Goal: Answer question/provide support: Share knowledge or assist other users

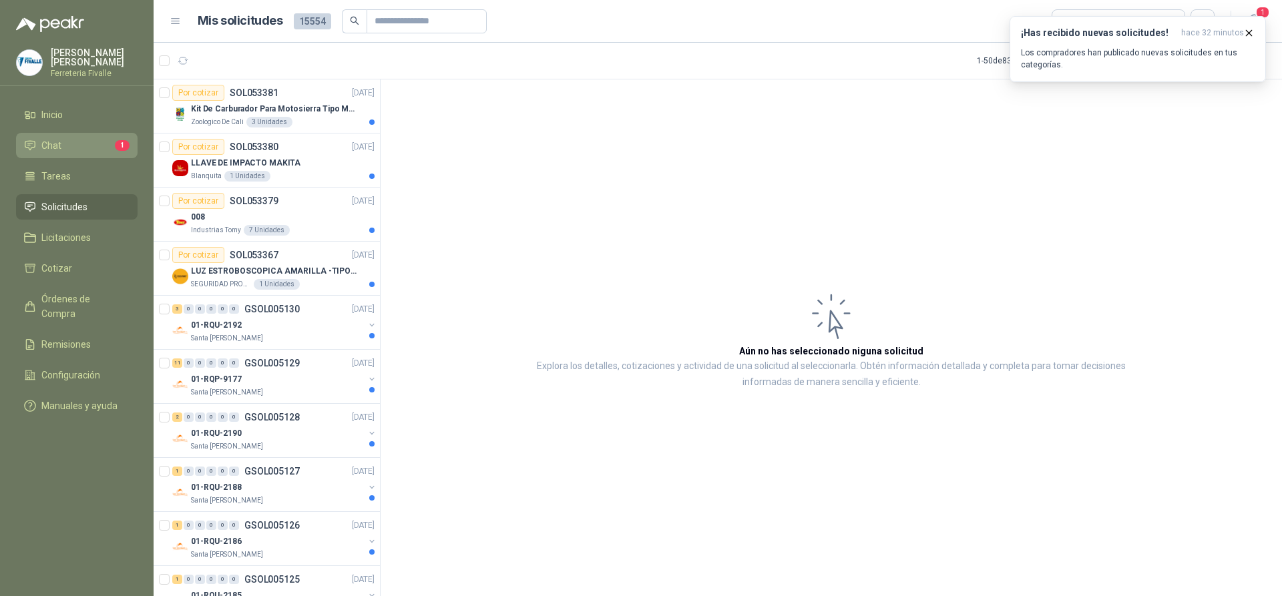
click at [60, 153] on span "Chat" at bounding box center [51, 145] width 20 height 15
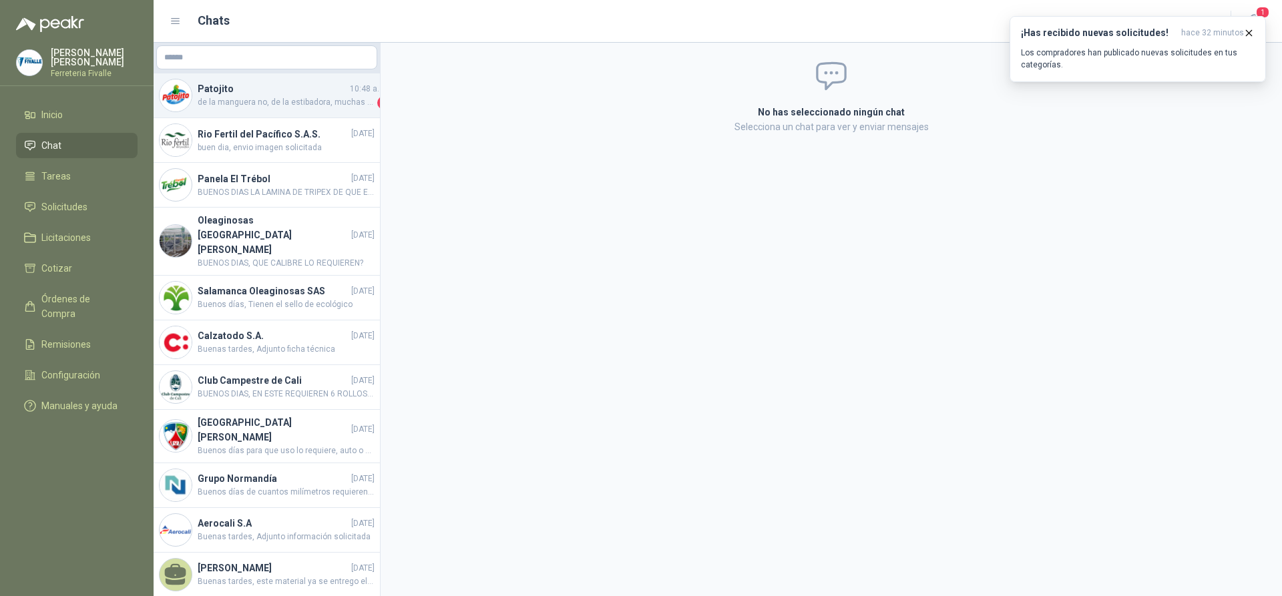
click at [282, 98] on span "de la manguera no, de la estibadora, muchas gracias" at bounding box center [286, 102] width 177 height 13
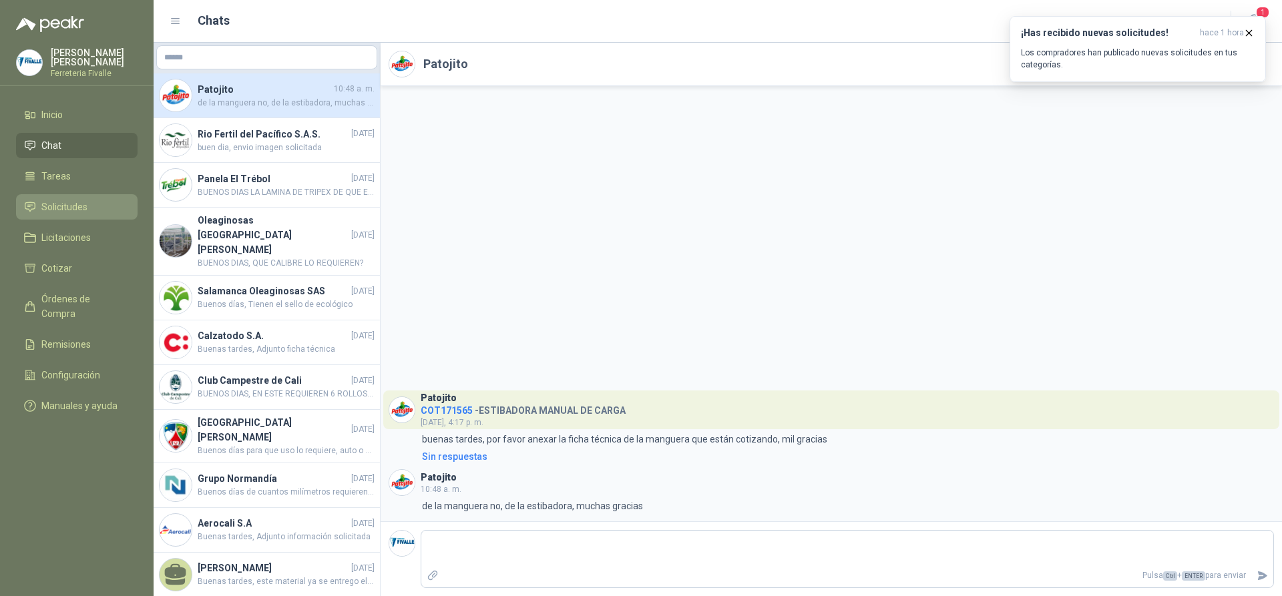
click at [67, 212] on span "Solicitudes" at bounding box center [64, 207] width 46 height 15
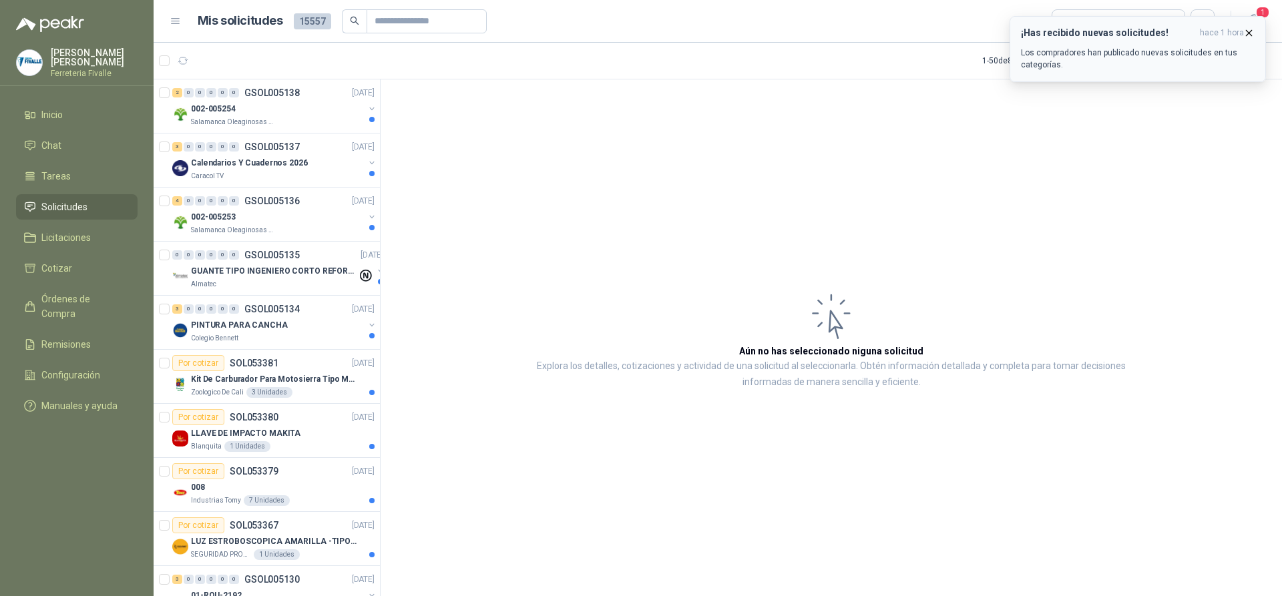
click at [1250, 29] on icon "button" at bounding box center [1248, 32] width 11 height 11
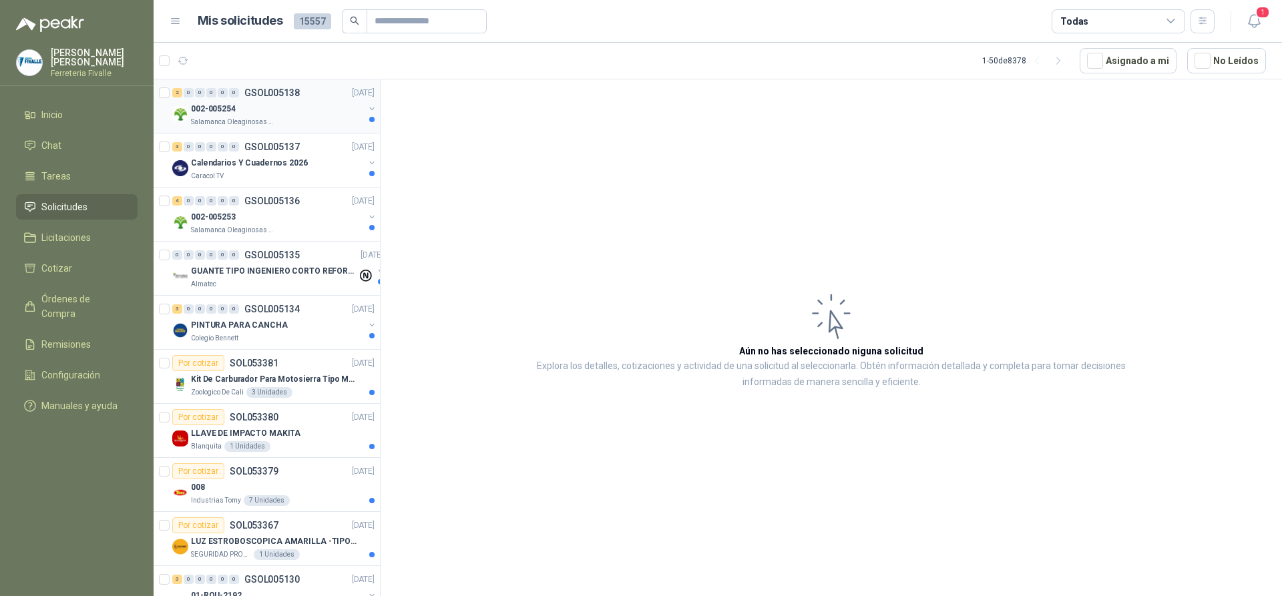
click at [263, 115] on div "002-005254" at bounding box center [277, 109] width 173 height 16
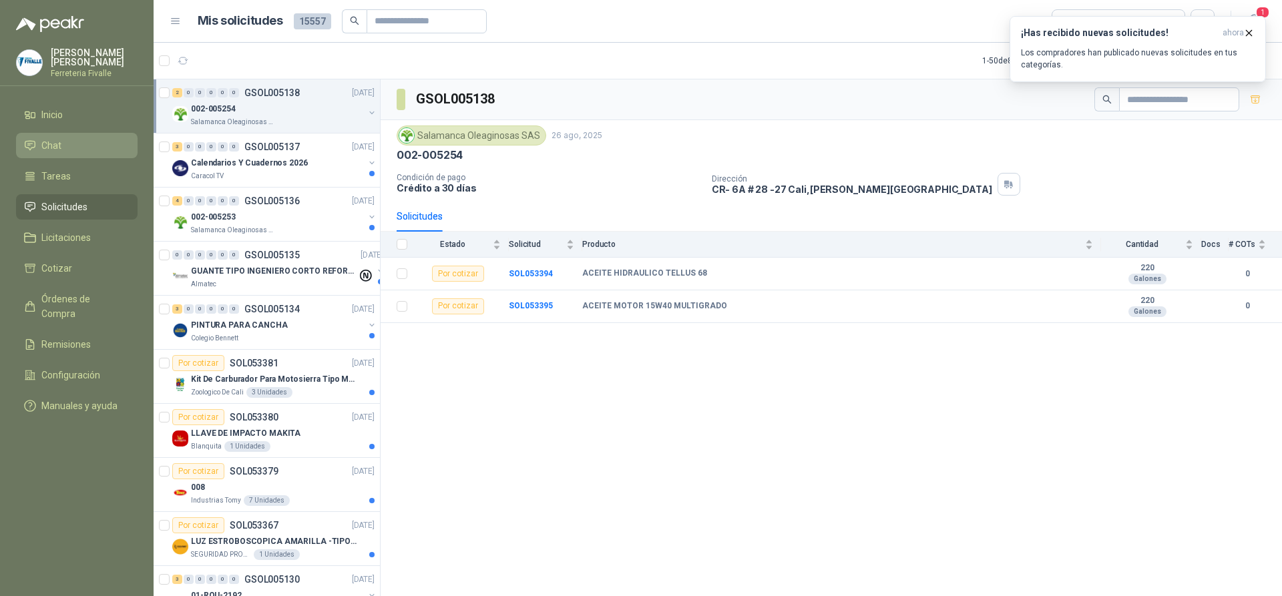
click at [37, 153] on li "Chat" at bounding box center [76, 145] width 105 height 15
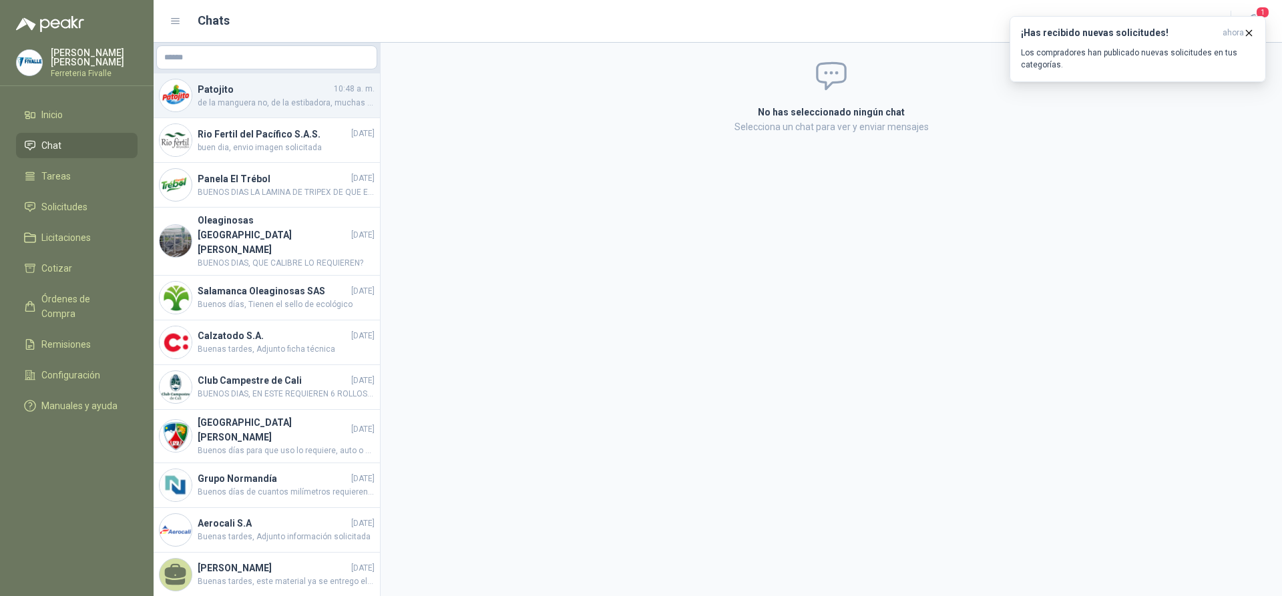
click at [264, 108] on span "de la manguera no, de la estibadora, muchas gracias" at bounding box center [286, 103] width 177 height 13
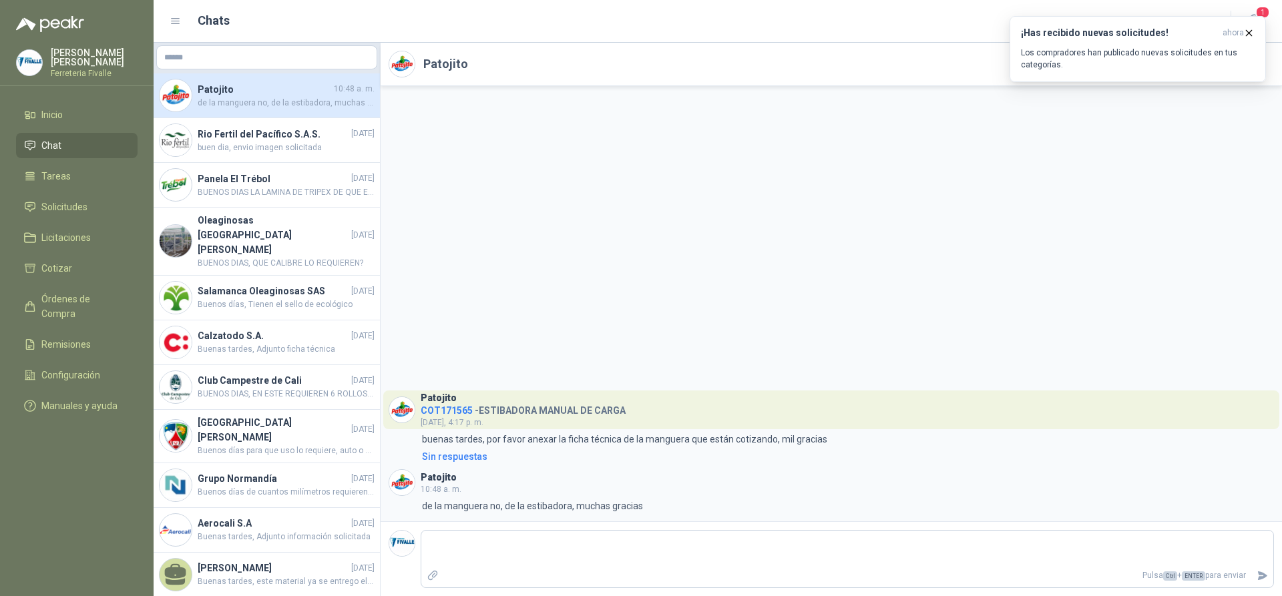
click at [1087, 214] on div "Patojito COT171565 - ESTIBADORA MANUAL DE CARGA [DATE], 4:17 p. m. 4:17 buenas …" at bounding box center [831, 303] width 901 height 435
click at [433, 575] on icon "Adjuntar archivos" at bounding box center [432, 575] width 9 height 9
click at [0, 0] on input "file" at bounding box center [0, 0] width 0 height 0
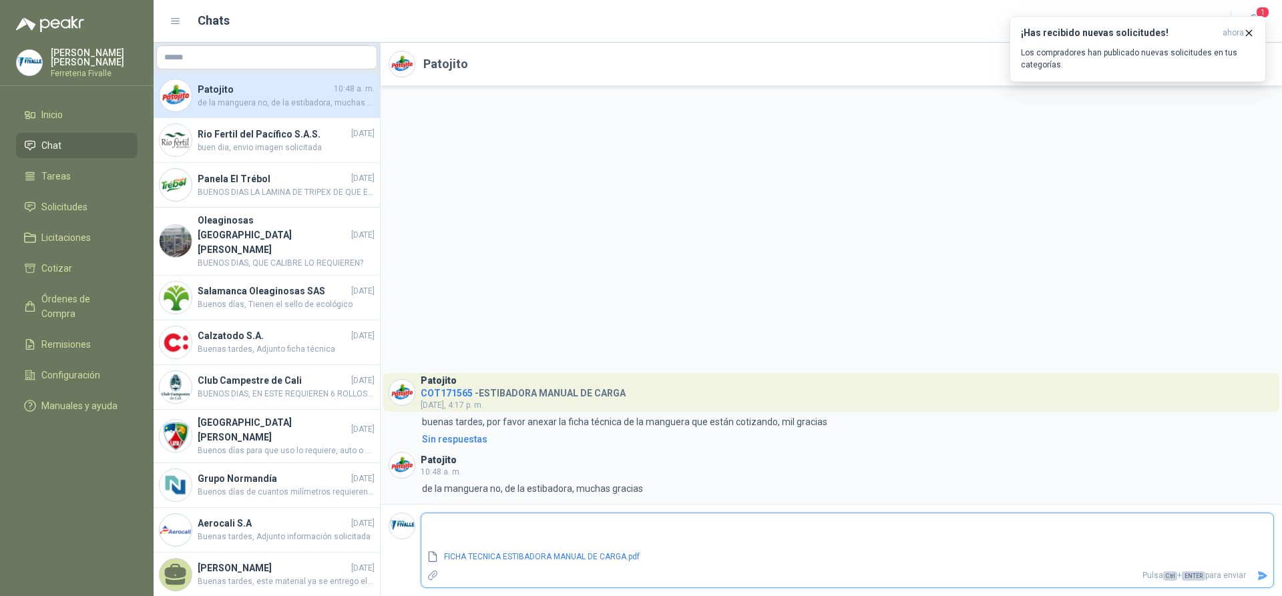
click at [1260, 574] on icon "Enviar" at bounding box center [1262, 575] width 9 height 9
click at [461, 523] on textarea at bounding box center [847, 531] width 852 height 31
type textarea "*"
type textarea "**"
type textarea "***"
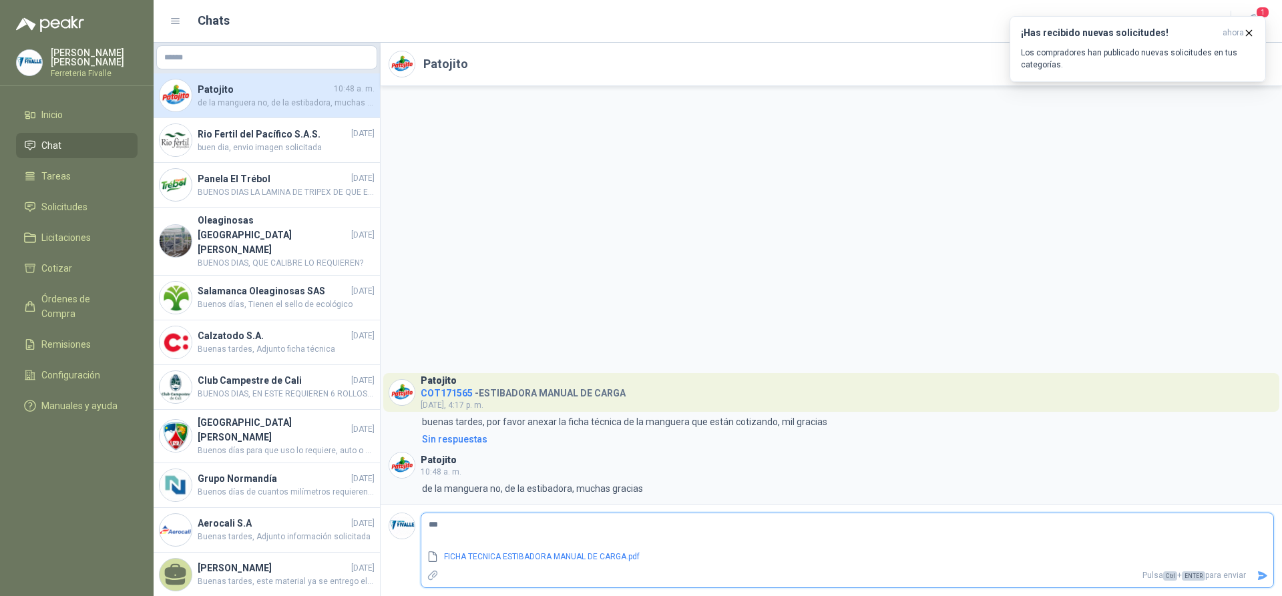
type textarea "****"
type textarea "*****"
type textarea "******"
type textarea "********"
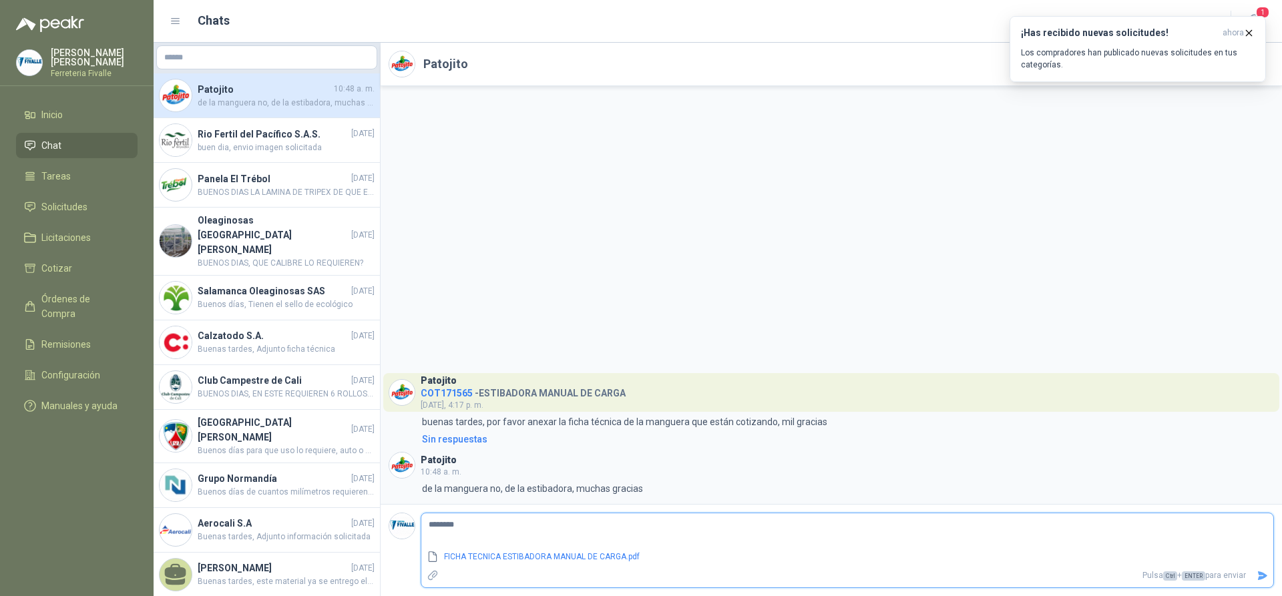
type textarea "*********"
type textarea "**********"
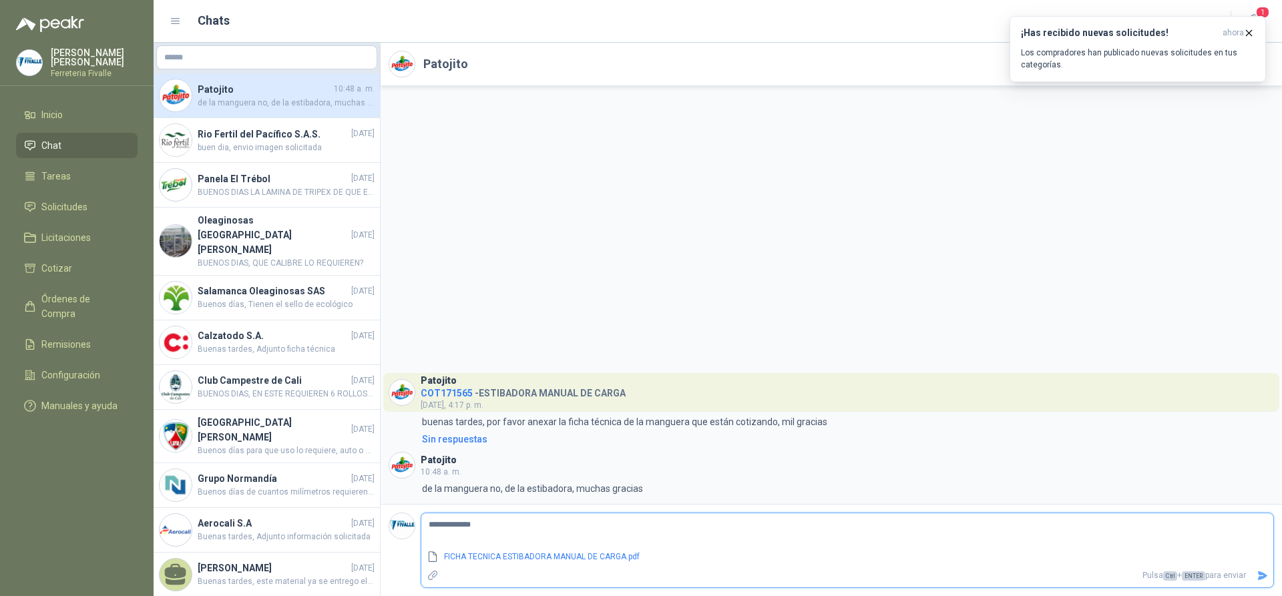
type textarea "**********"
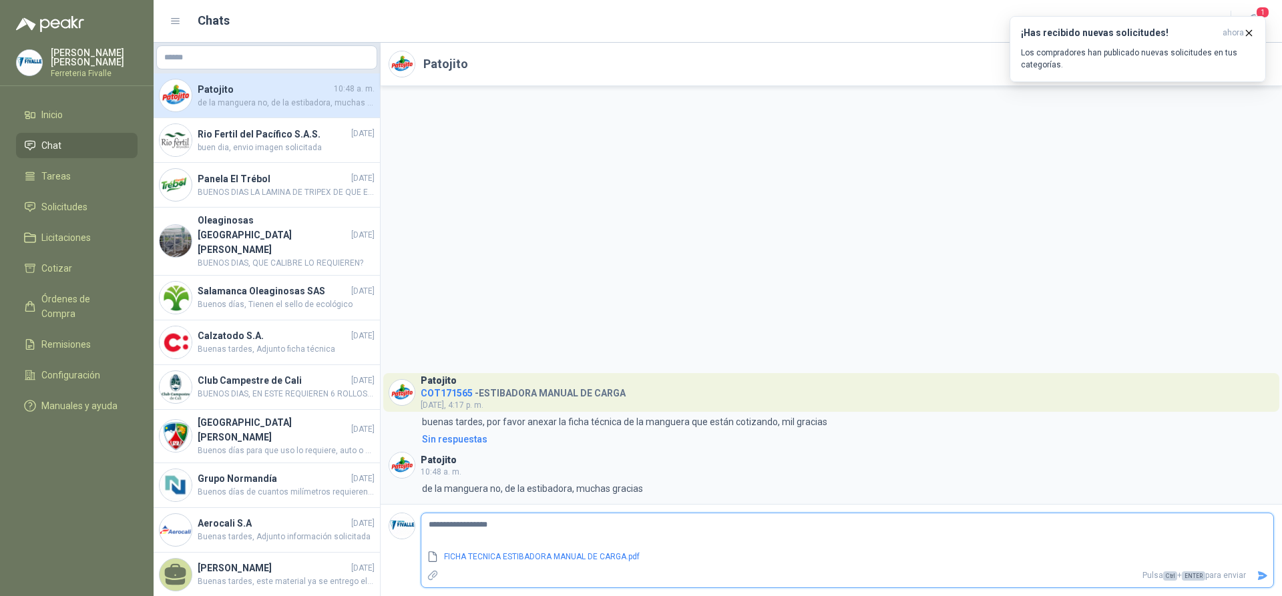
type textarea "**********"
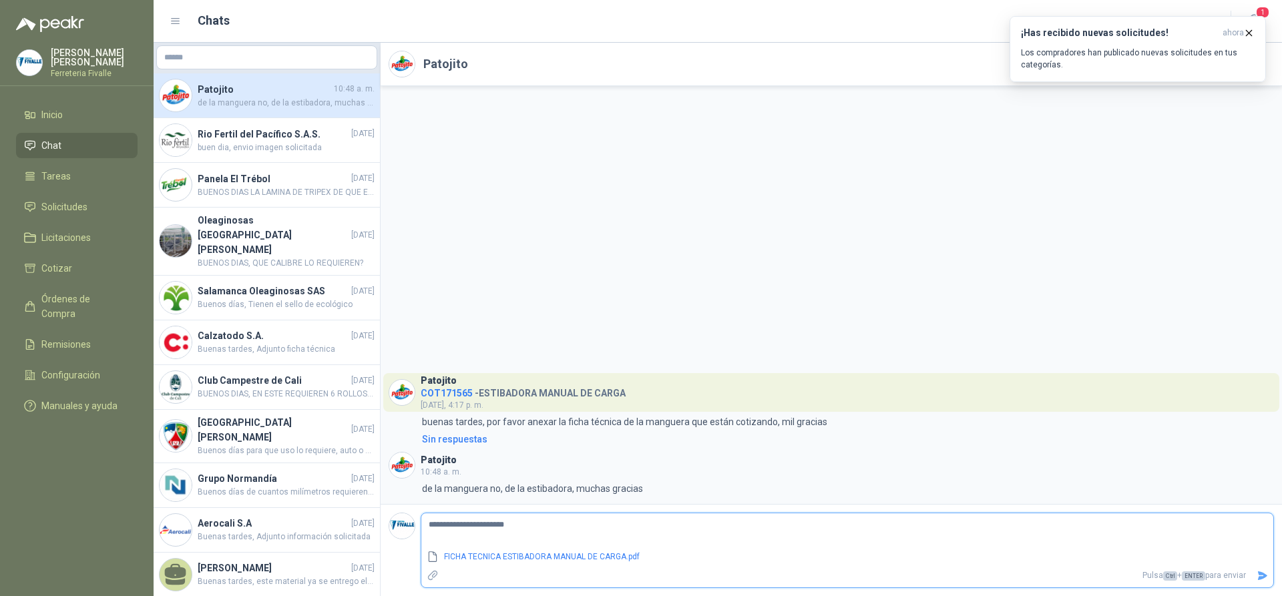
type textarea "**********"
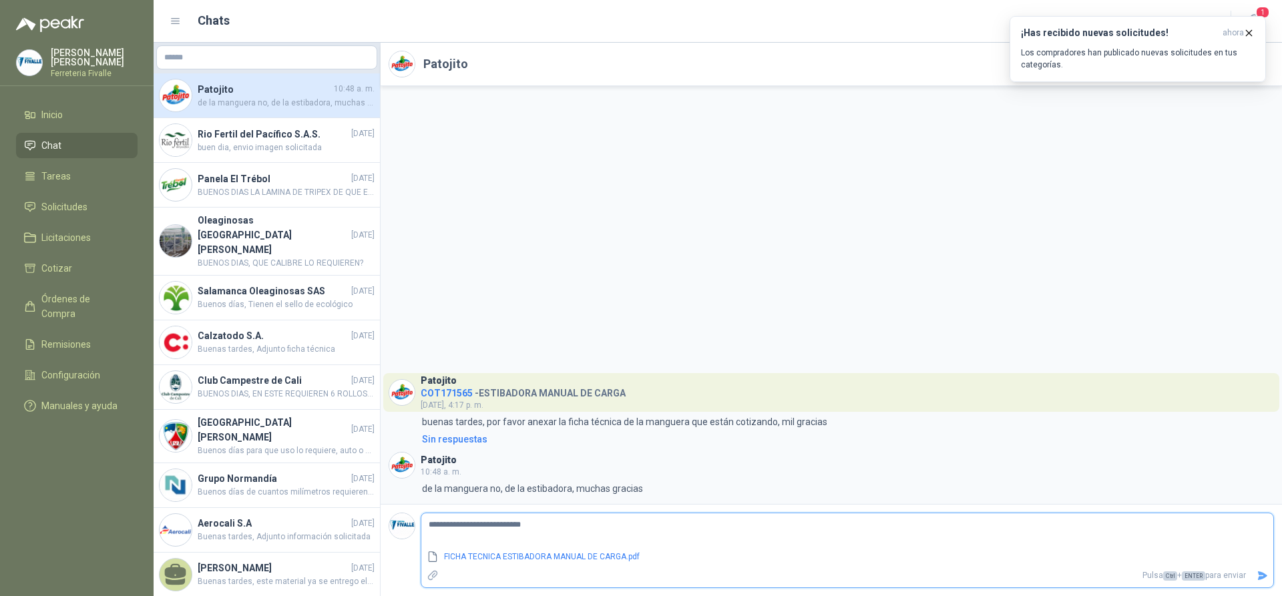
type textarea "**********"
click at [481, 522] on textarea "**********" at bounding box center [847, 531] width 852 height 31
type textarea "**********"
click at [487, 525] on textarea "**********" at bounding box center [847, 531] width 852 height 31
click at [491, 525] on textarea "**********" at bounding box center [847, 531] width 852 height 31
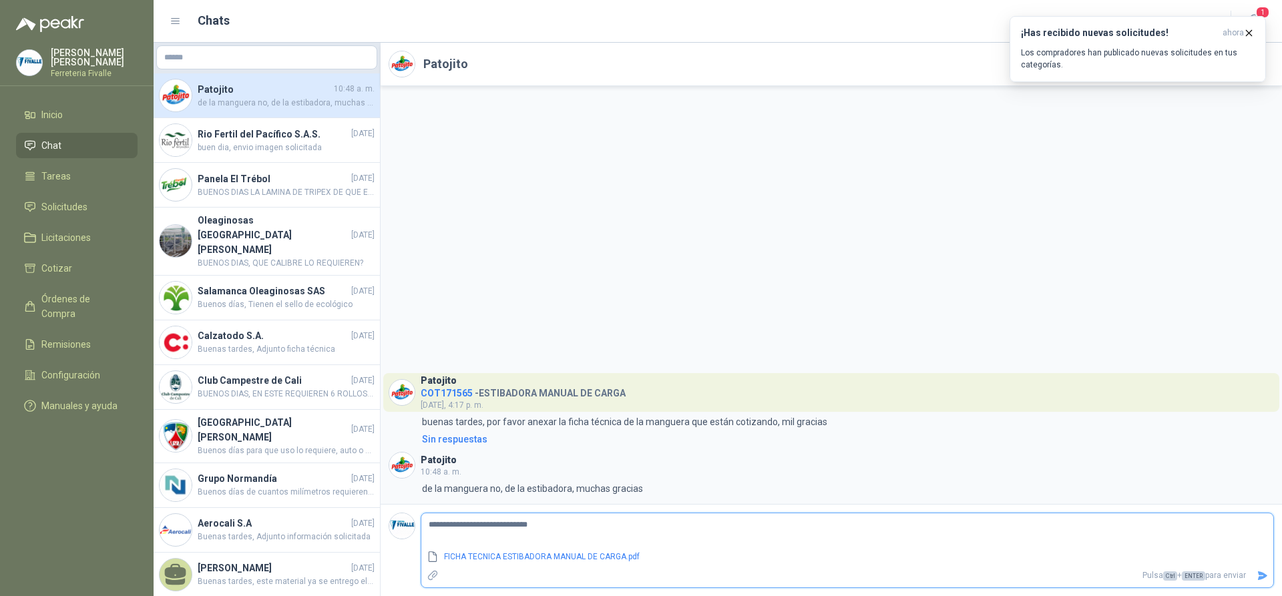
click at [541, 531] on textarea "**********" at bounding box center [847, 531] width 852 height 31
type textarea "**********"
click at [435, 575] on icon "Adjuntar archivos" at bounding box center [433, 575] width 12 height 12
click at [0, 0] on input "file" at bounding box center [0, 0] width 0 height 0
click at [429, 578] on icon "Adjuntar archivos" at bounding box center [433, 575] width 12 height 12
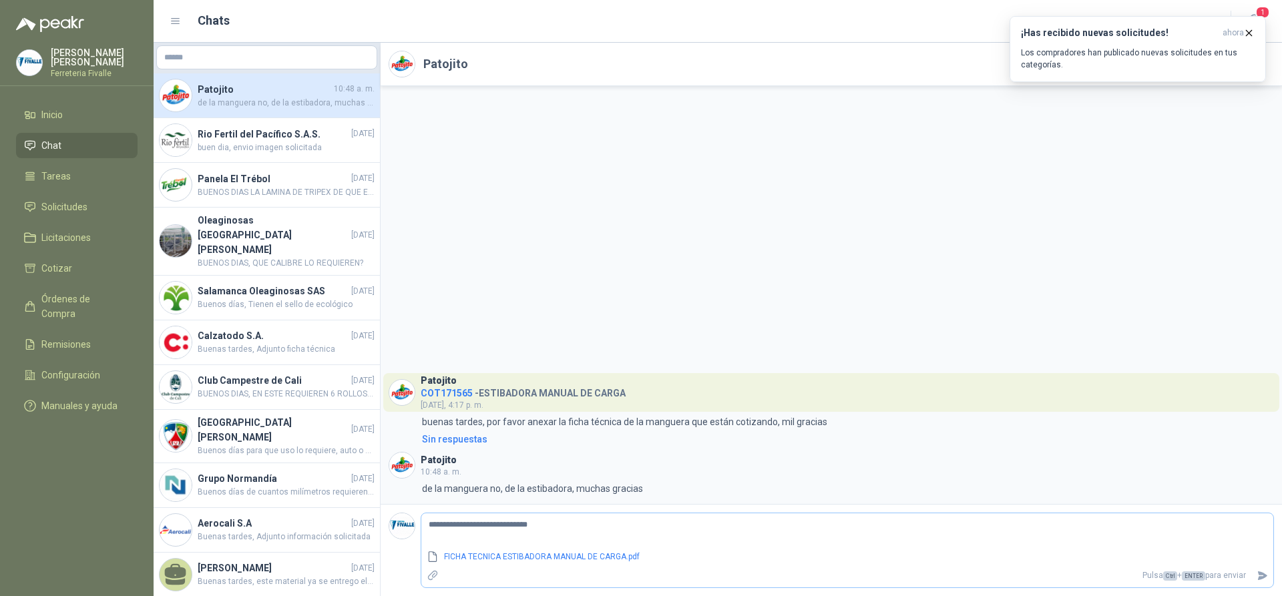
click at [0, 0] on input "file" at bounding box center [0, 0] width 0 height 0
click at [1260, 575] on icon "Enviar" at bounding box center [1261, 575] width 11 height 11
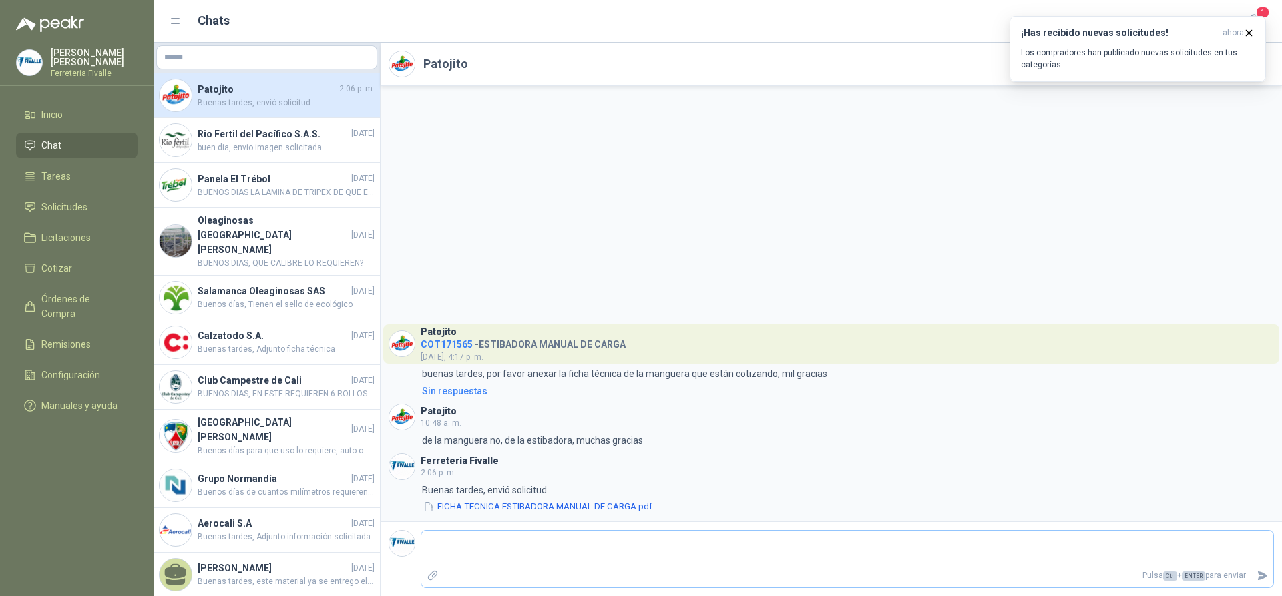
click at [433, 580] on icon "Adjuntar archivos" at bounding box center [433, 575] width 12 height 12
click at [0, 0] on input "file" at bounding box center [0, 0] width 0 height 0
click at [549, 505] on button "FICHA TECNICA ESTIBADORA MANUAL DE CARGA.pdf" at bounding box center [538, 507] width 232 height 14
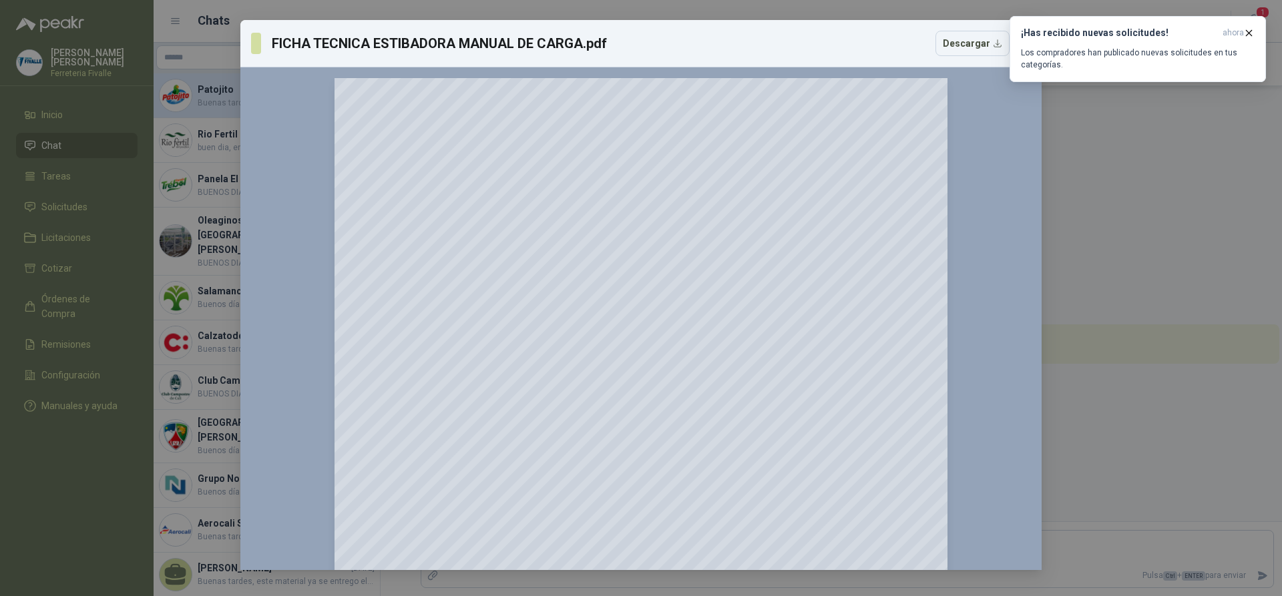
click at [1200, 207] on div "FICHA TECNICA ESTIBADORA MANUAL DE CARGA.pdf Descargar 150 %" at bounding box center [641, 298] width 1282 height 596
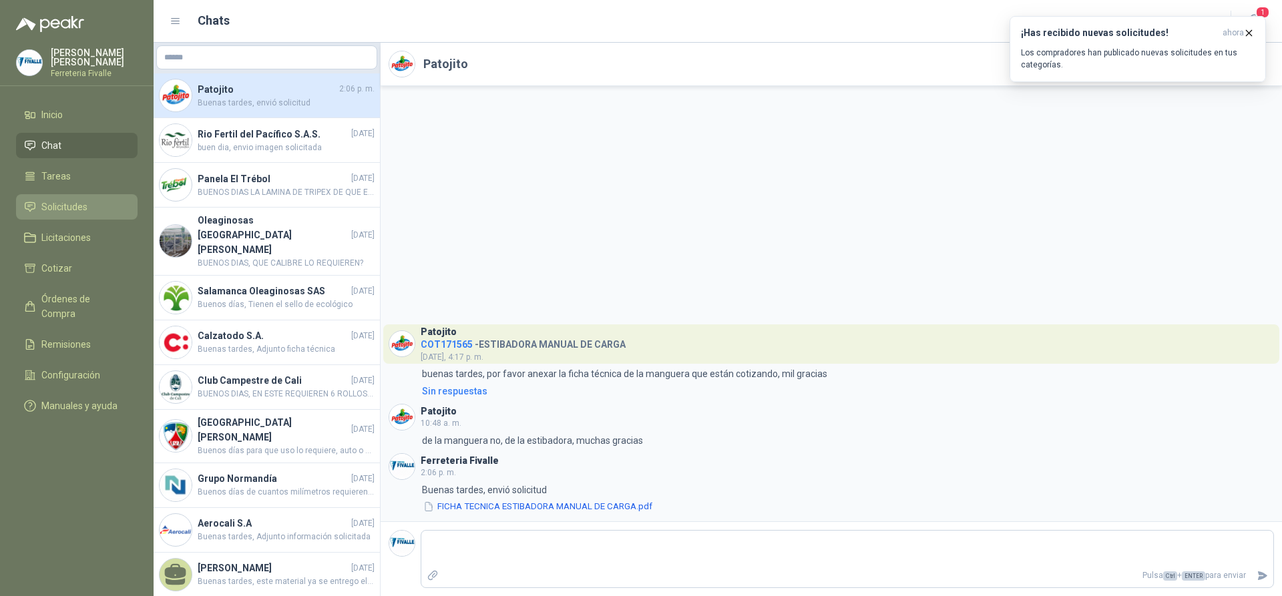
click at [67, 214] on span "Solicitudes" at bounding box center [64, 207] width 46 height 15
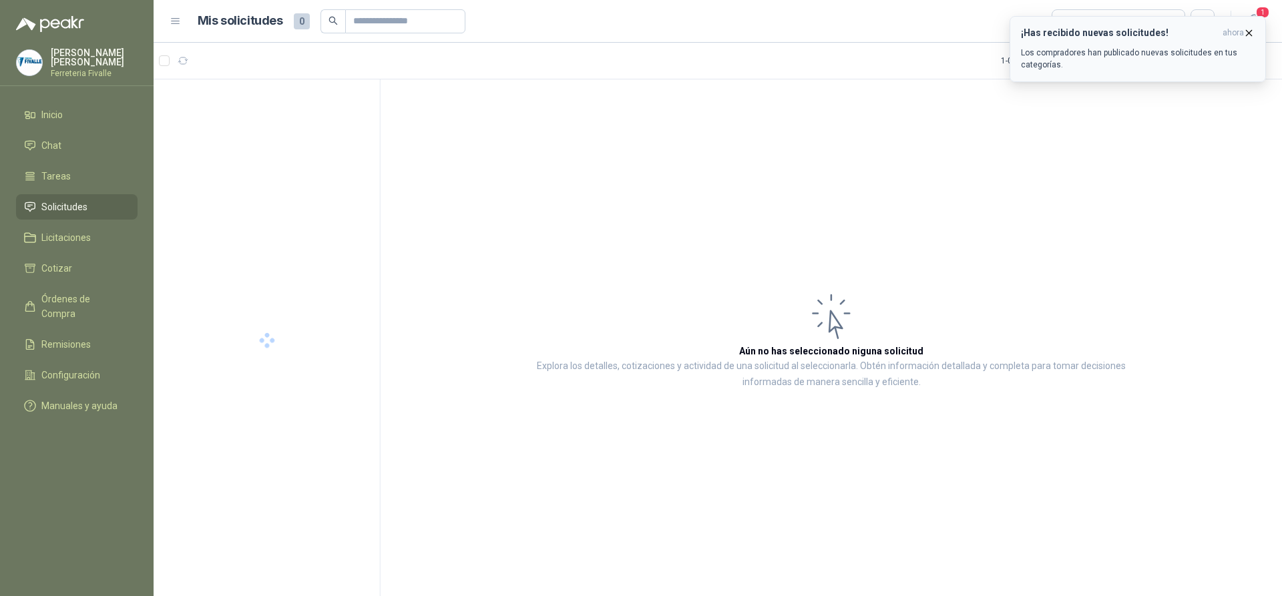
click at [1248, 30] on icon "button" at bounding box center [1248, 32] width 11 height 11
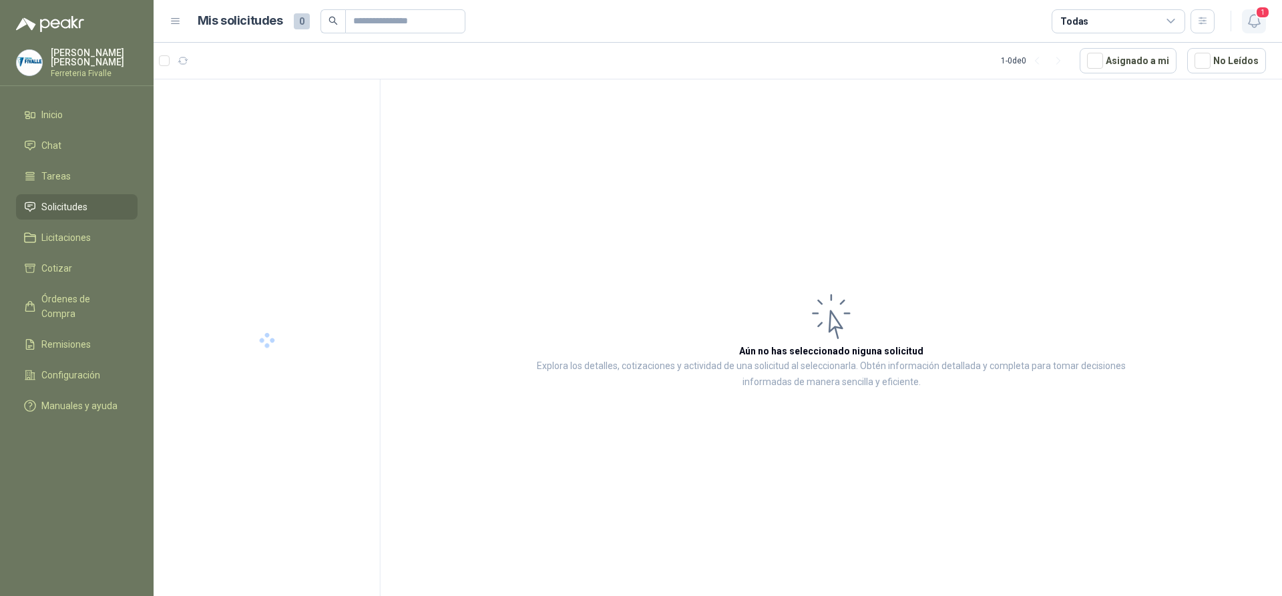
click at [1256, 16] on span "1" at bounding box center [1262, 12] width 15 height 13
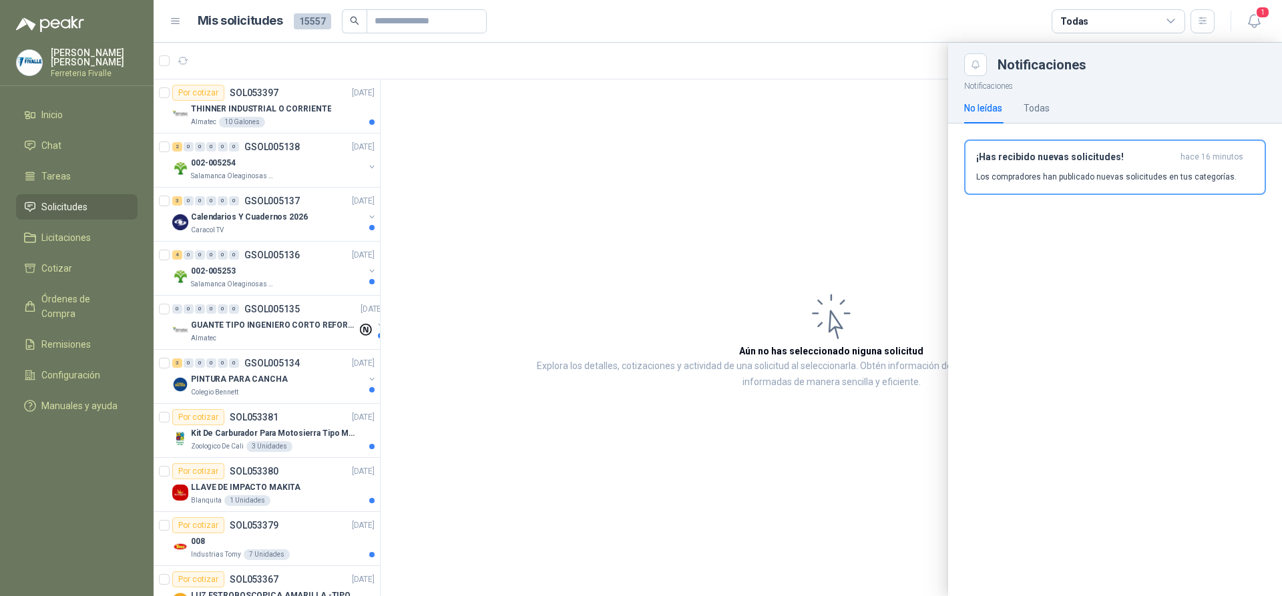
click at [1170, 17] on icon at bounding box center [1171, 21] width 12 height 12
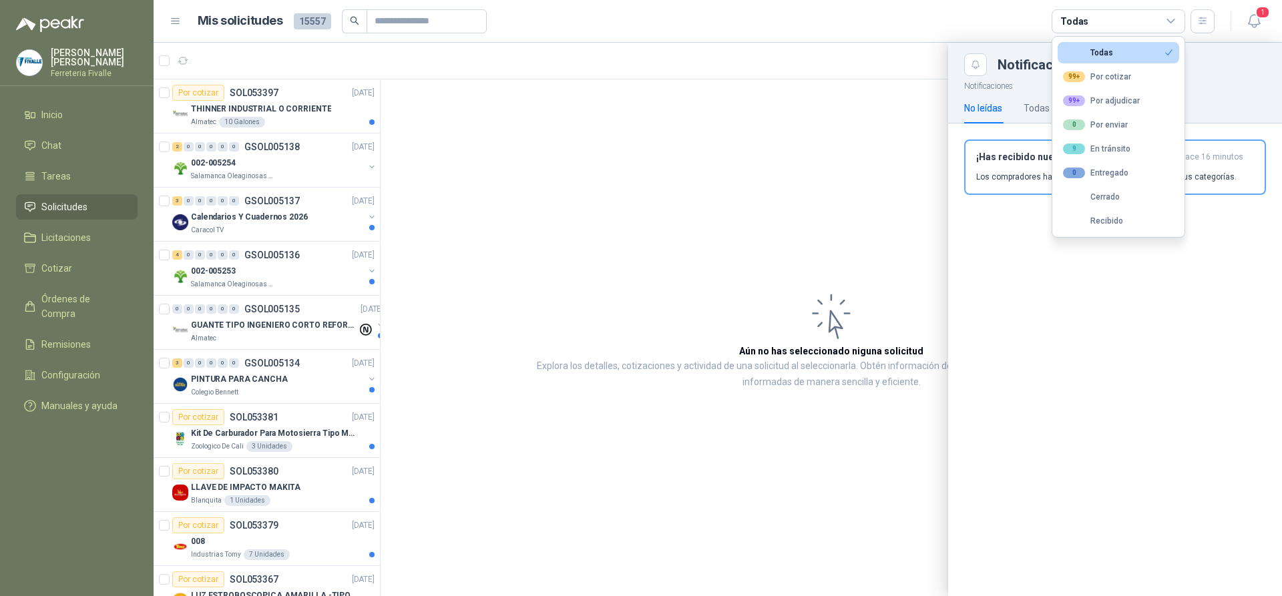
click at [1121, 47] on button "Todas" at bounding box center [1117, 52] width 121 height 21
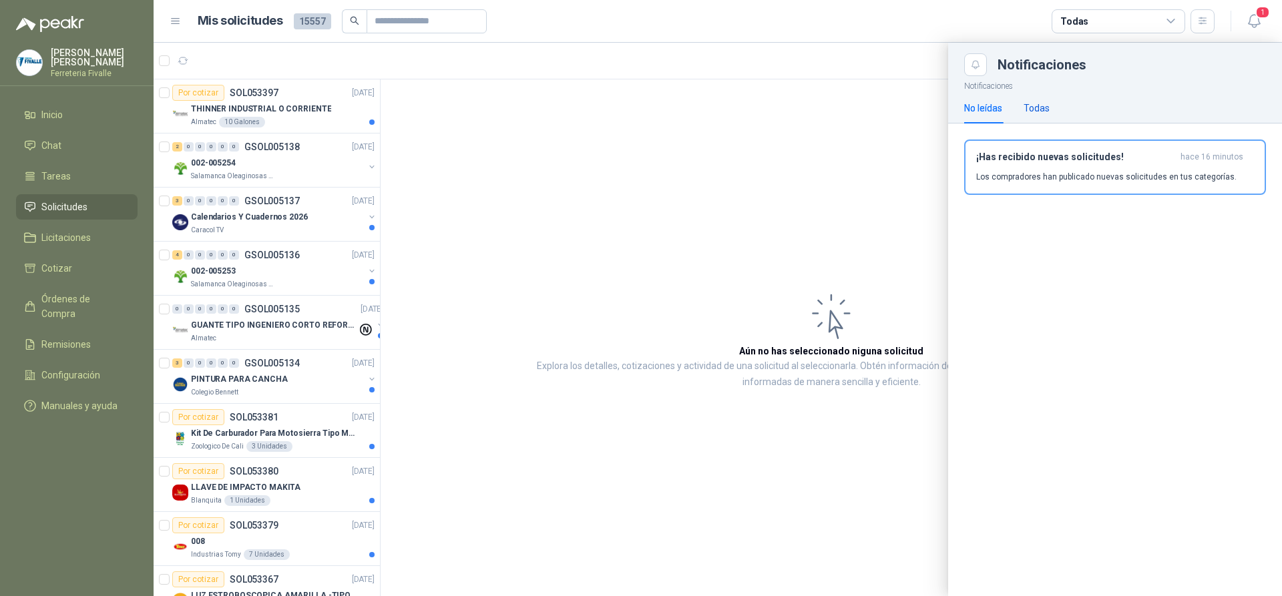
click at [1047, 110] on div "Todas" at bounding box center [1036, 108] width 26 height 15
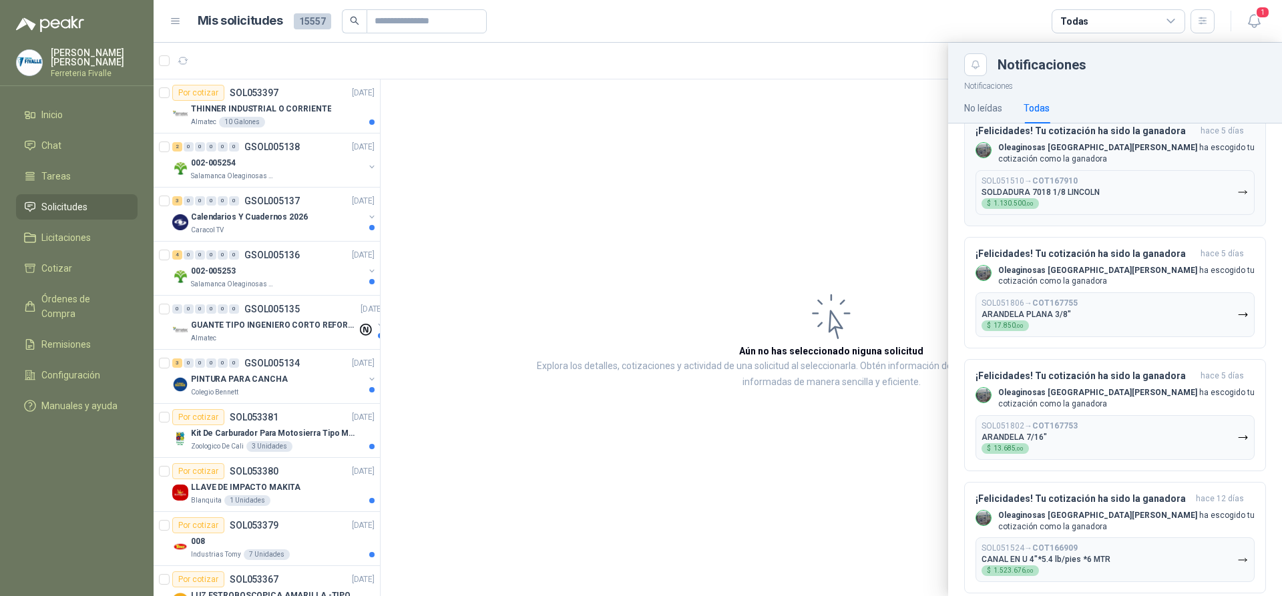
scroll to position [401, 0]
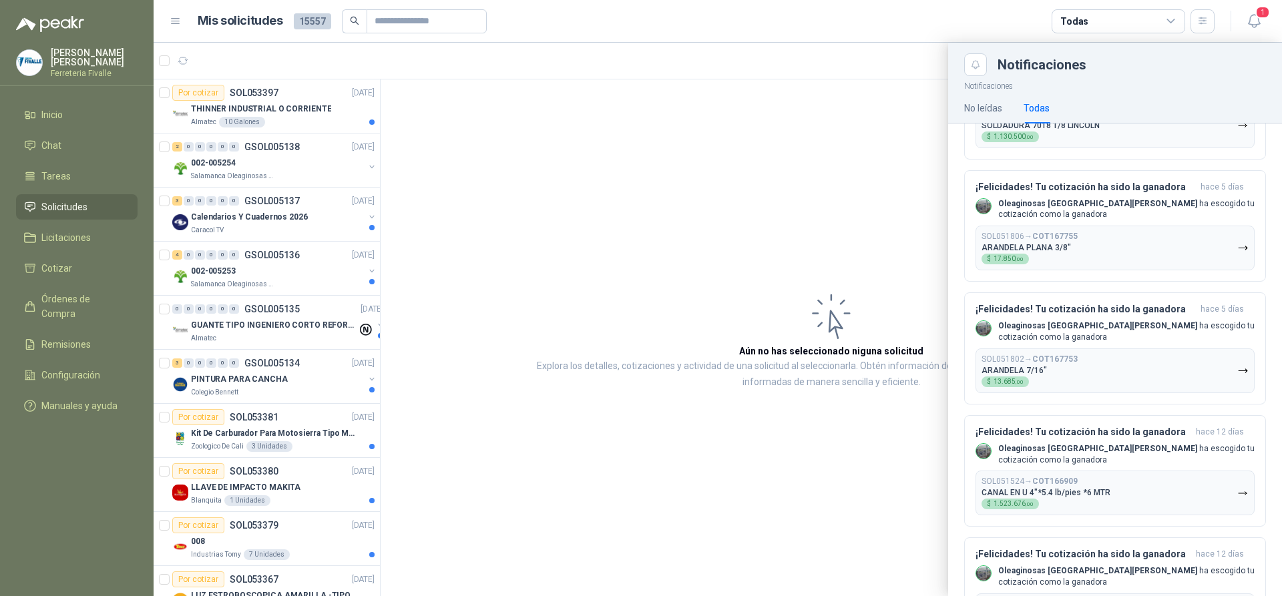
click at [547, 157] on div at bounding box center [718, 319] width 1128 height 553
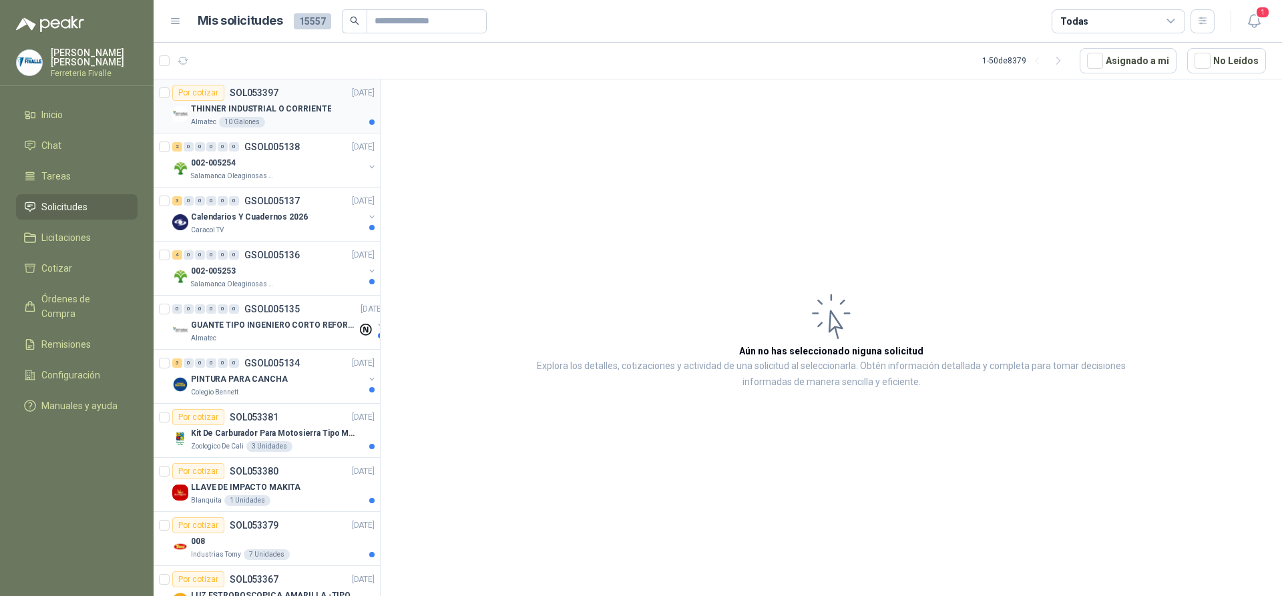
click at [291, 101] on div "THINNER INDUSTRIAL O CORRIENTE" at bounding box center [283, 109] width 184 height 16
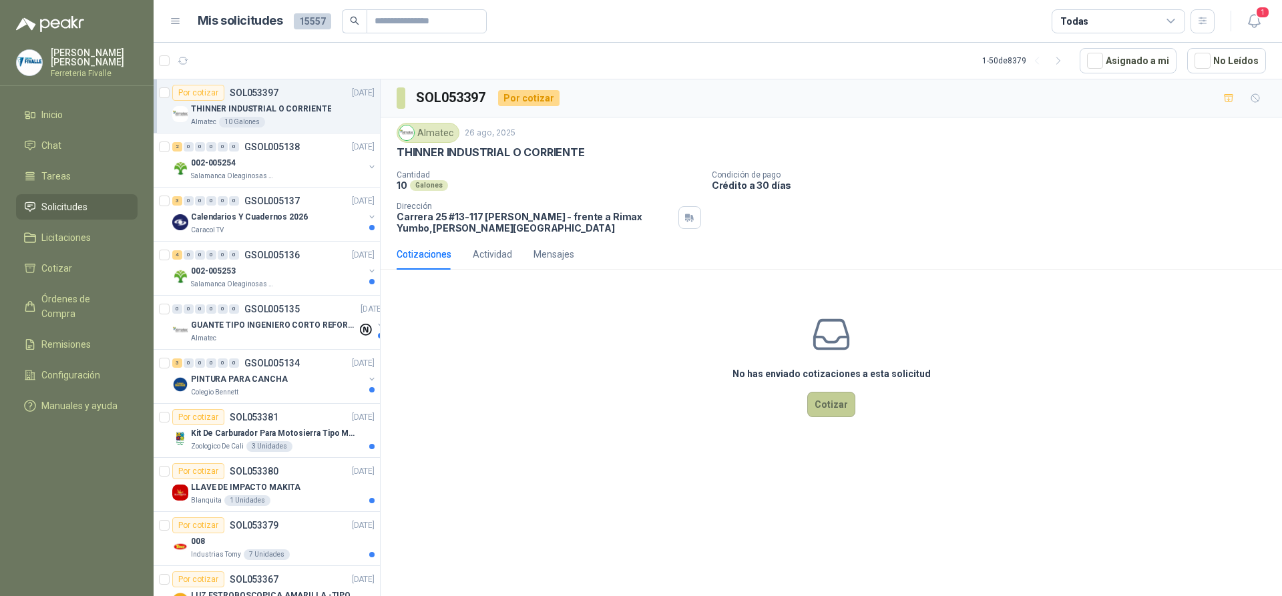
click at [834, 411] on button "Cotizar" at bounding box center [831, 404] width 48 height 25
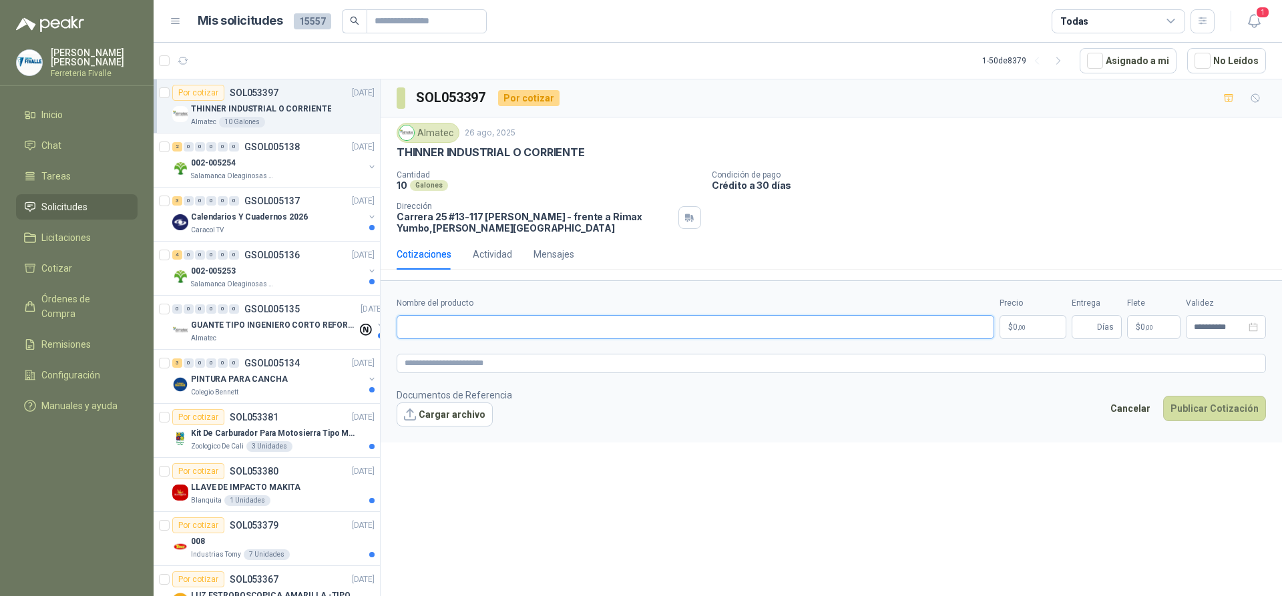
click at [680, 334] on input "Nombre del producto" at bounding box center [695, 327] width 597 height 24
type input "**********"
click at [1011, 326] on body "[PERSON_NAME] Ferreteria [PERSON_NAME] Inicio Chat Tareas Solicitudes Licitacio…" at bounding box center [641, 298] width 1282 height 596
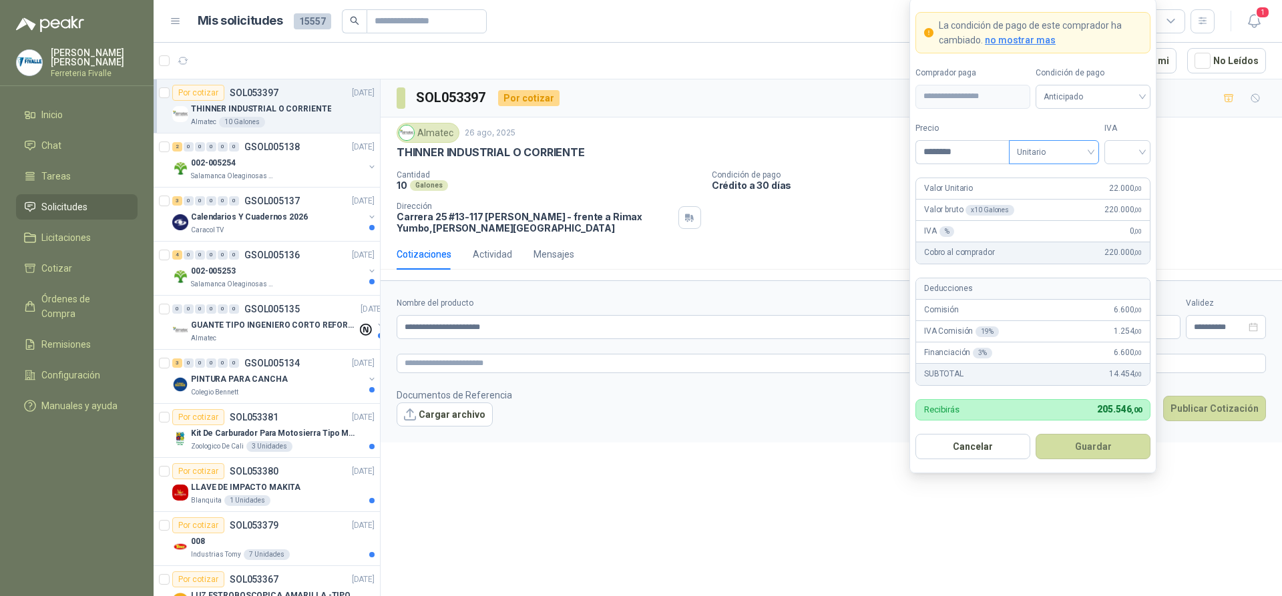
click at [1074, 148] on span "Unitario" at bounding box center [1054, 152] width 74 height 20
type input "********"
click at [1067, 177] on div "Unitario" at bounding box center [1053, 179] width 69 height 15
click at [1125, 153] on input "search" at bounding box center [1127, 151] width 30 height 20
click at [1130, 174] on div "19%" at bounding box center [1127, 179] width 25 height 15
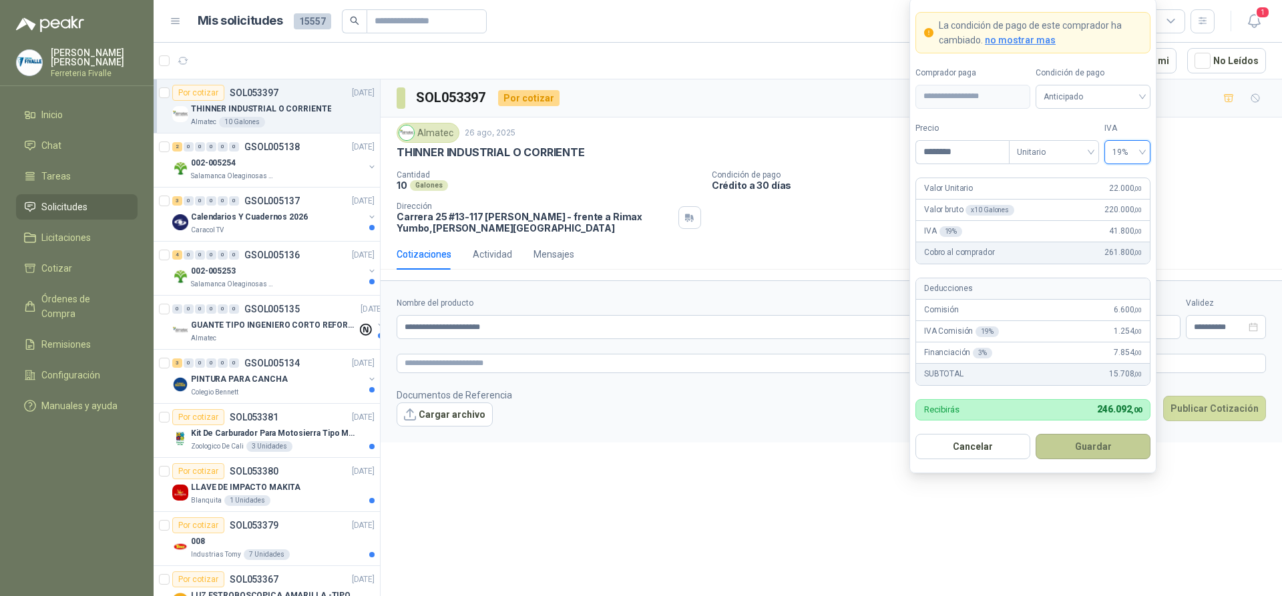
click at [1110, 438] on button "Guardar" at bounding box center [1092, 446] width 115 height 25
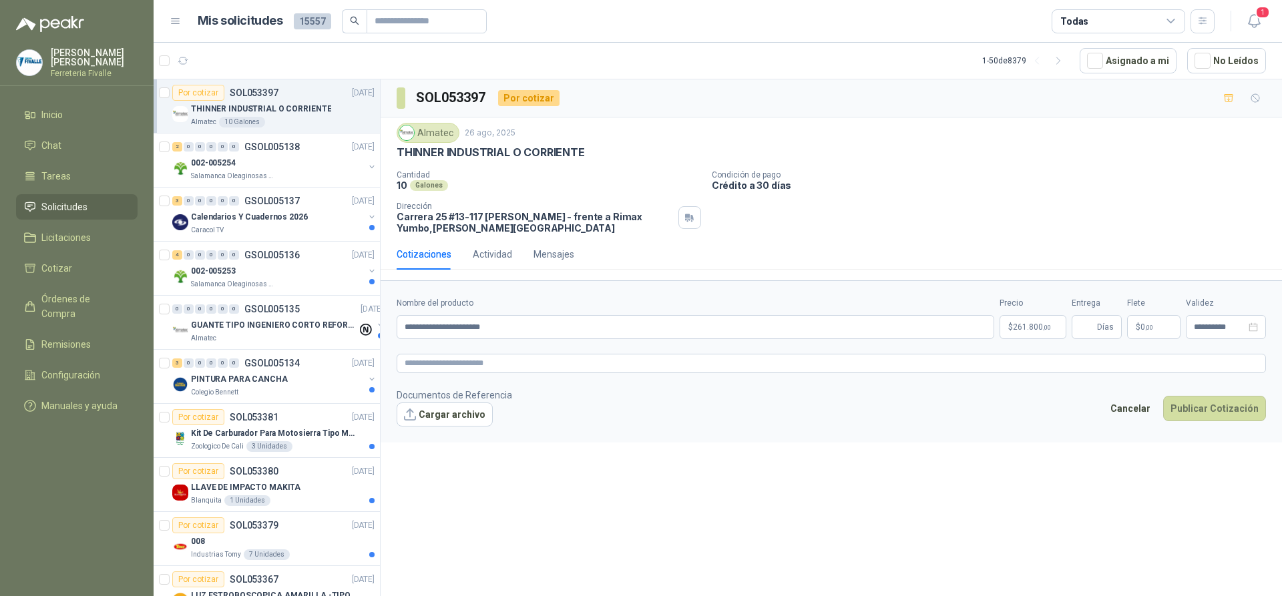
click at [428, 469] on div "**********" at bounding box center [831, 339] width 901 height 521
click at [1091, 325] on input "Entrega" at bounding box center [1086, 327] width 15 height 23
type input "*"
click at [1152, 320] on p "$ 0 ,00" at bounding box center [1153, 327] width 53 height 24
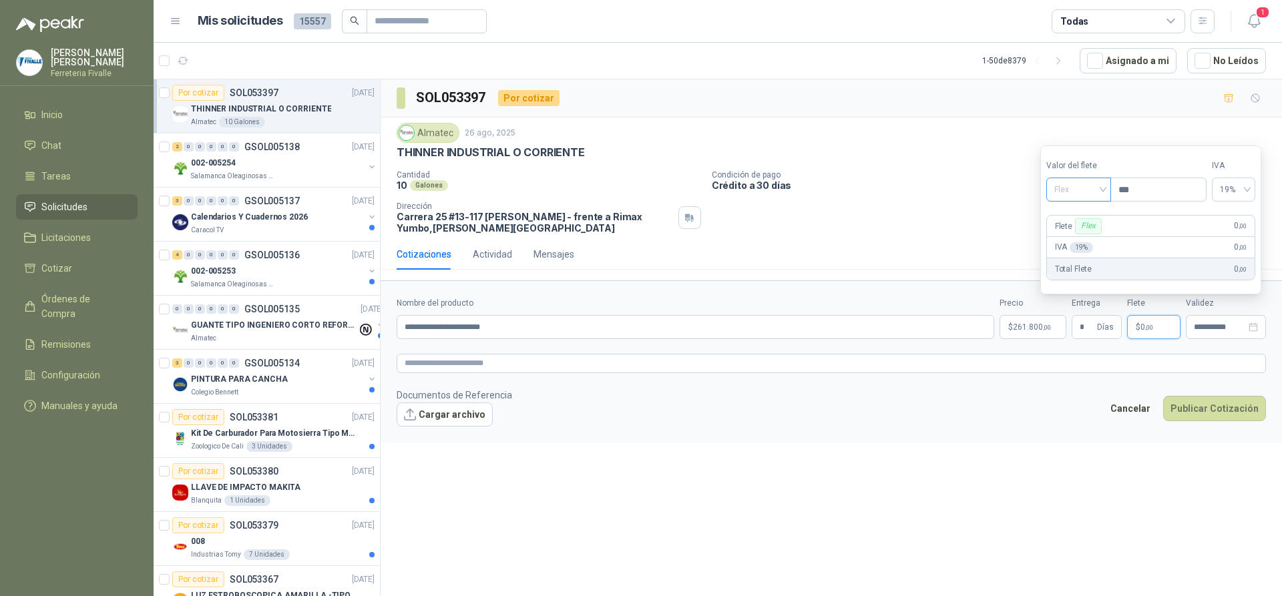
click at [1105, 185] on div "Flex" at bounding box center [1078, 190] width 65 height 24
click at [1080, 236] on div "Incluido" at bounding box center [1080, 239] width 46 height 15
click at [1071, 373] on textarea at bounding box center [831, 363] width 869 height 19
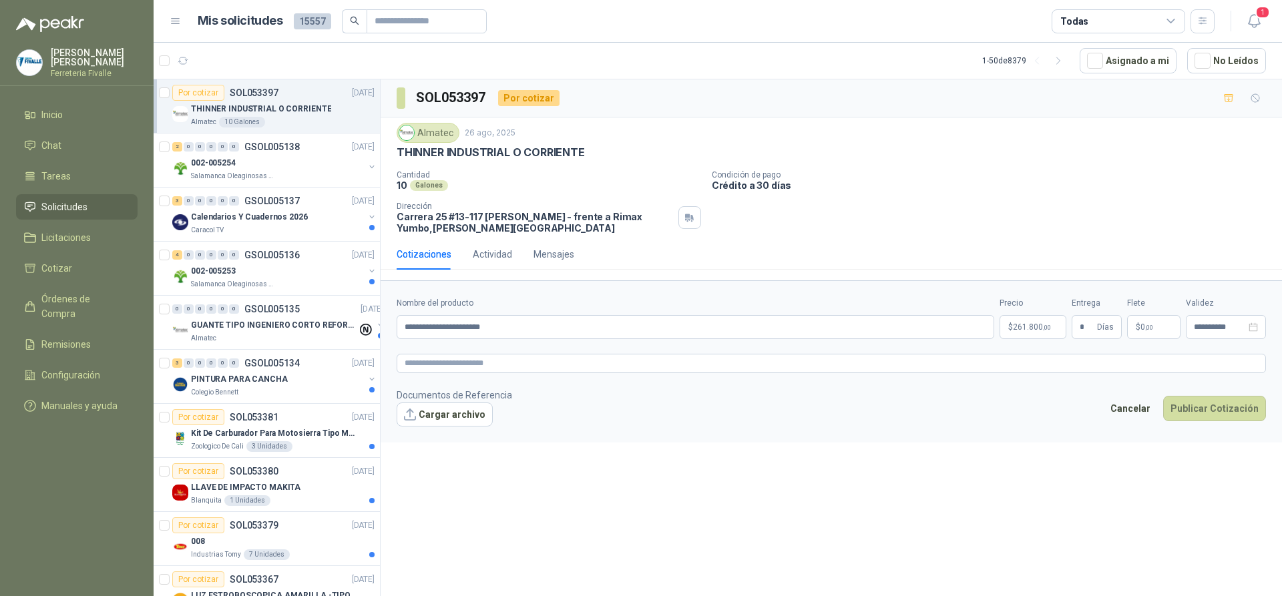
click at [994, 541] on div "**********" at bounding box center [831, 339] width 901 height 521
click at [1189, 404] on button "Publicar Cotización" at bounding box center [1214, 408] width 103 height 25
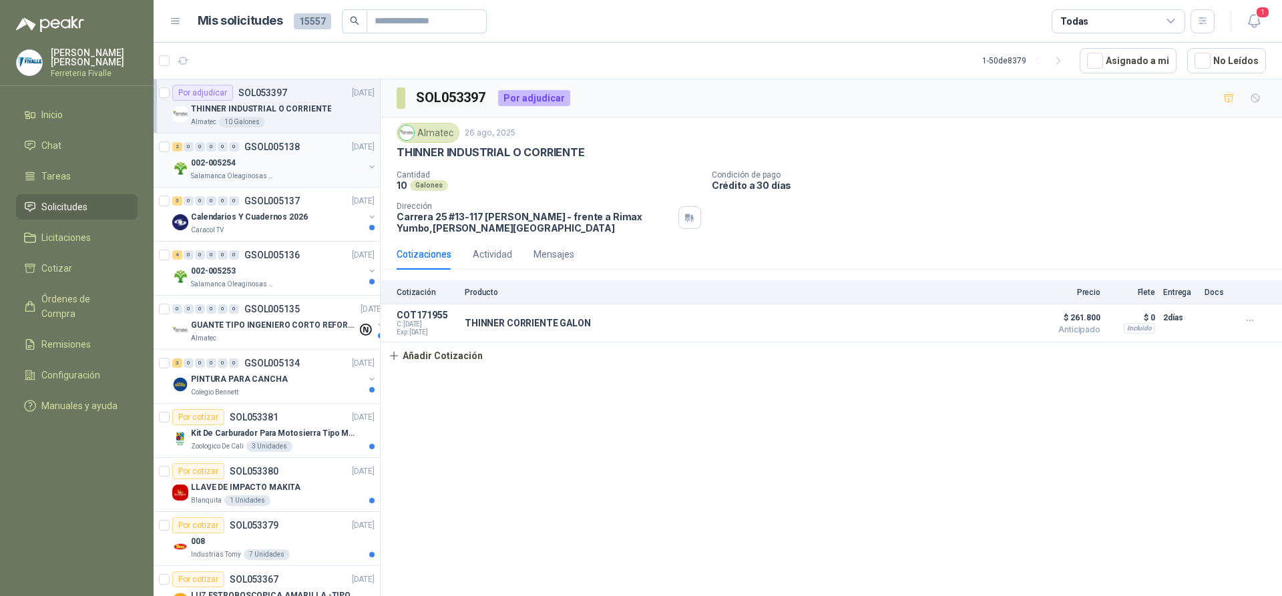
click at [302, 155] on div "002-005254" at bounding box center [277, 163] width 173 height 16
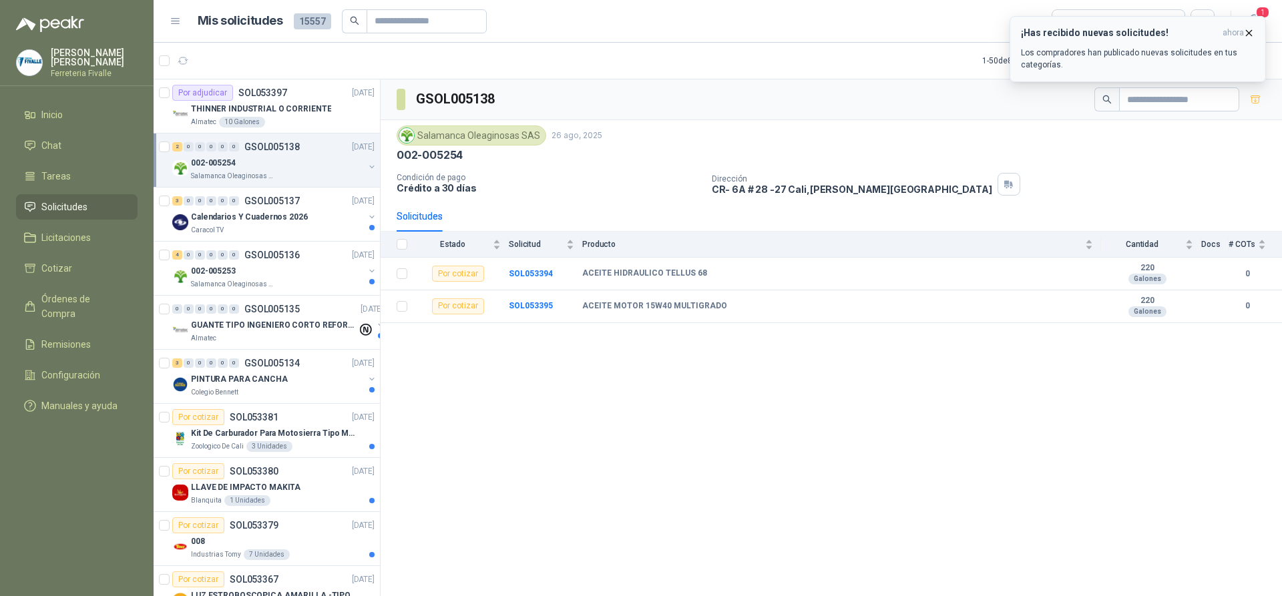
click at [1250, 32] on icon "button" at bounding box center [1248, 32] width 11 height 11
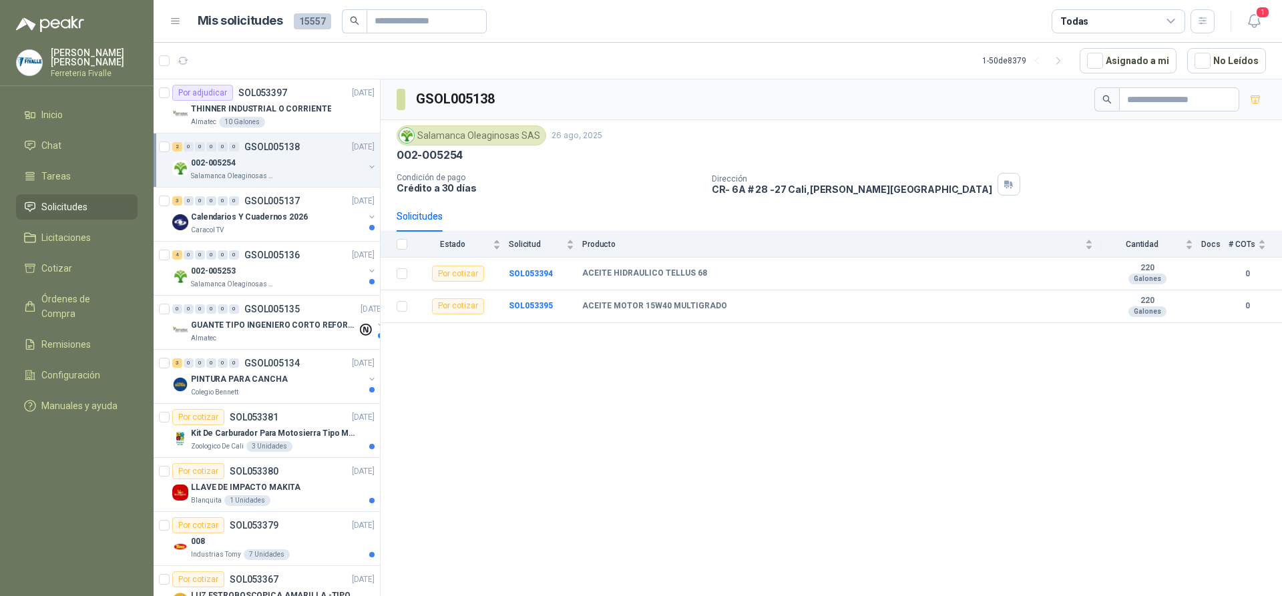
click at [177, 17] on icon at bounding box center [176, 21] width 12 height 12
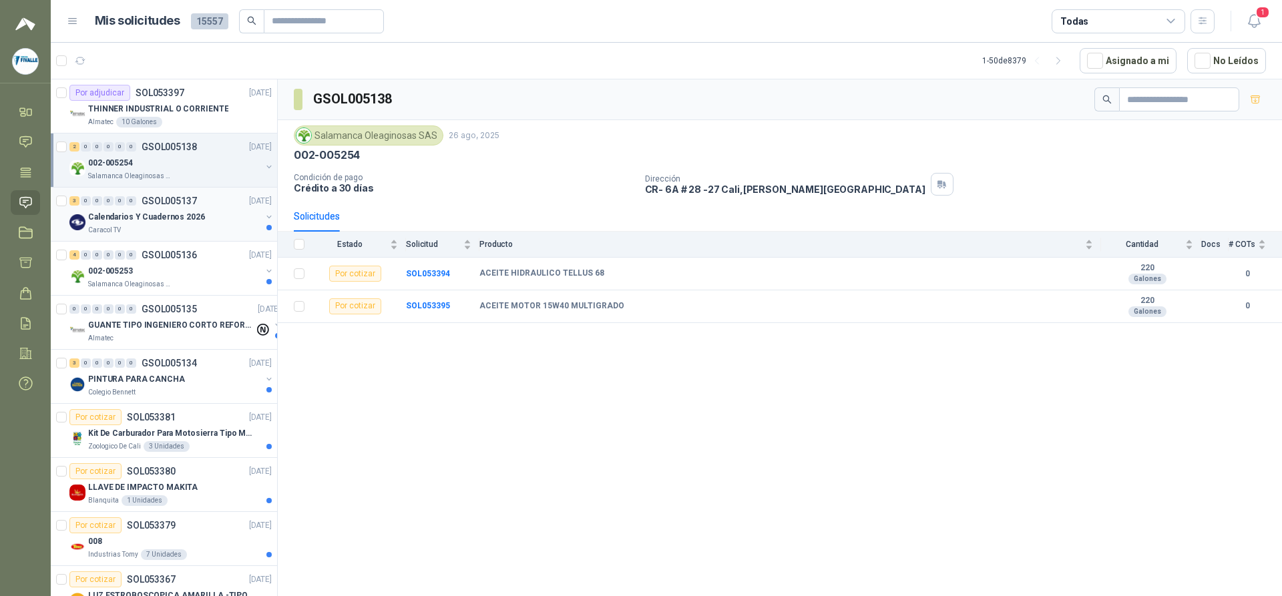
click at [196, 224] on div "Calendarios Y Cuadernos 2026" at bounding box center [174, 217] width 173 height 16
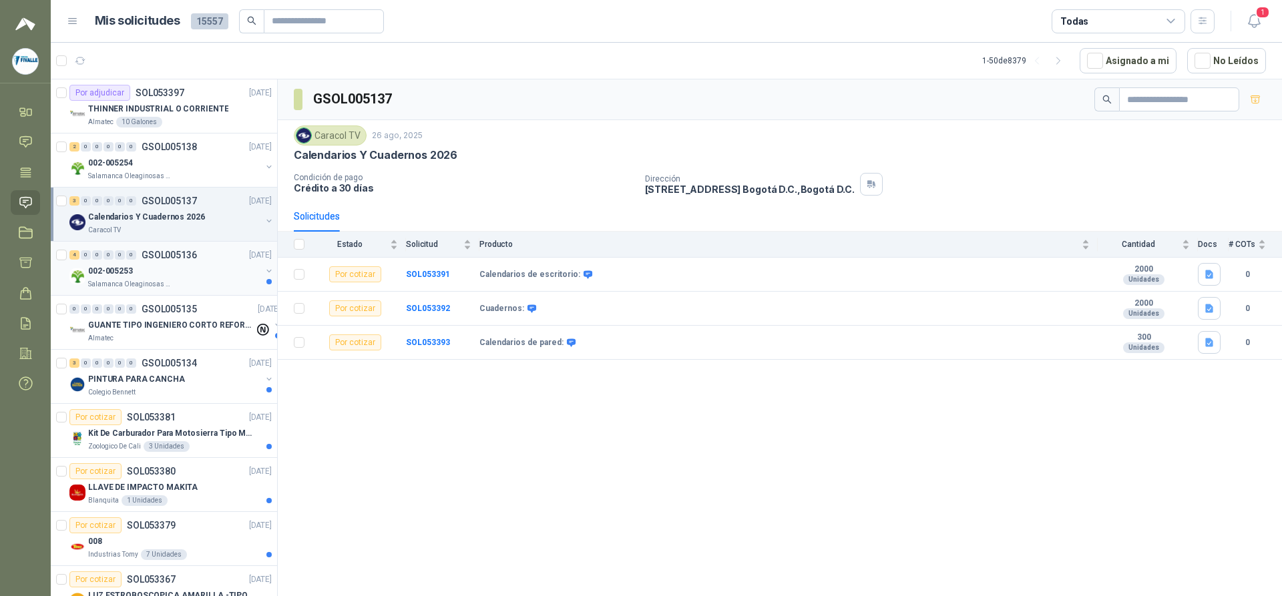
click at [194, 278] on div "002-005253" at bounding box center [174, 271] width 173 height 16
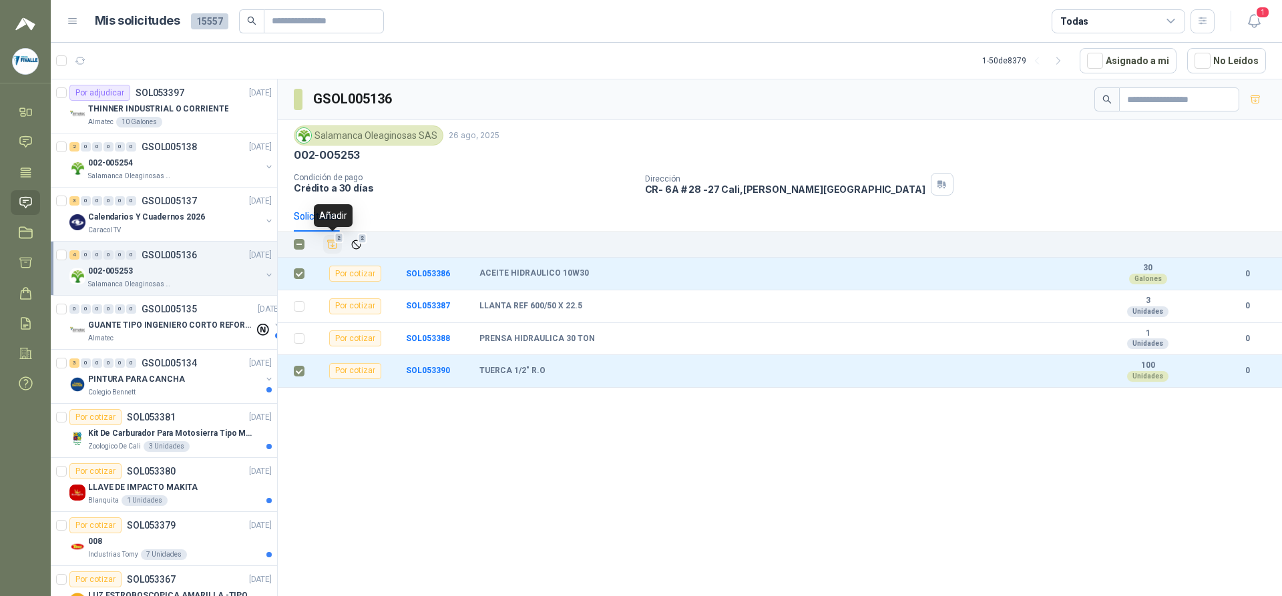
click at [339, 240] on span "2" at bounding box center [338, 238] width 9 height 11
click at [25, 258] on icon at bounding box center [25, 263] width 11 height 10
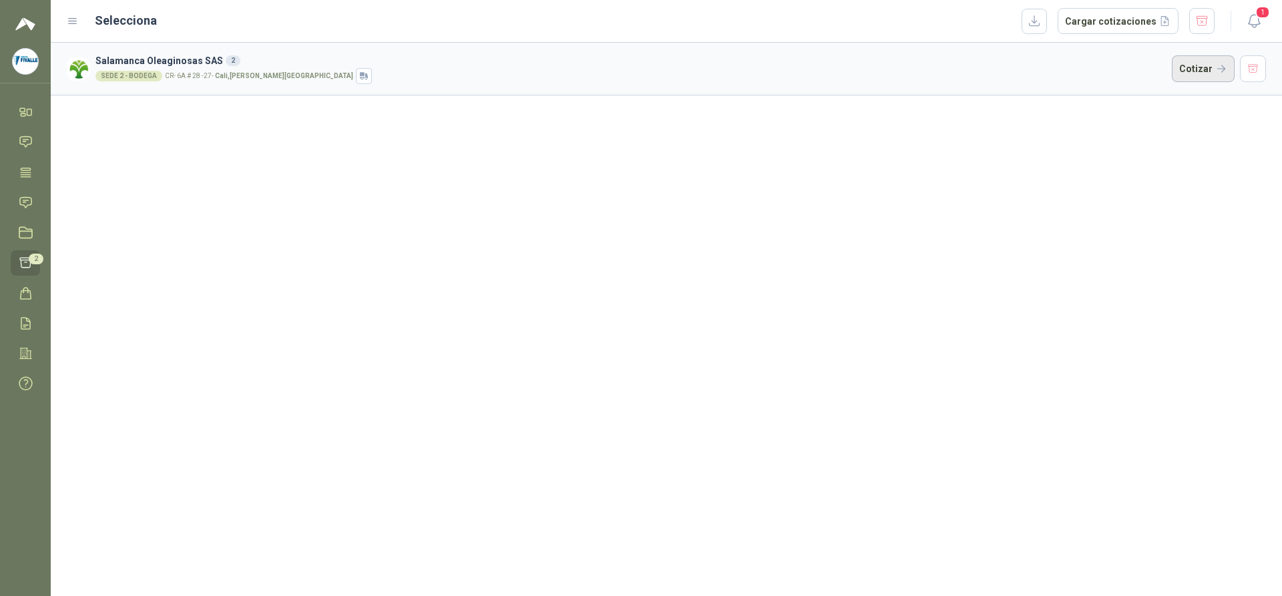
click at [1191, 68] on button "Cotizar" at bounding box center [1203, 68] width 63 height 27
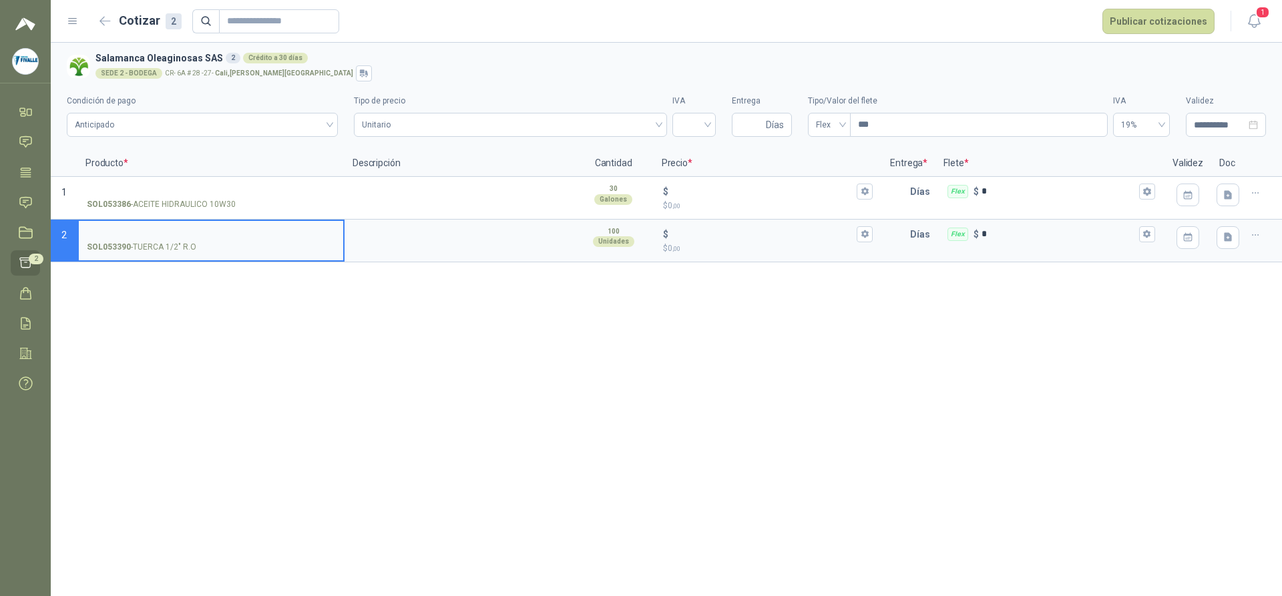
click at [756, 366] on div "**********" at bounding box center [666, 319] width 1231 height 553
click at [27, 264] on icon at bounding box center [26, 263] width 14 height 14
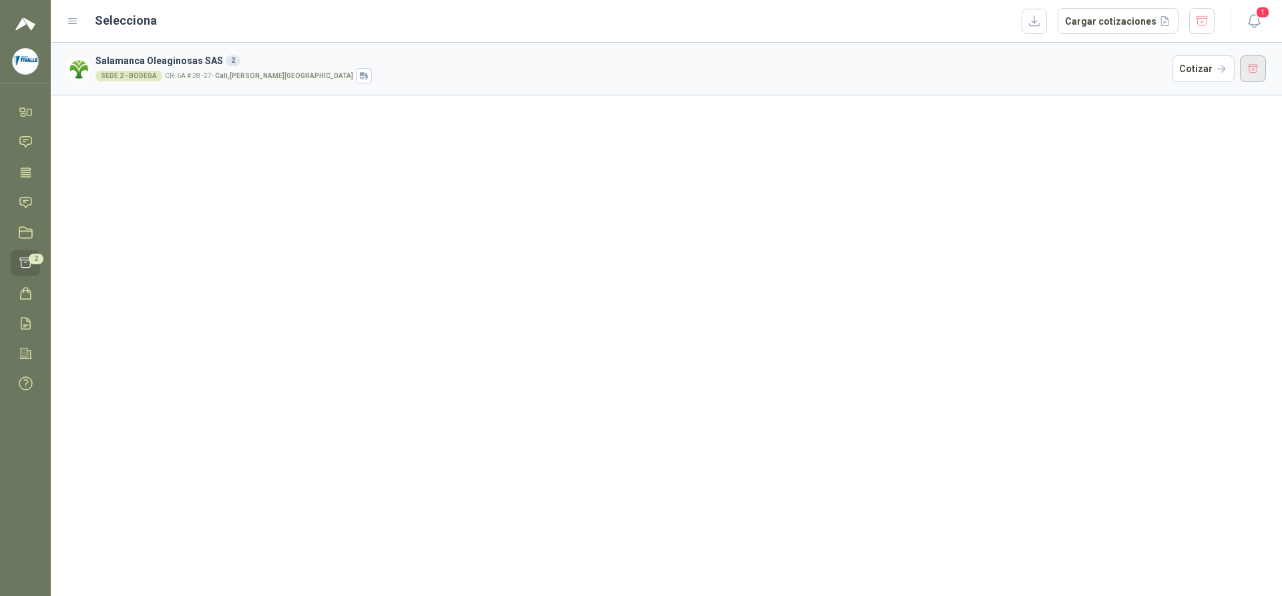
click at [1248, 67] on button "button" at bounding box center [1253, 68] width 27 height 27
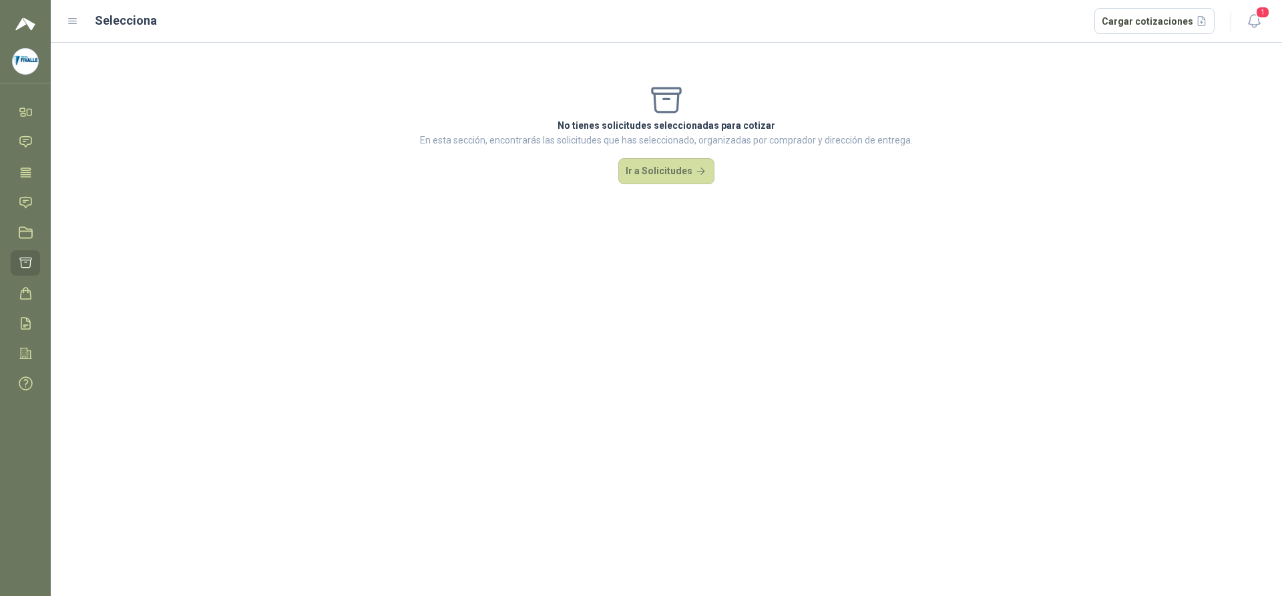
click at [69, 20] on icon at bounding box center [73, 21] width 12 height 12
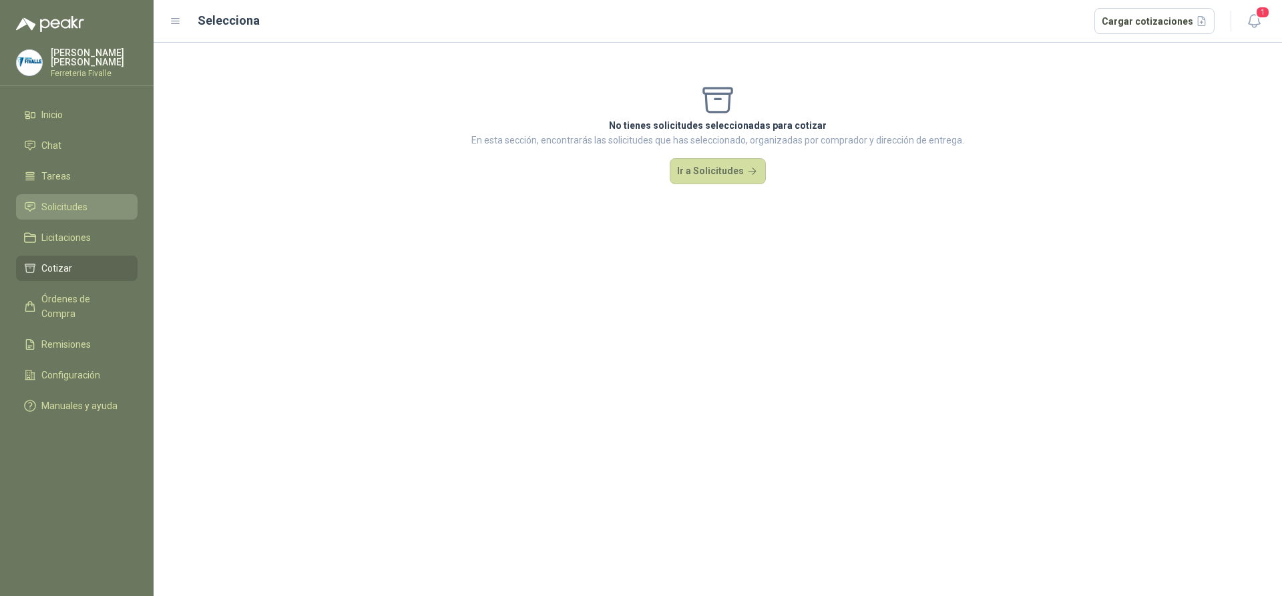
click at [61, 214] on span "Solicitudes" at bounding box center [64, 207] width 46 height 15
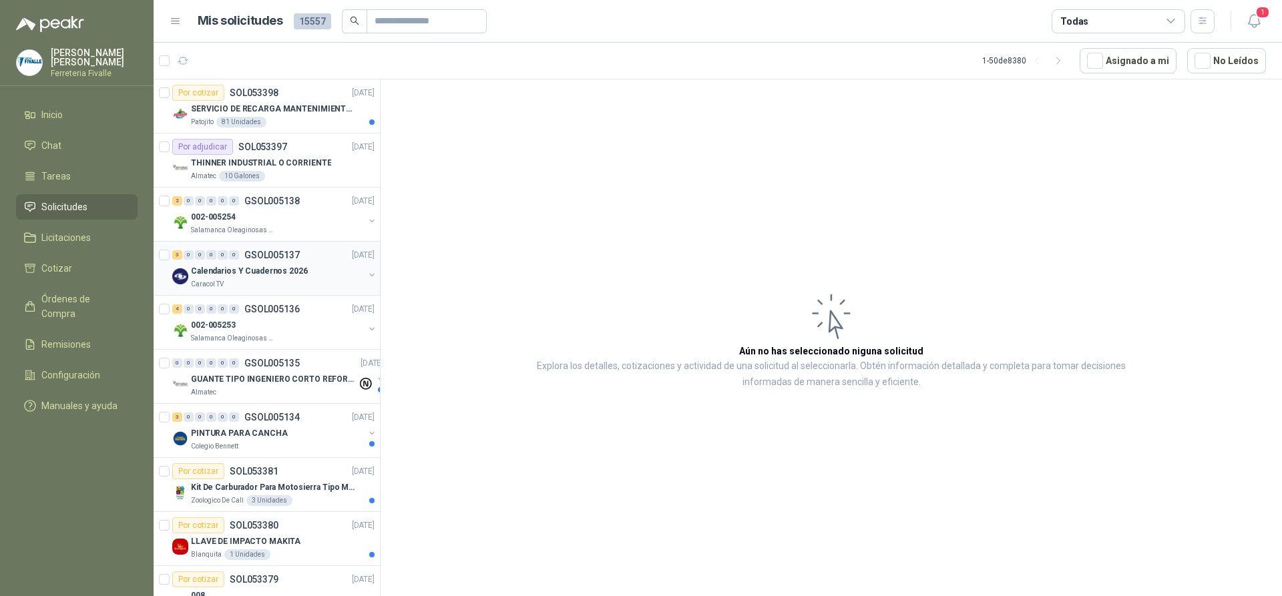
click at [302, 286] on div "Caracol TV" at bounding box center [277, 284] width 173 height 11
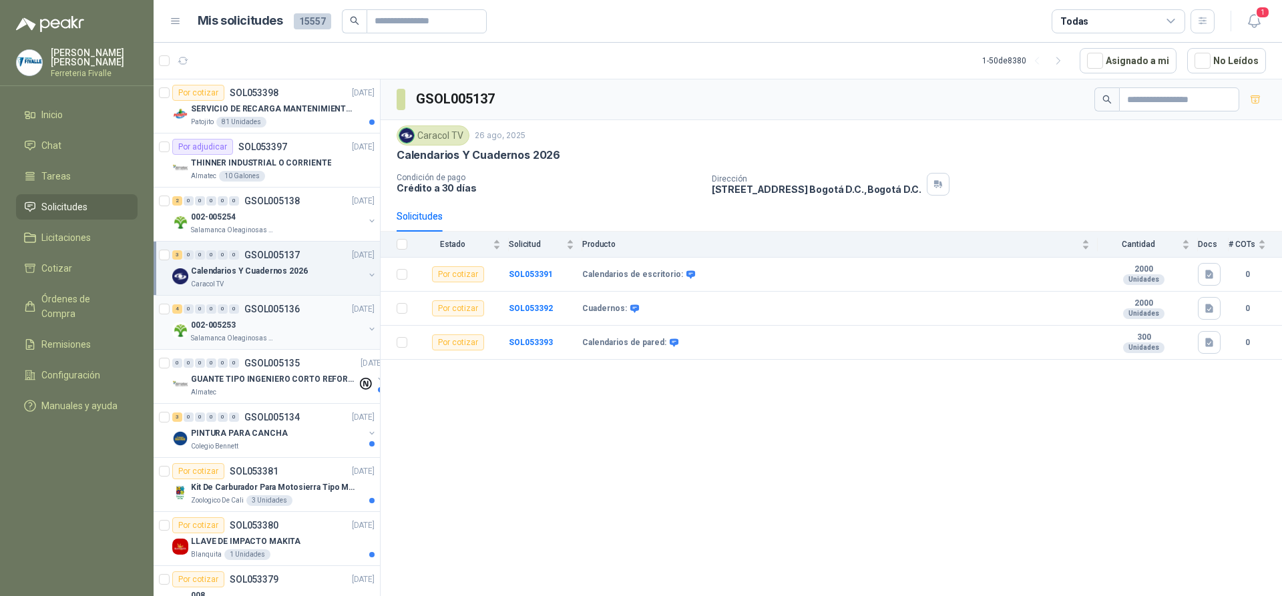
click at [288, 328] on div "002-005253" at bounding box center [277, 325] width 173 height 16
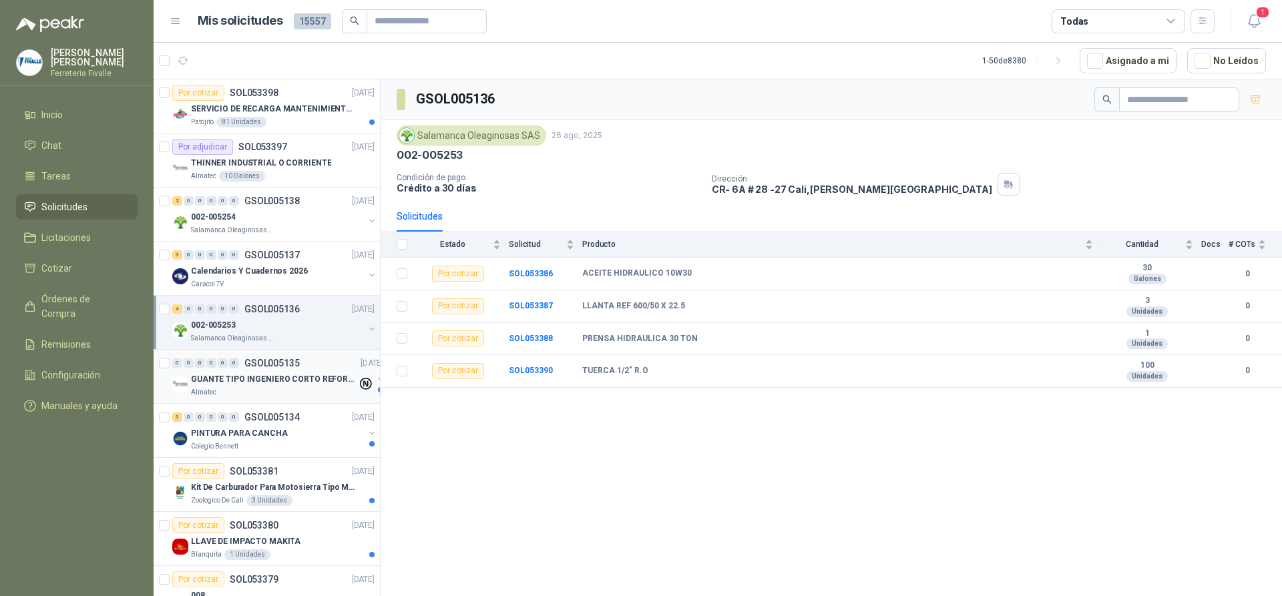
click at [291, 369] on div "0 0 0 0 0 0 GSOL005135 [DATE]" at bounding box center [279, 363] width 214 height 16
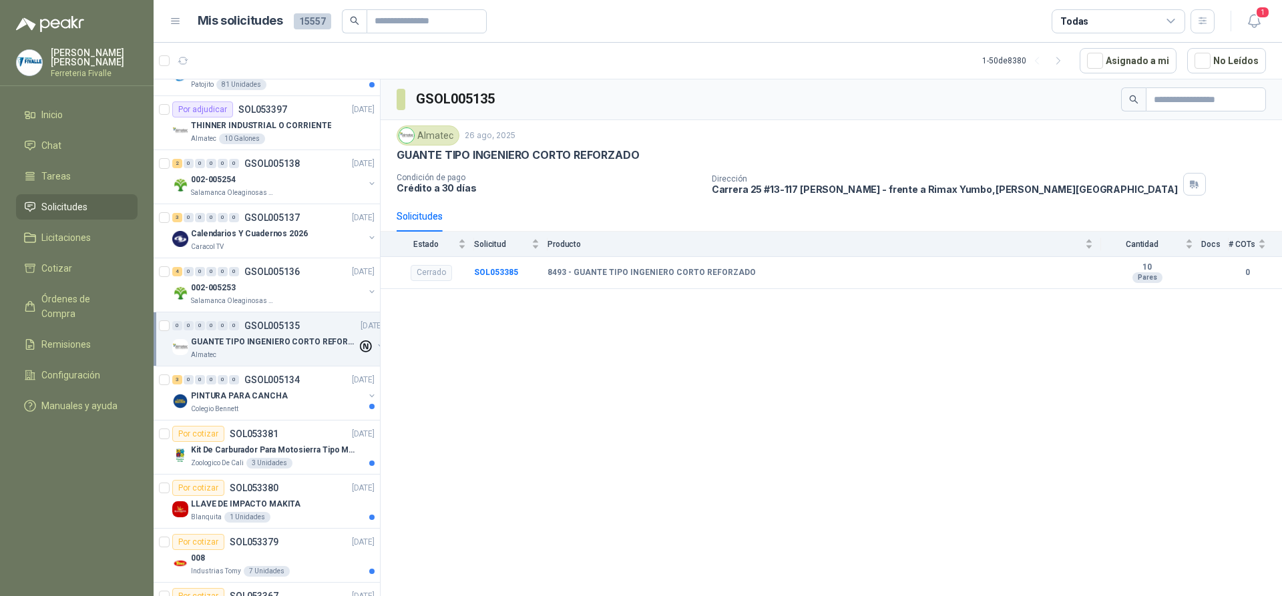
scroll to position [67, 0]
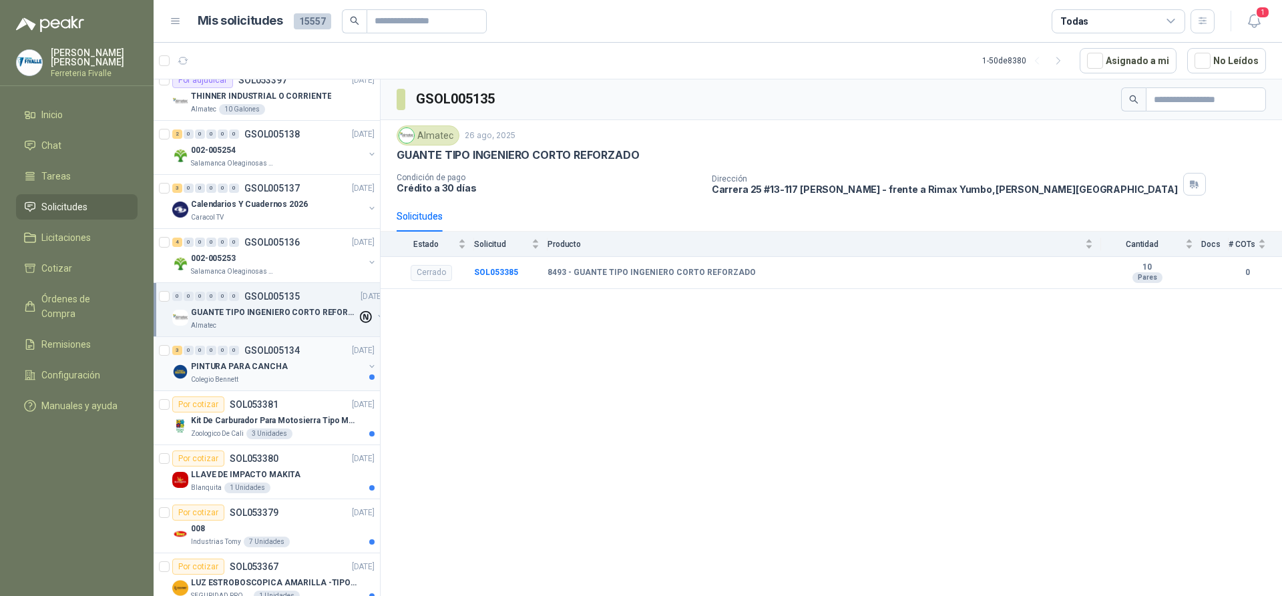
click at [312, 358] on div "PINTURA PARA CANCHA" at bounding box center [277, 366] width 173 height 16
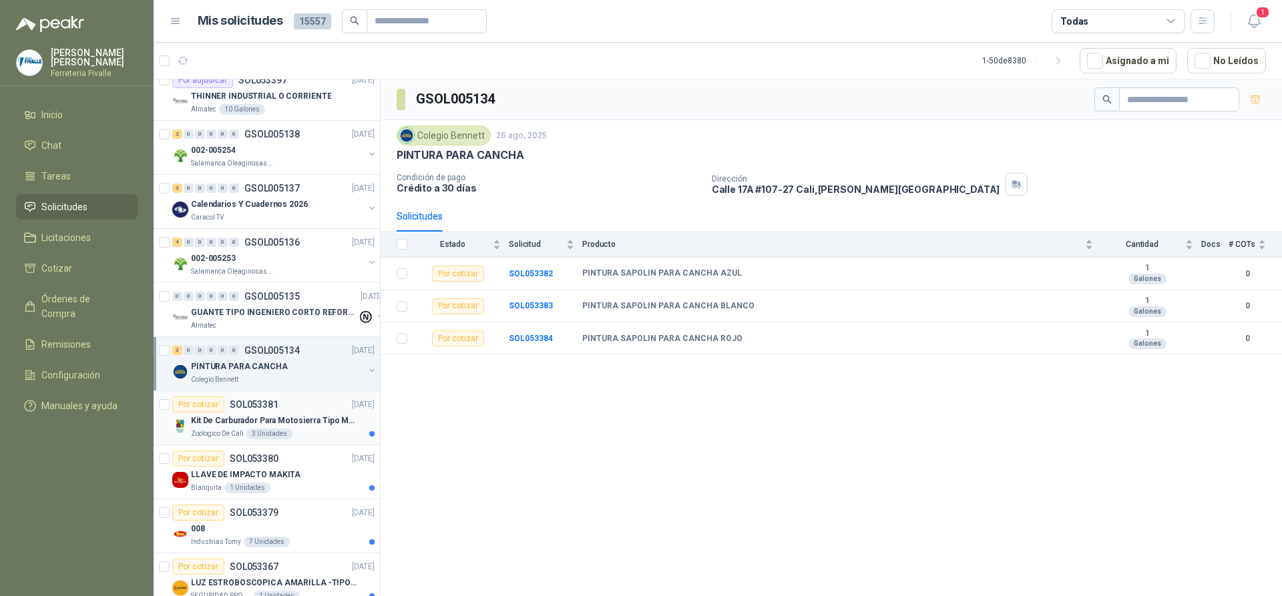
click at [338, 425] on p "Kit De Carburador Para Motosierra Tipo M250 - Zama" at bounding box center [274, 421] width 166 height 13
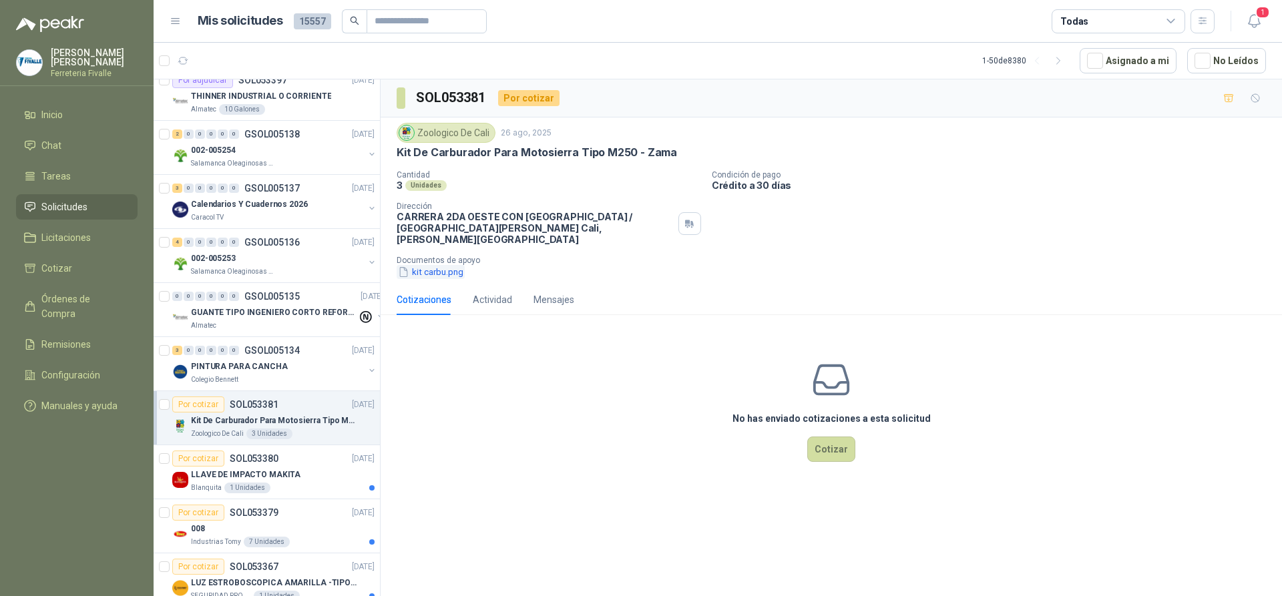
click at [418, 265] on button "kit carbu.png" at bounding box center [431, 272] width 68 height 14
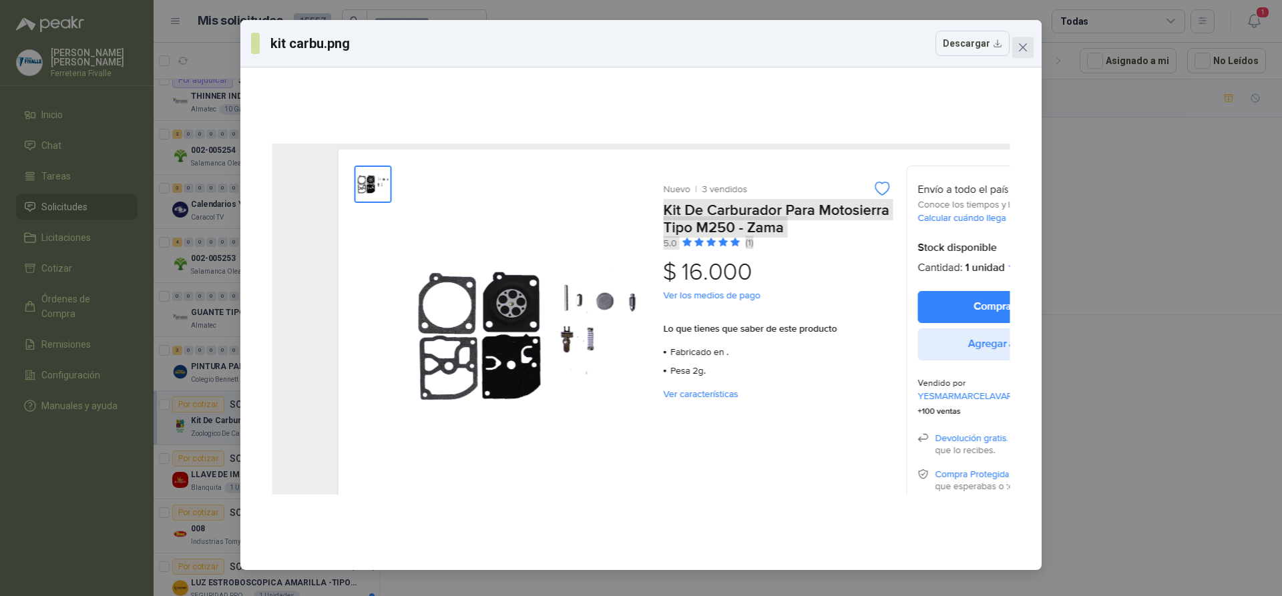
click at [1024, 43] on icon "close" at bounding box center [1022, 47] width 11 height 11
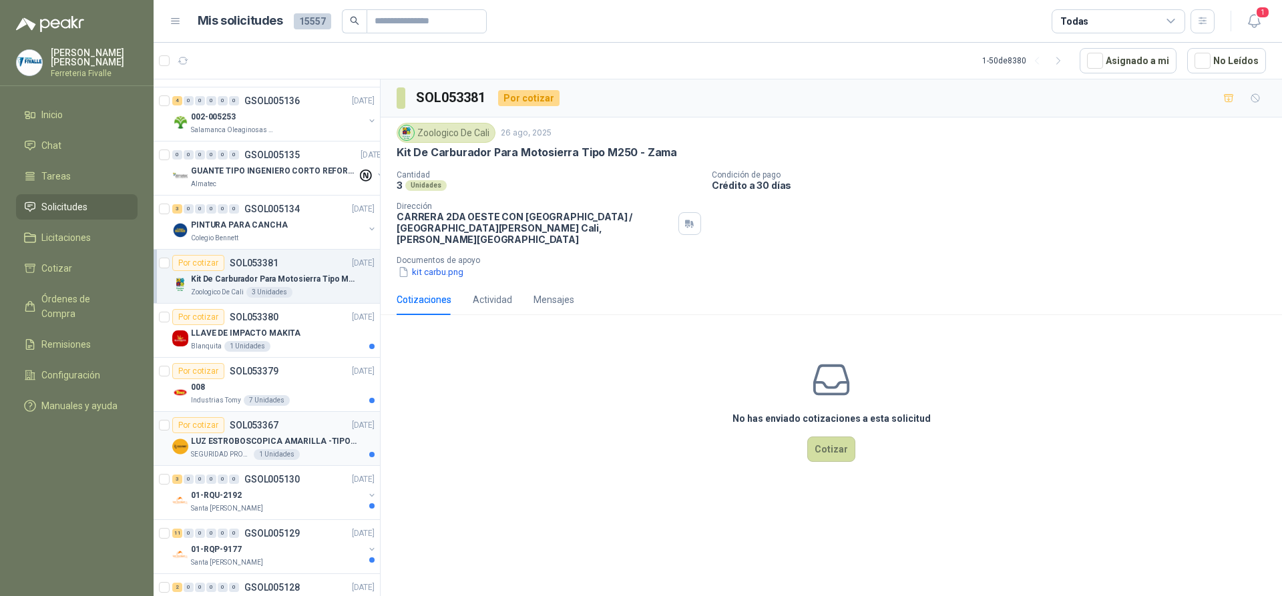
scroll to position [267, 0]
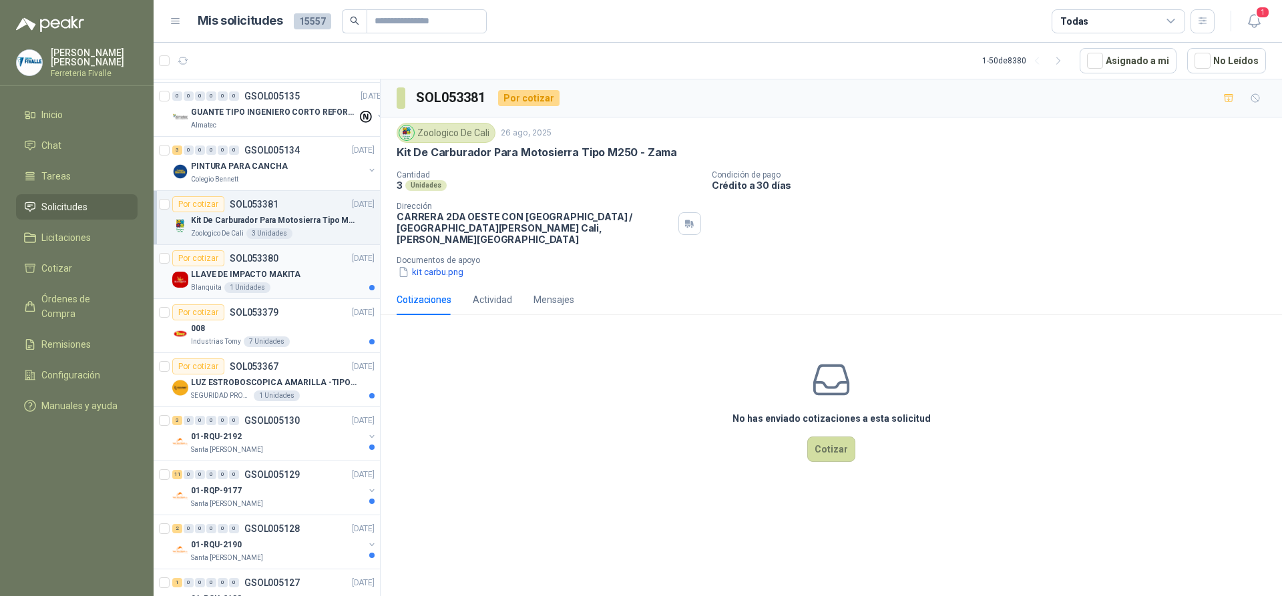
click at [336, 271] on div "LLAVE DE IMPACTO MAKITA" at bounding box center [283, 274] width 184 height 16
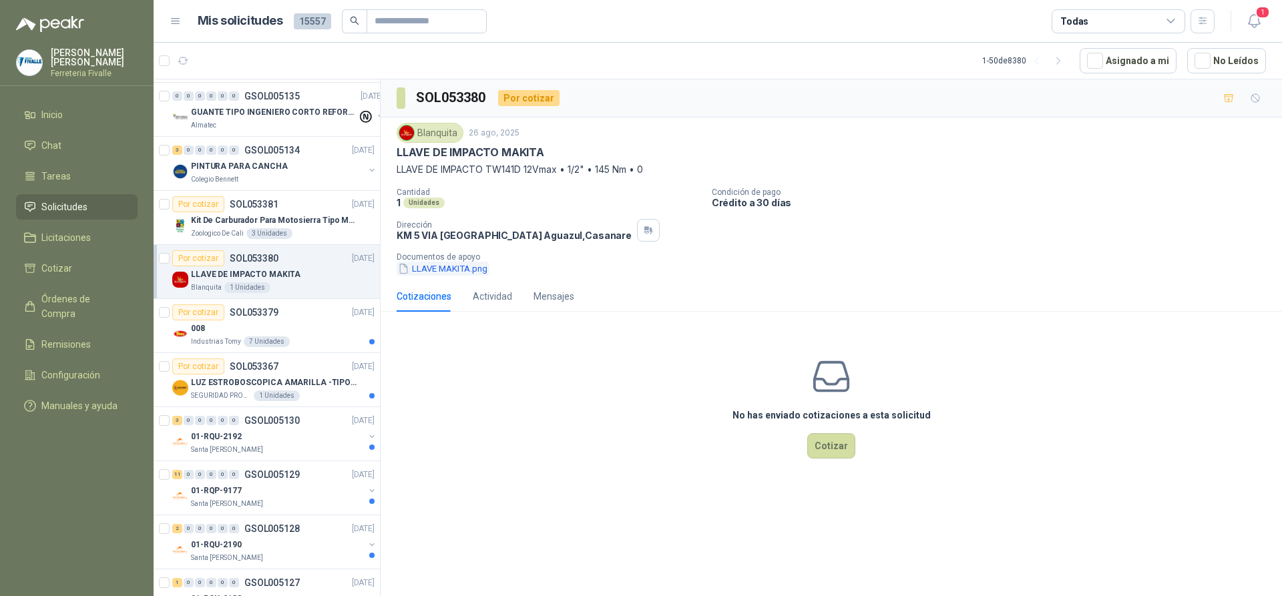
click at [443, 274] on button "LLAVE MAKITA.png" at bounding box center [443, 269] width 92 height 14
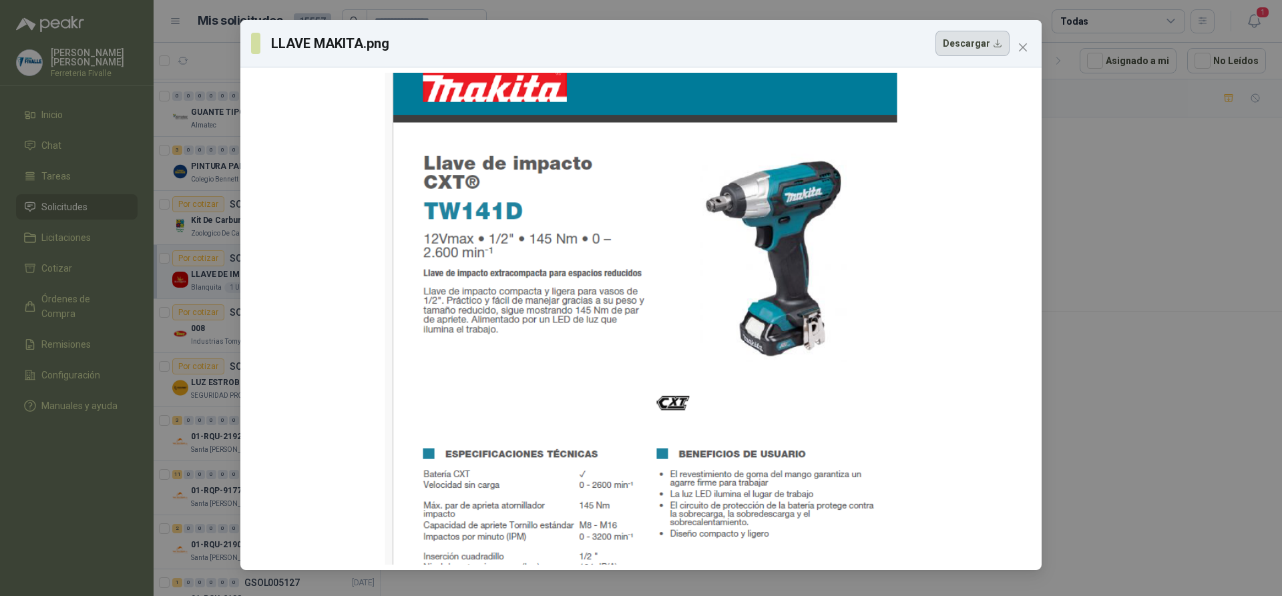
click at [981, 55] on button "Descargar" at bounding box center [972, 43] width 74 height 25
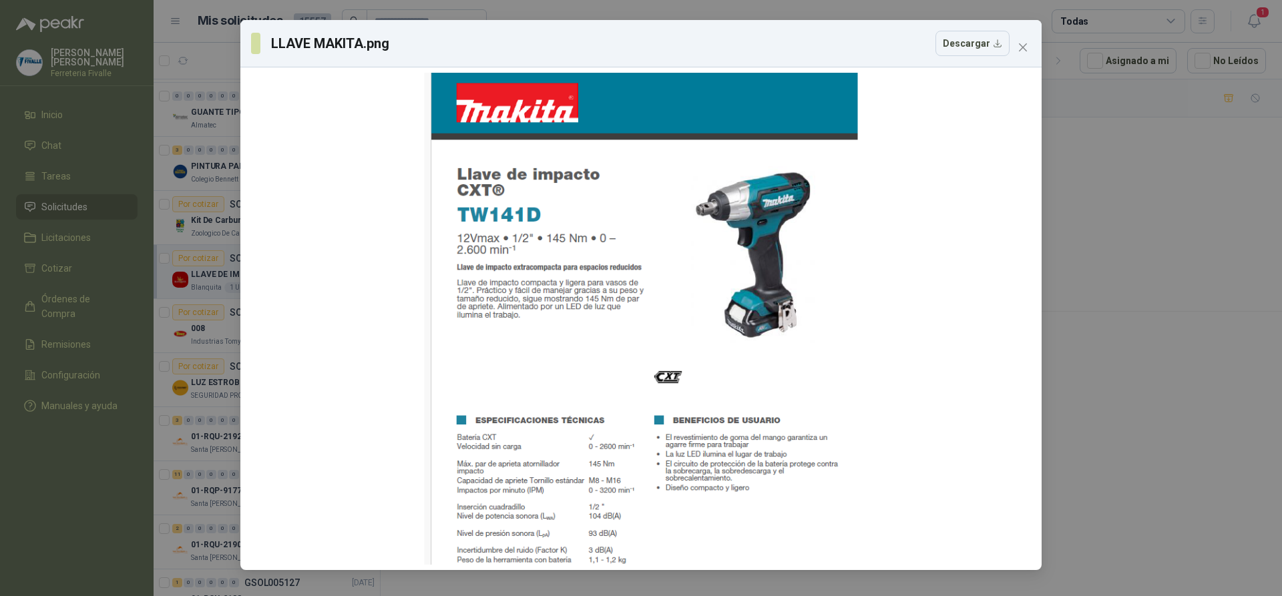
click at [1021, 47] on icon "close" at bounding box center [1022, 47] width 11 height 11
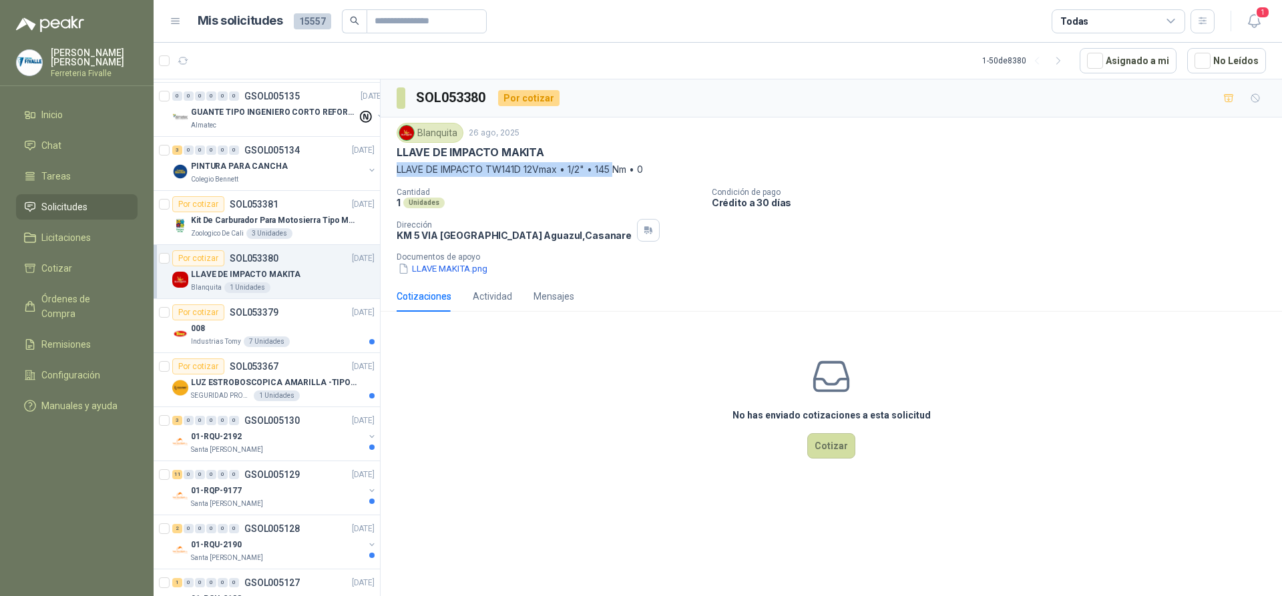
drag, startPoint x: 397, startPoint y: 168, endPoint x: 615, endPoint y: 182, distance: 218.7
click at [615, 182] on div "Blanquita [DATE] LLAVE DE IMPACTO MAKITA LLAVE DE IMPACTO TW141D 12Vmax • 1/2" …" at bounding box center [831, 199] width 869 height 153
click at [315, 324] on div "008" at bounding box center [283, 328] width 184 height 16
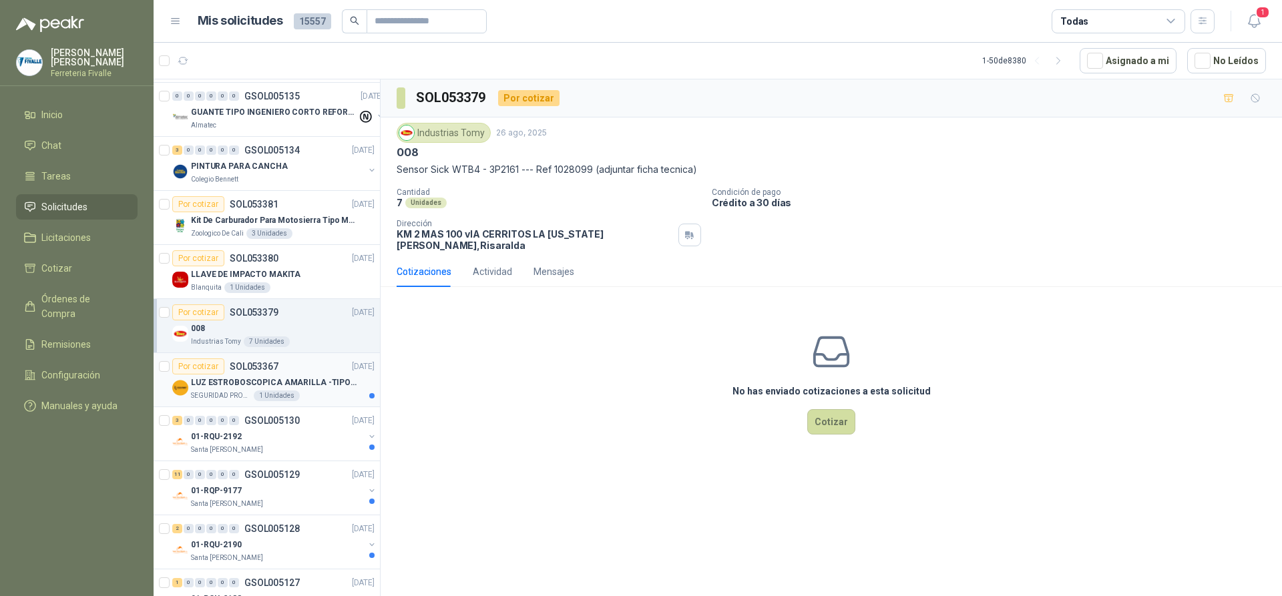
click at [292, 385] on p "LUZ ESTROBOSCOPICA AMARILLA -TIPO BALA" at bounding box center [274, 383] width 166 height 13
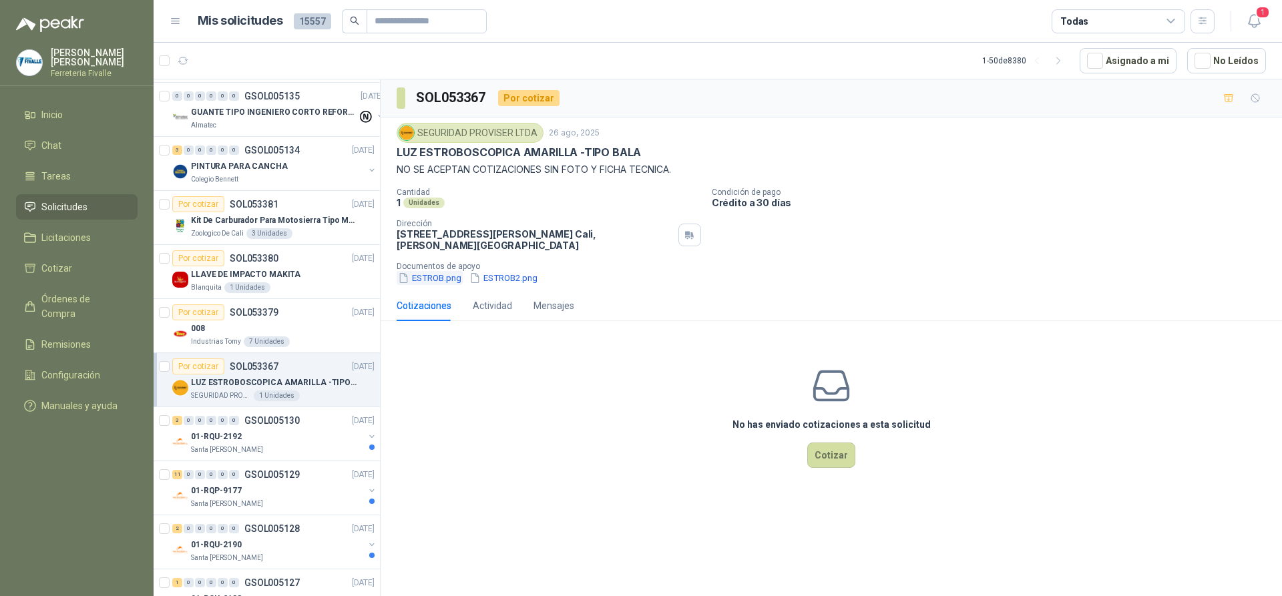
click at [422, 279] on button "ESTROB.png" at bounding box center [430, 278] width 66 height 14
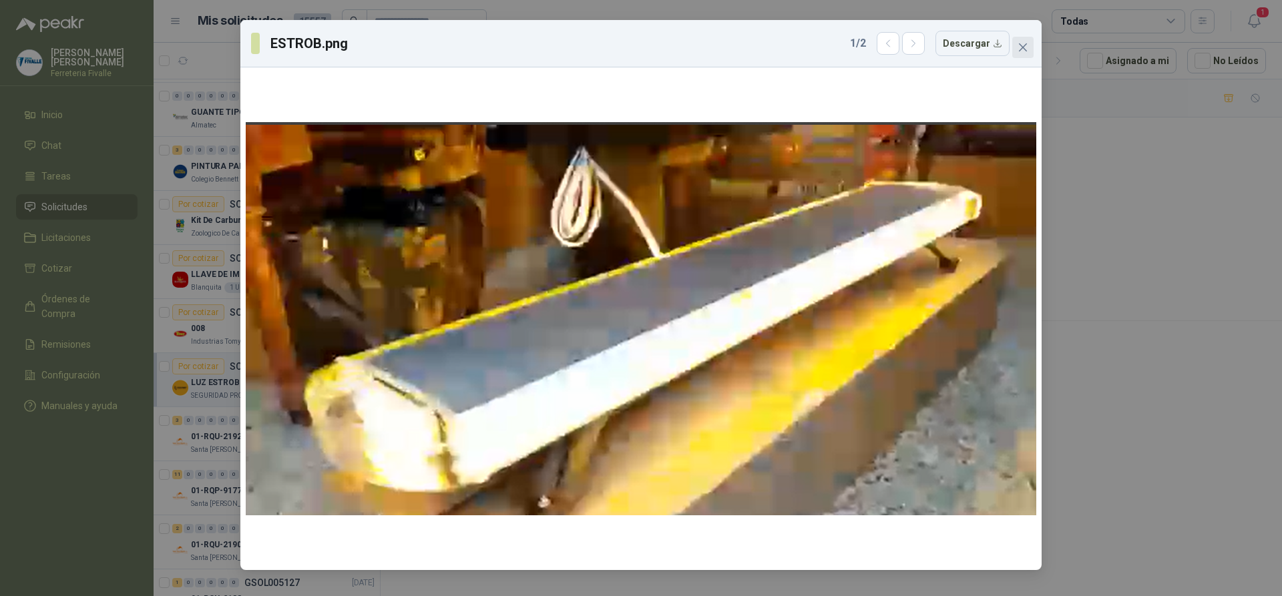
click at [1024, 49] on icon "close" at bounding box center [1023, 47] width 8 height 8
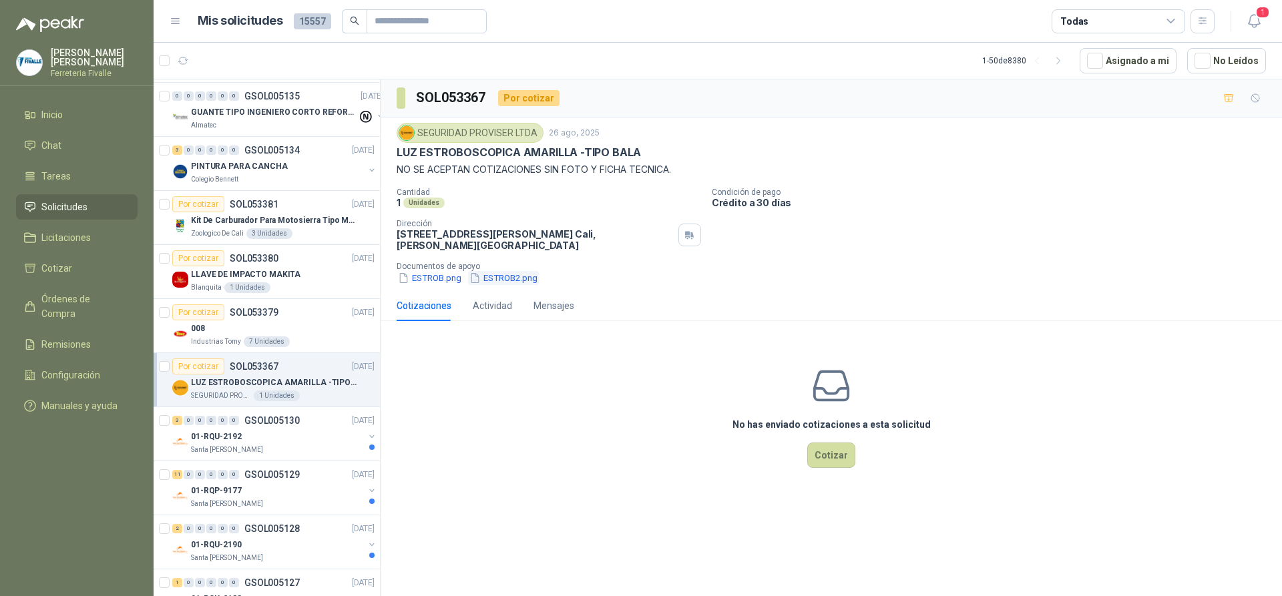
click at [509, 284] on button "ESTROB2.png" at bounding box center [503, 278] width 71 height 14
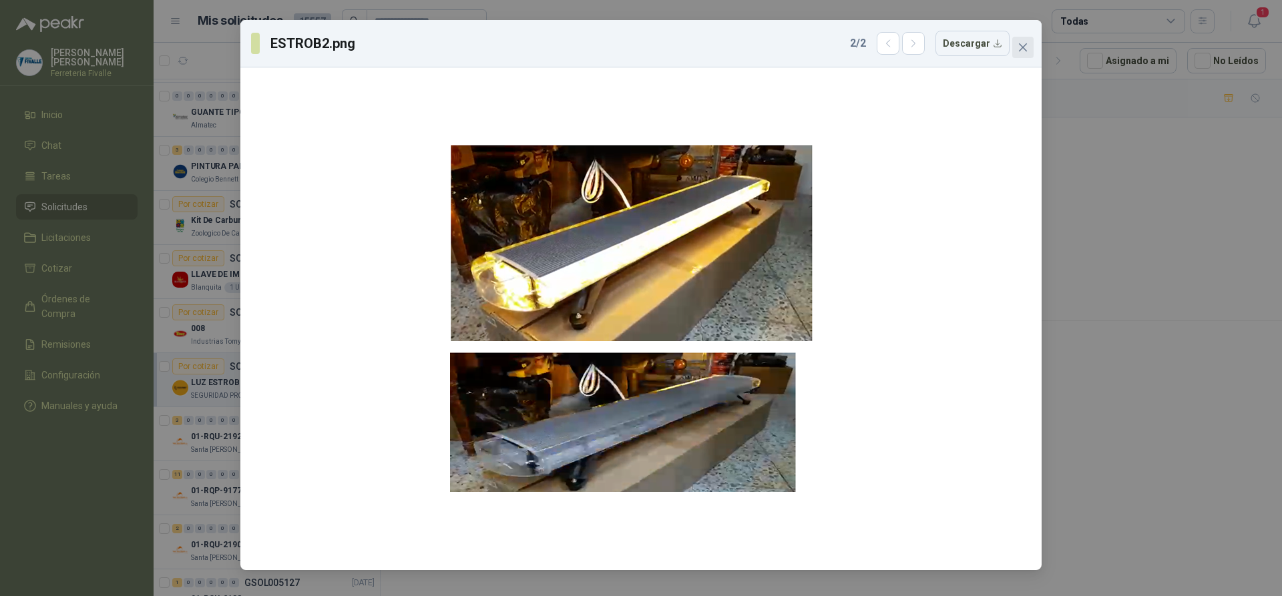
click at [1024, 46] on icon "close" at bounding box center [1023, 47] width 8 height 8
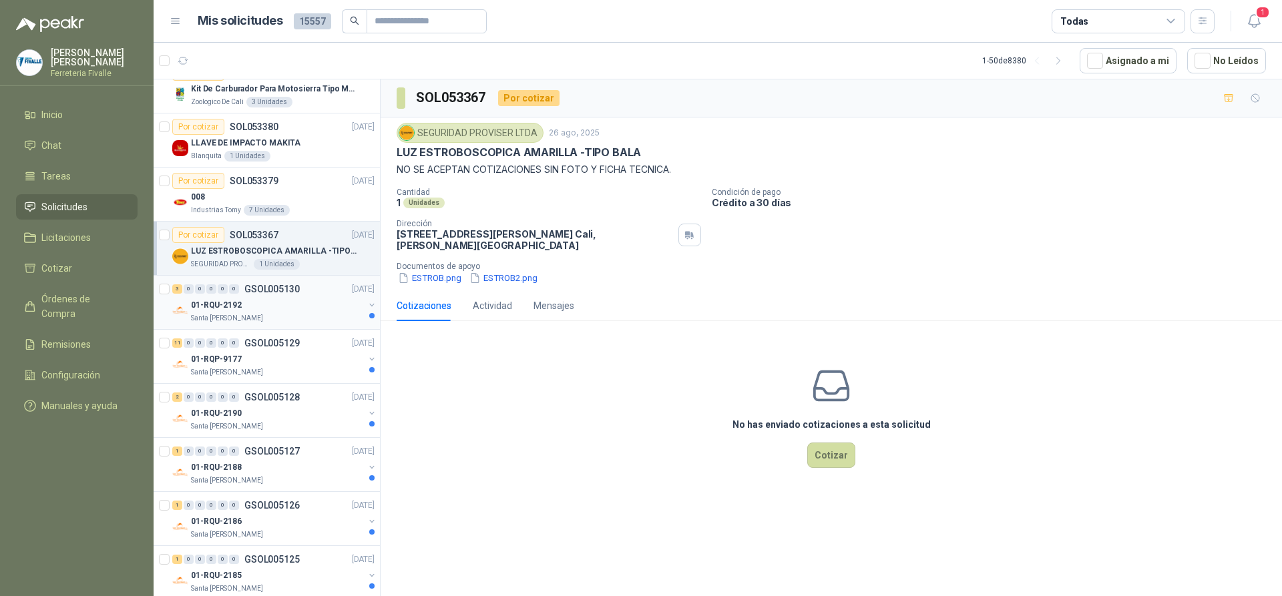
scroll to position [401, 0]
click at [308, 318] on div "Santa [PERSON_NAME]" at bounding box center [277, 316] width 173 height 11
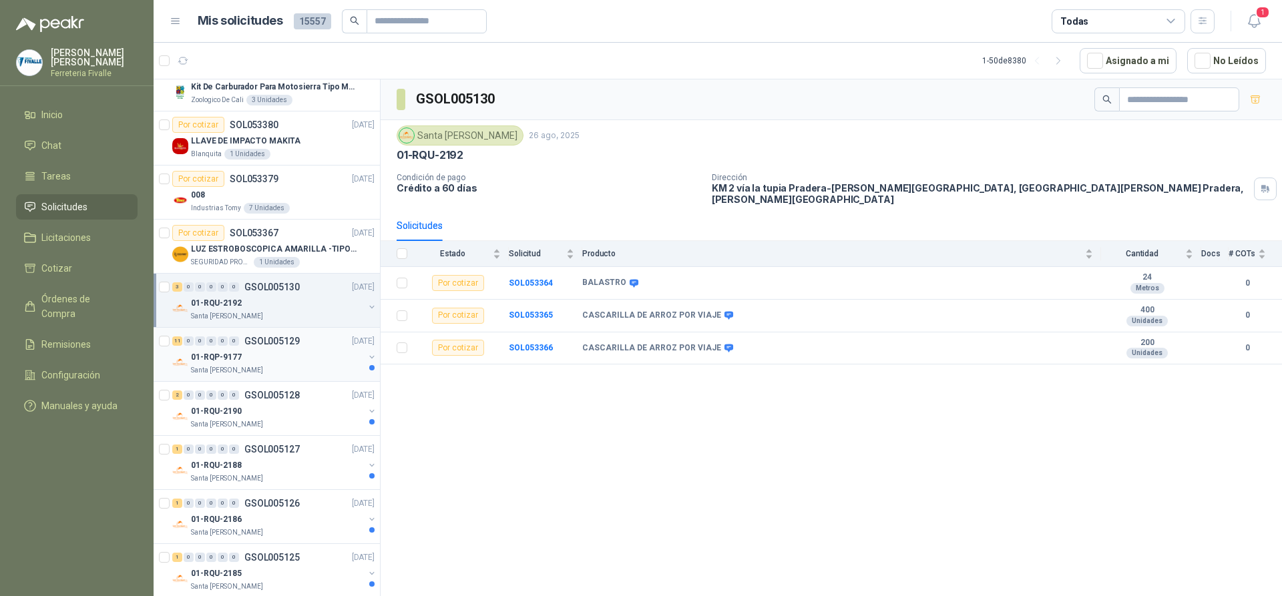
click at [366, 371] on div at bounding box center [371, 362] width 11 height 21
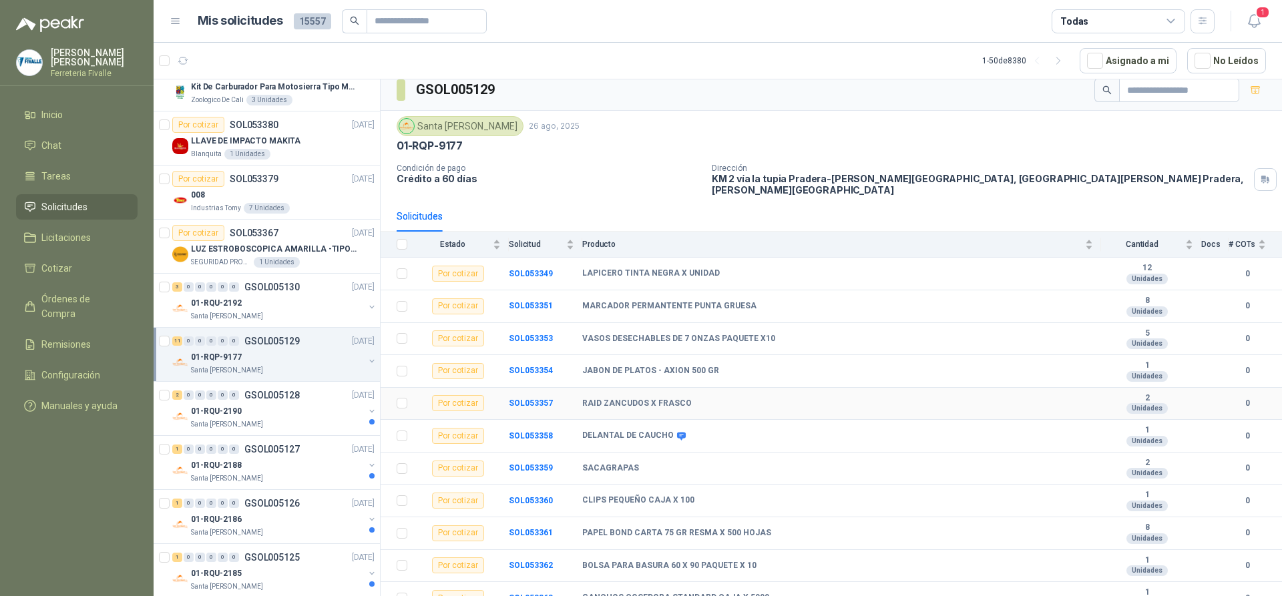
scroll to position [14, 0]
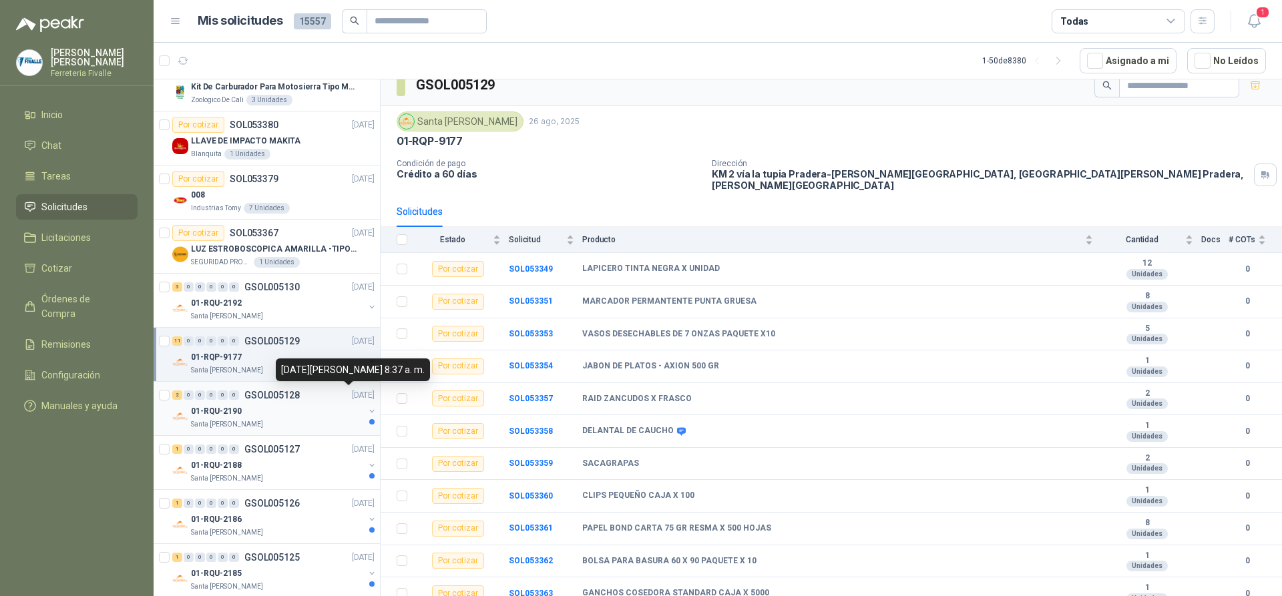
click at [352, 399] on p "[DATE]" at bounding box center [363, 395] width 23 height 13
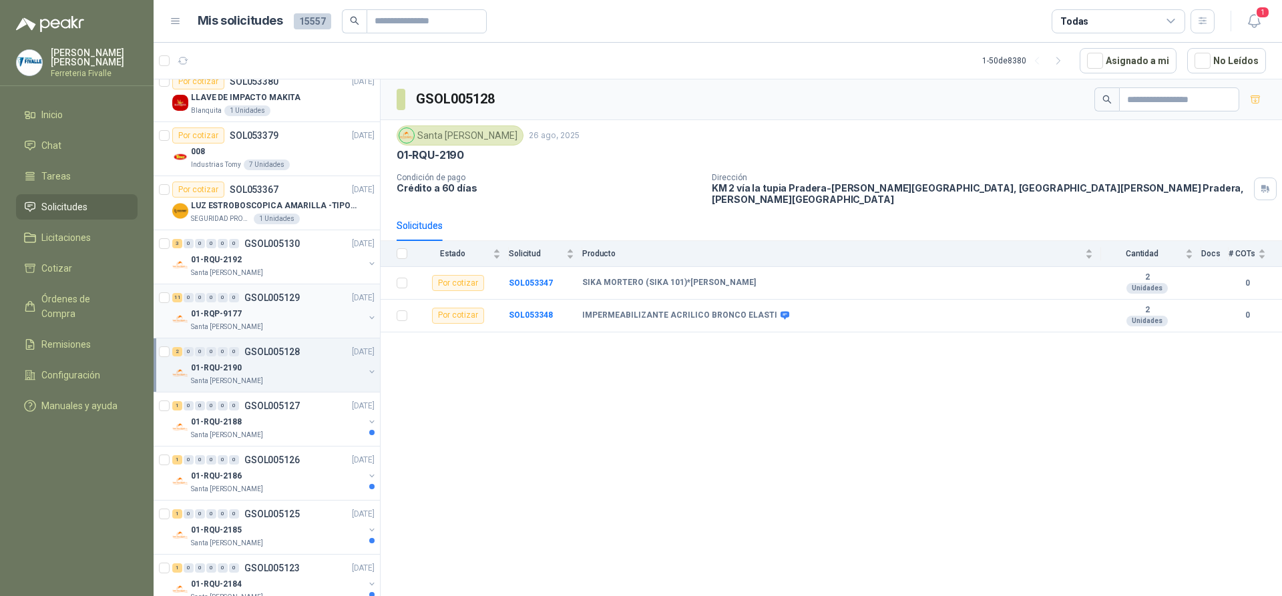
scroll to position [534, 0]
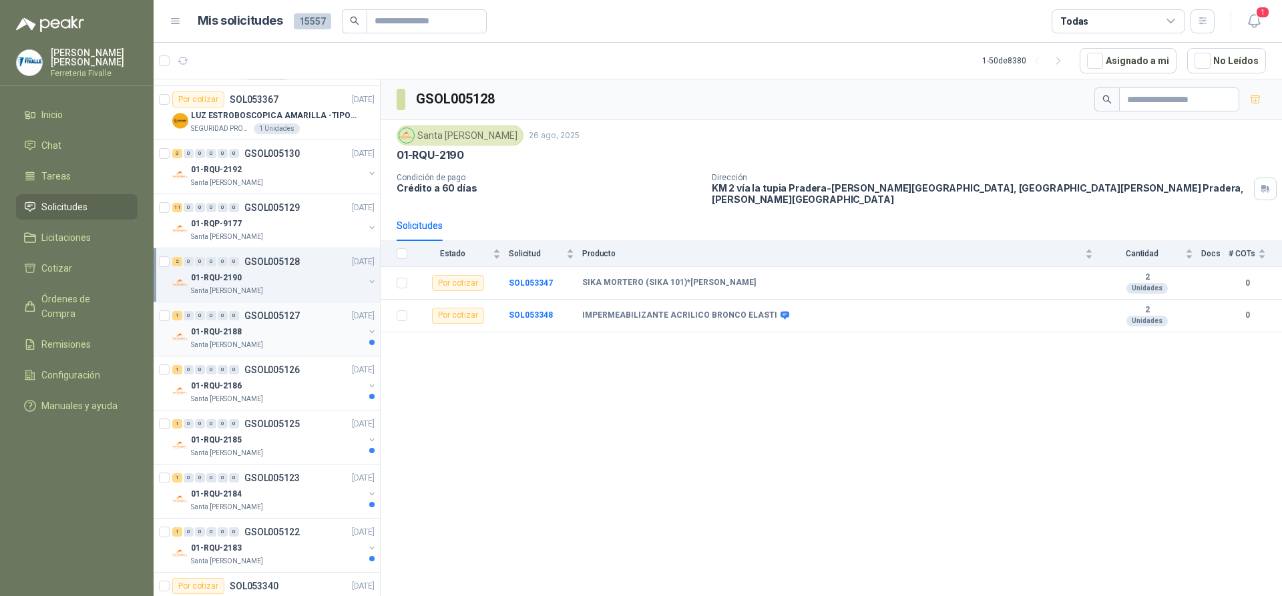
click at [348, 339] on div "01-RQU-2188" at bounding box center [277, 332] width 173 height 16
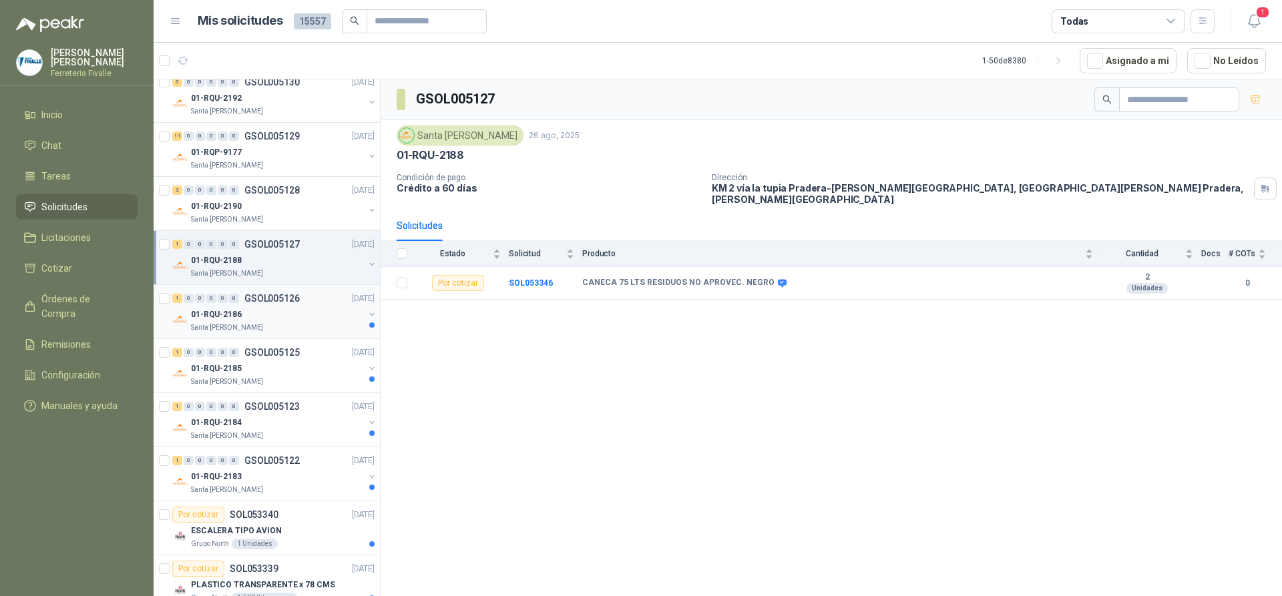
scroll to position [734, 0]
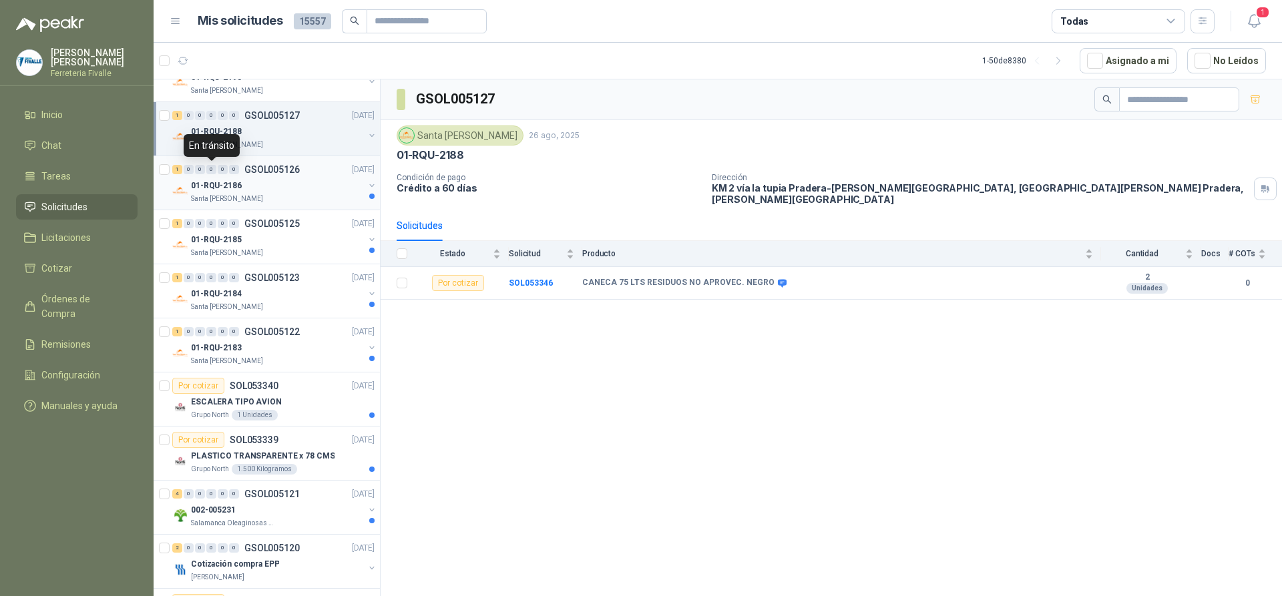
click at [272, 194] on div "Santa [PERSON_NAME]" at bounding box center [277, 199] width 173 height 11
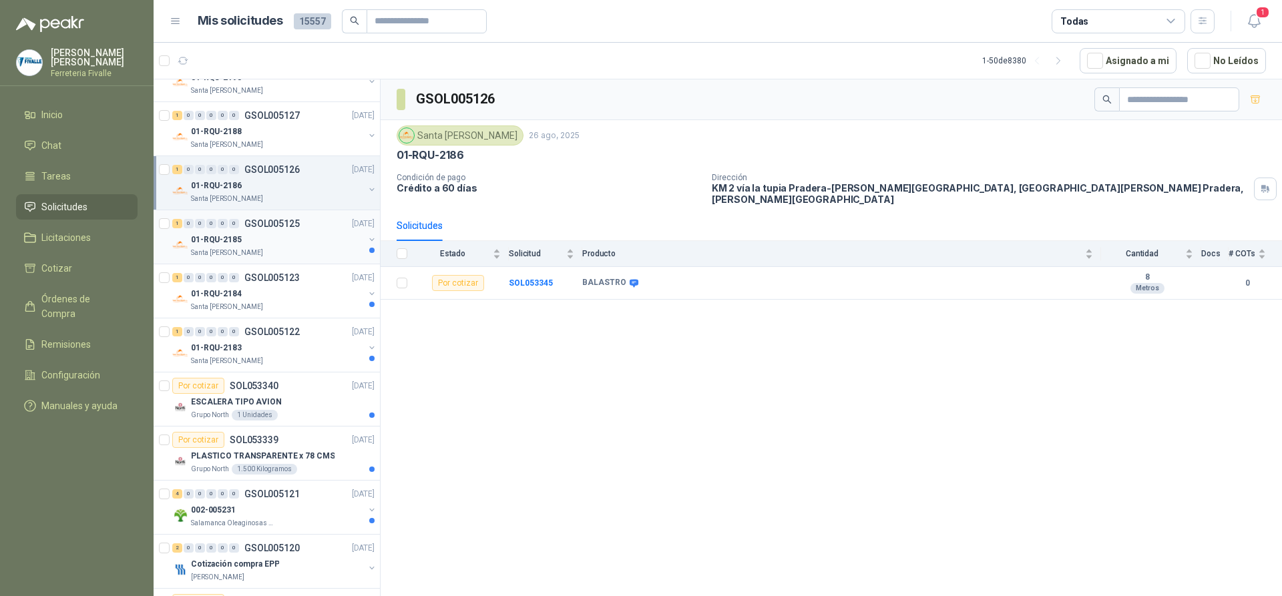
click at [268, 231] on div "1 0 0 0 0 0 GSOL005125 [DATE]" at bounding box center [274, 224] width 205 height 16
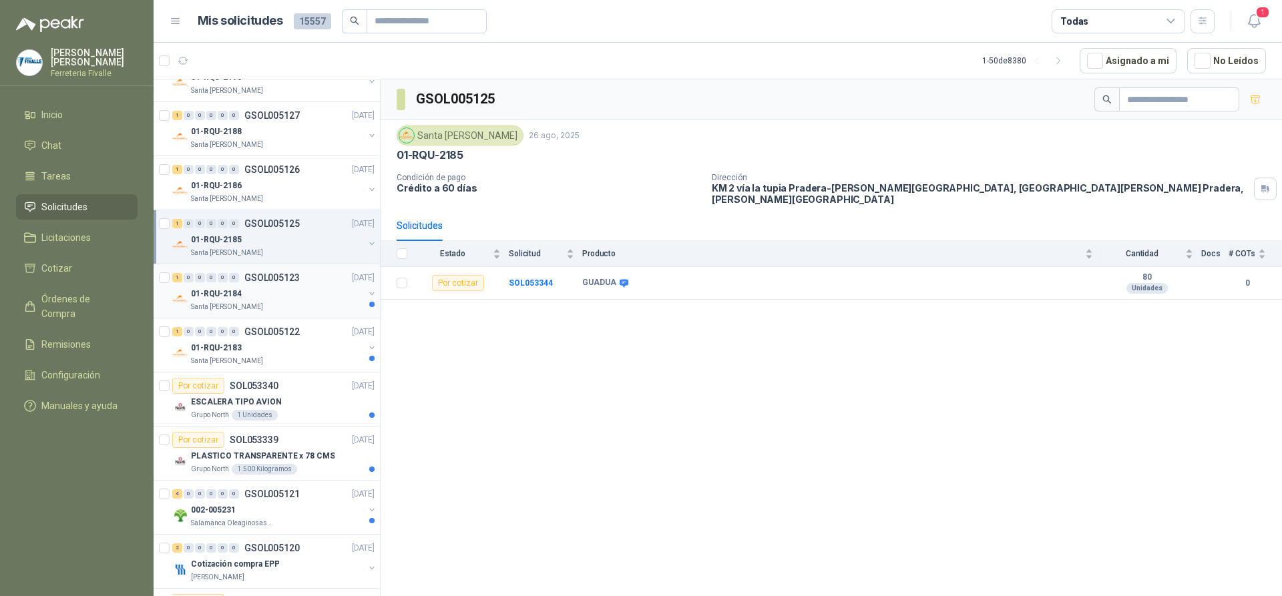
click at [273, 286] on div "01-RQU-2184" at bounding box center [277, 294] width 173 height 16
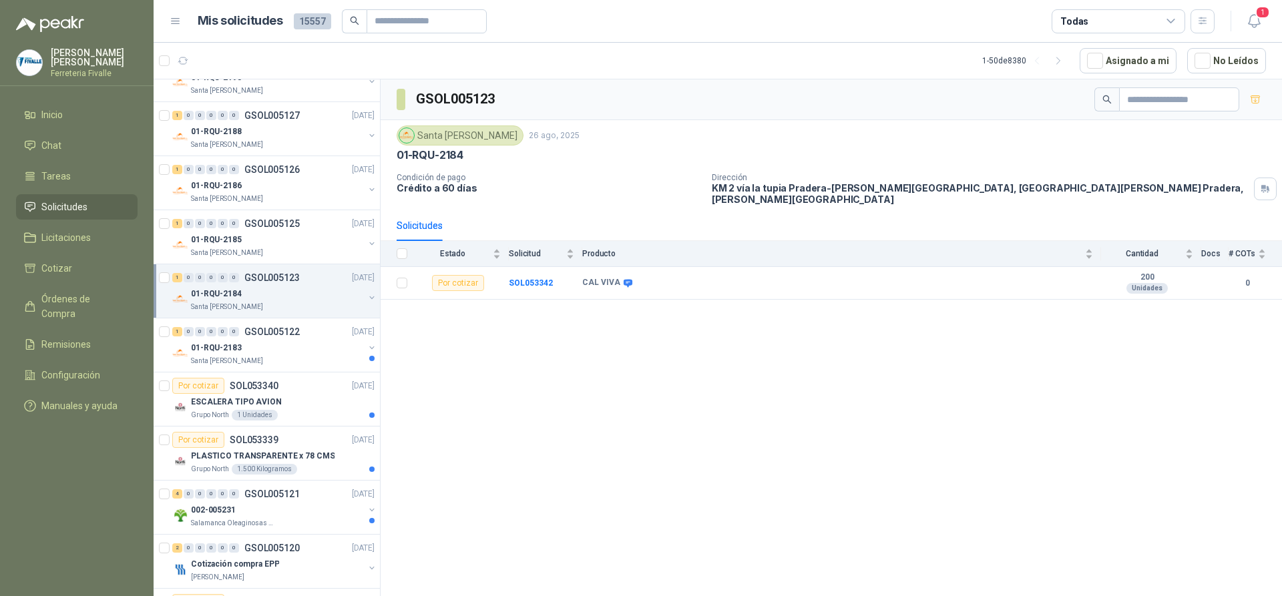
click at [638, 340] on div "GSOL005123 [GEOGRAPHIC_DATA][PERSON_NAME] [DATE] 01-RQU-2184 Condición de pago …" at bounding box center [831, 339] width 901 height 521
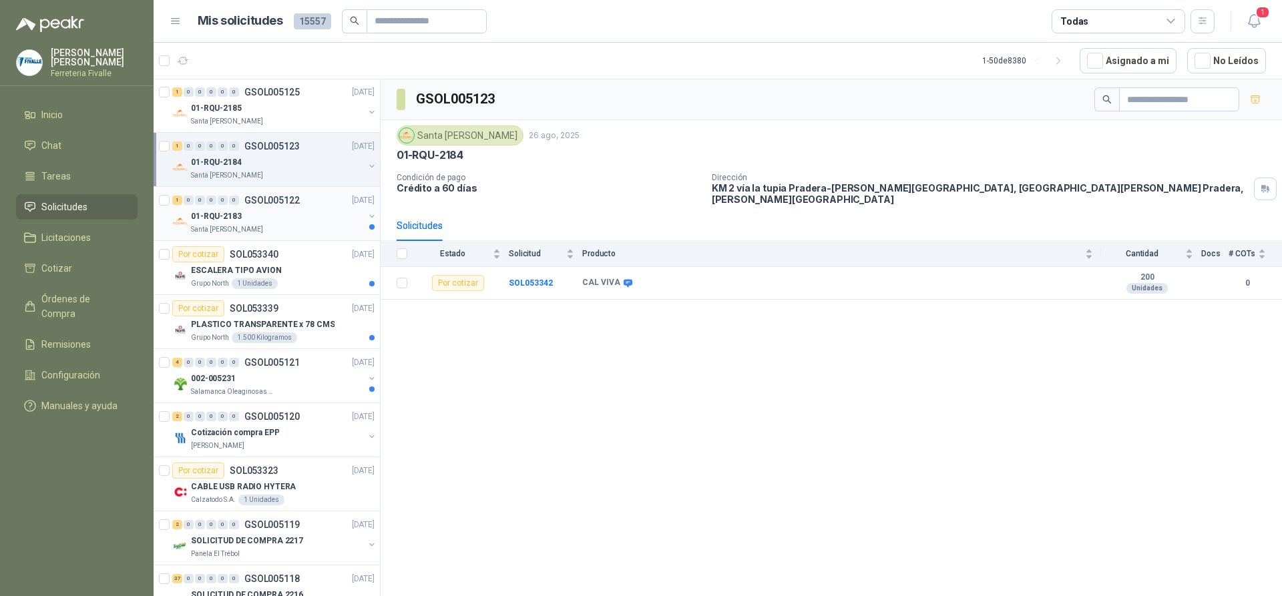
scroll to position [868, 0]
click at [311, 219] on div "01-RQU-2183" at bounding box center [277, 214] width 173 height 16
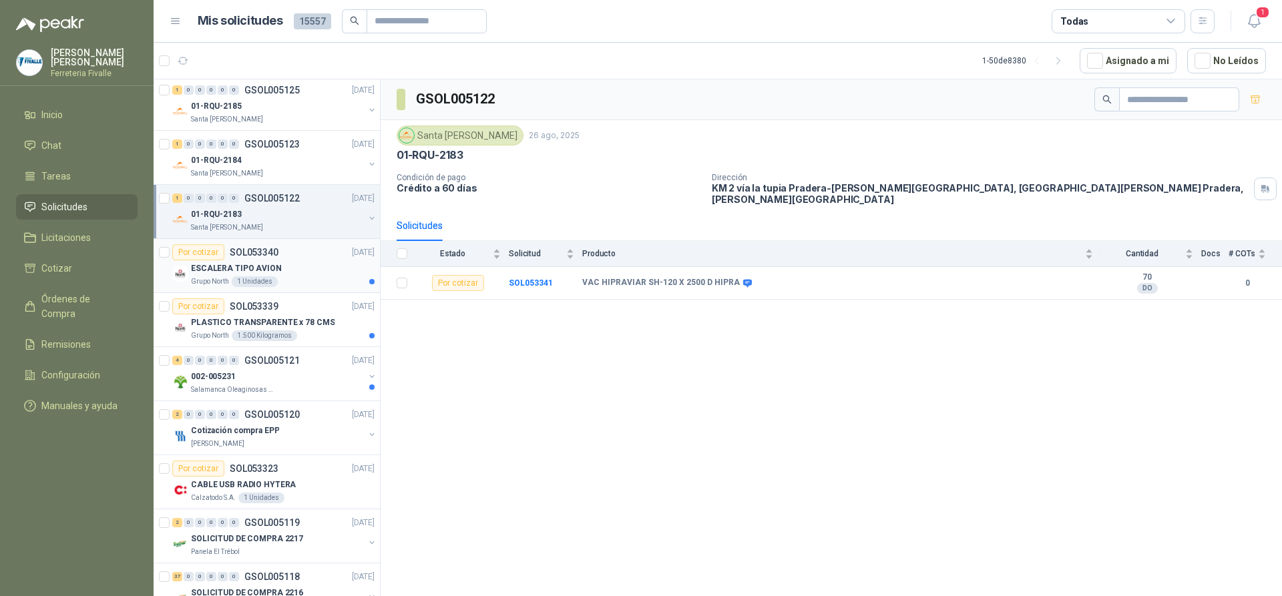
click at [340, 282] on div "Grupo North 1 Unidades" at bounding box center [283, 281] width 184 height 11
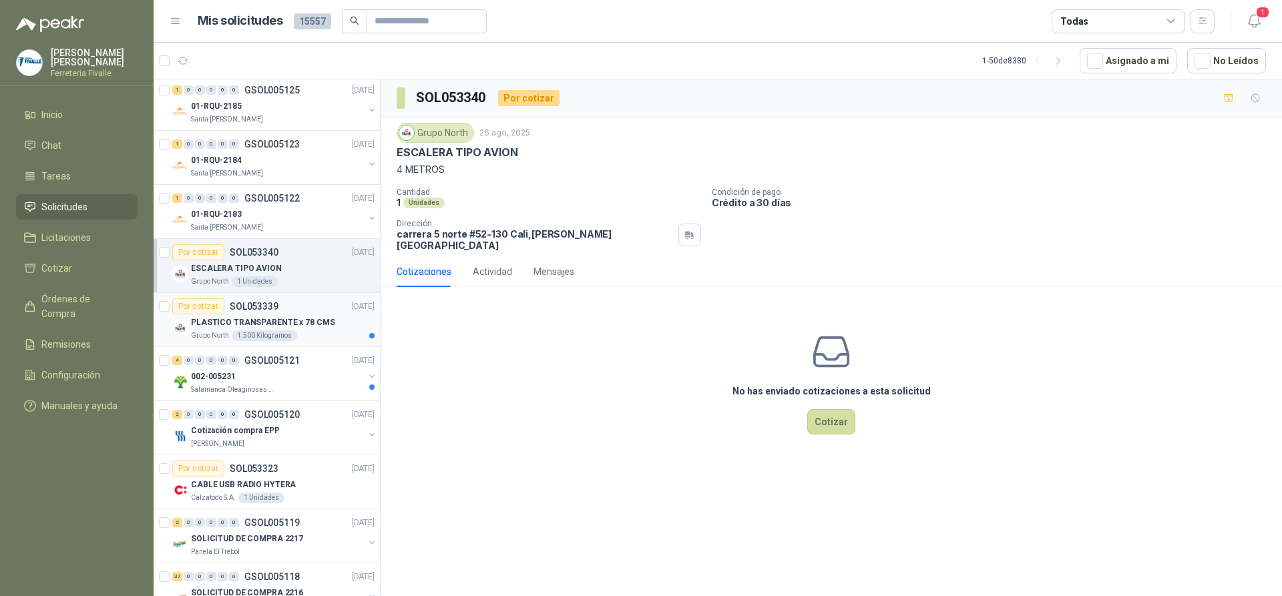
click at [314, 326] on p "PLASTICO TRANSPARENTE x 78 CMS" at bounding box center [263, 322] width 144 height 13
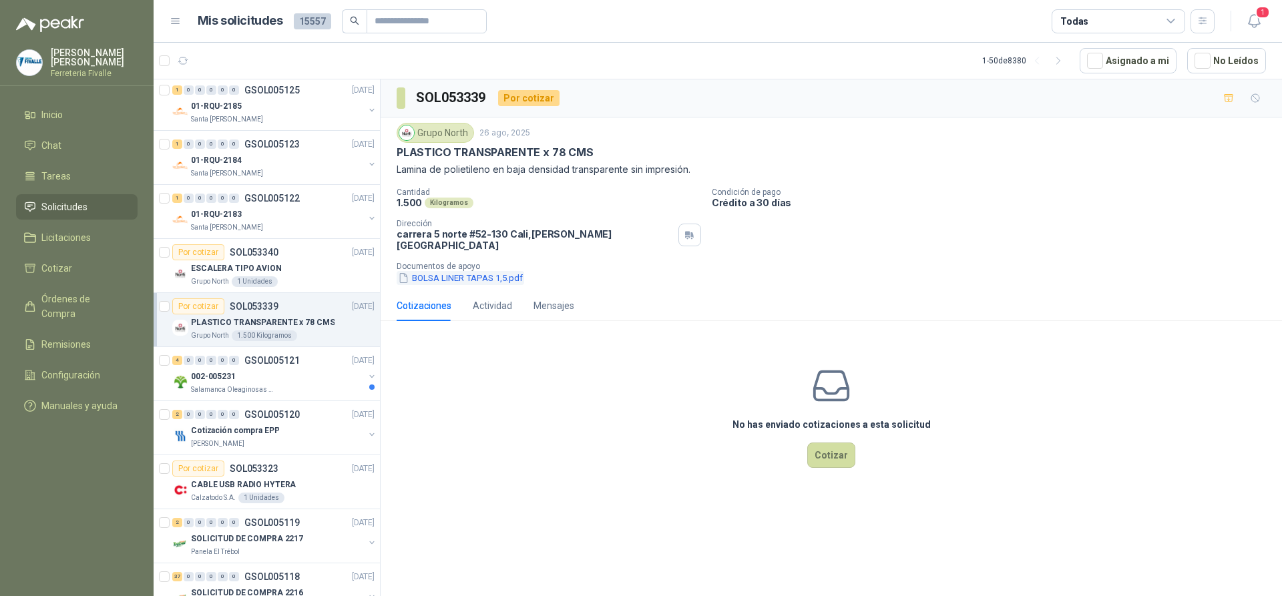
click at [433, 271] on button "BOLSA LINER TAPAS 1,5.pdf" at bounding box center [461, 278] width 128 height 14
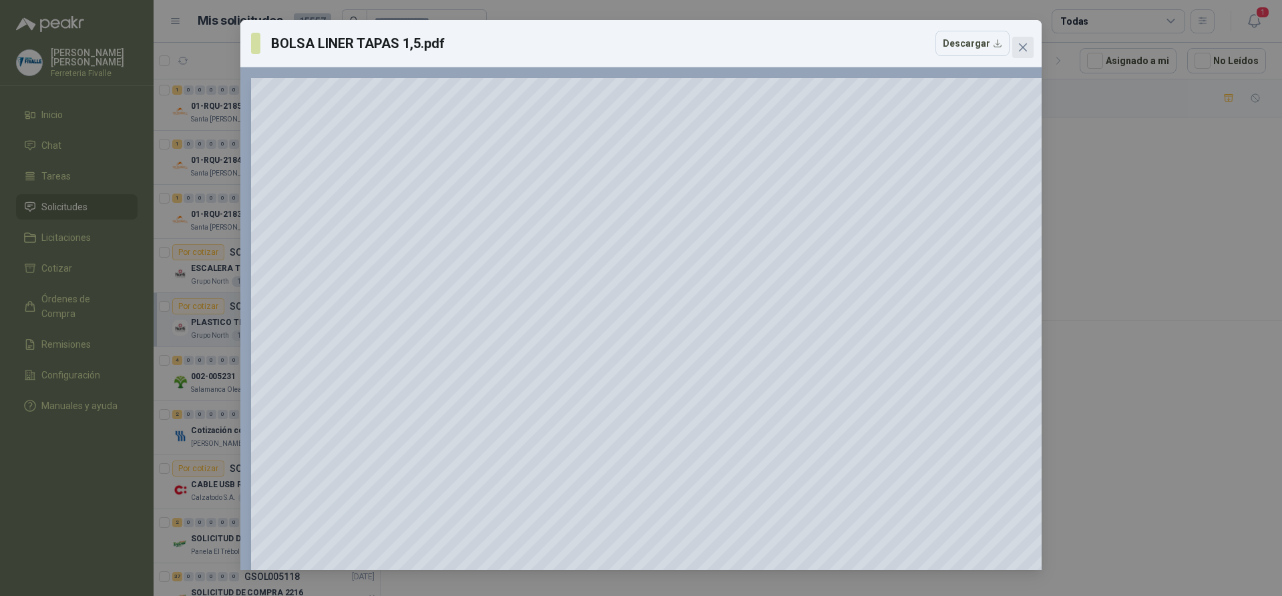
click at [1023, 46] on icon "close" at bounding box center [1023, 47] width 8 height 8
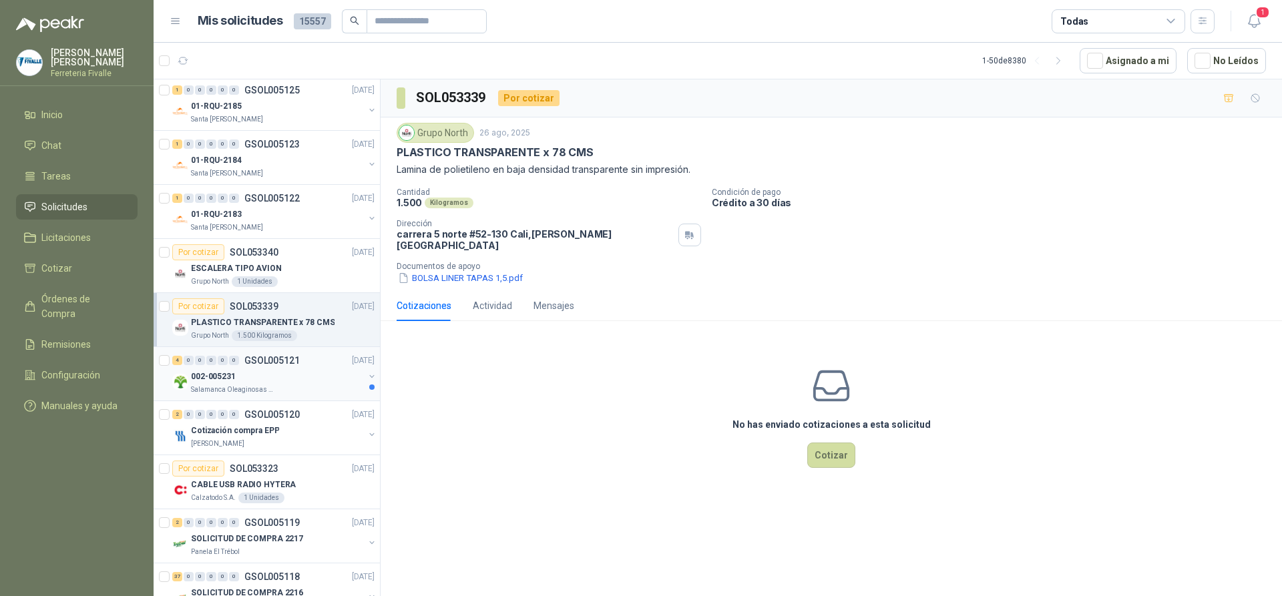
click at [289, 379] on div "002-005231" at bounding box center [277, 376] width 173 height 16
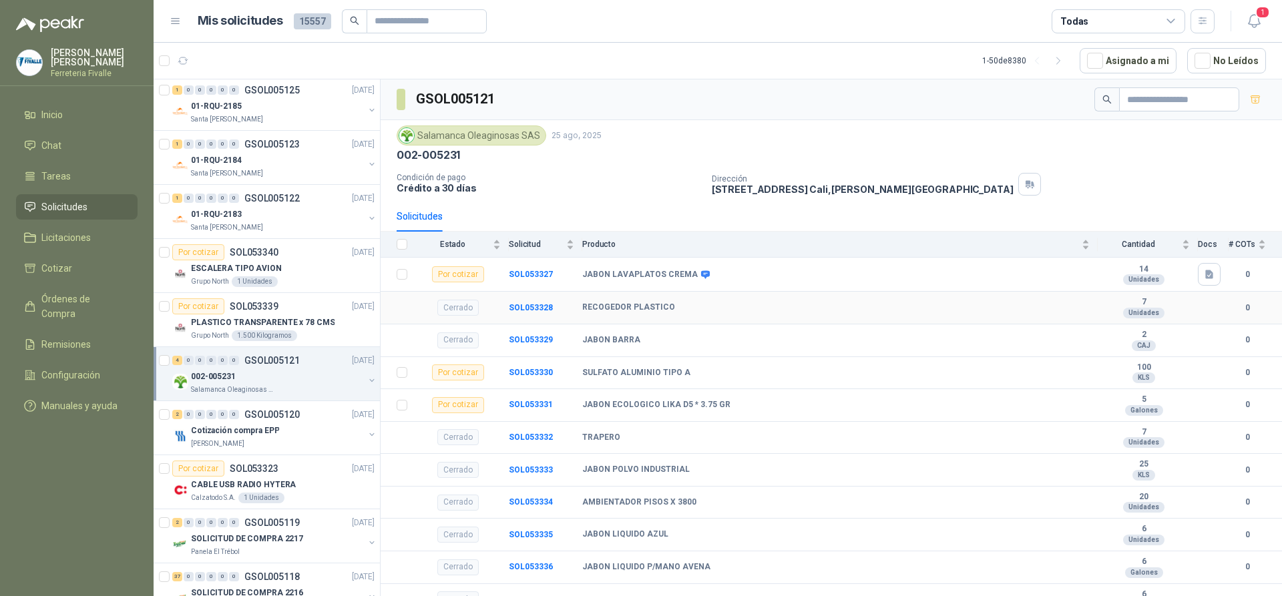
scroll to position [48, 0]
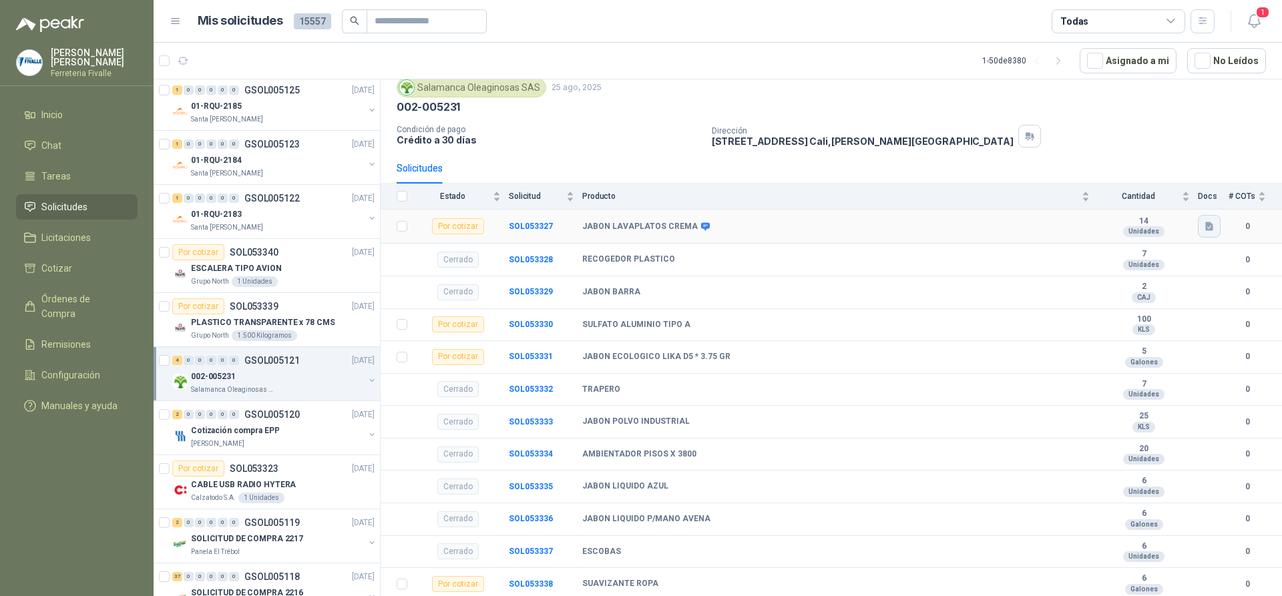
click at [1205, 222] on icon "button" at bounding box center [1209, 226] width 8 height 9
click at [1091, 200] on button "WhatsApp Image [DATE] 10.51.07 AM.jpeg" at bounding box center [1110, 197] width 181 height 14
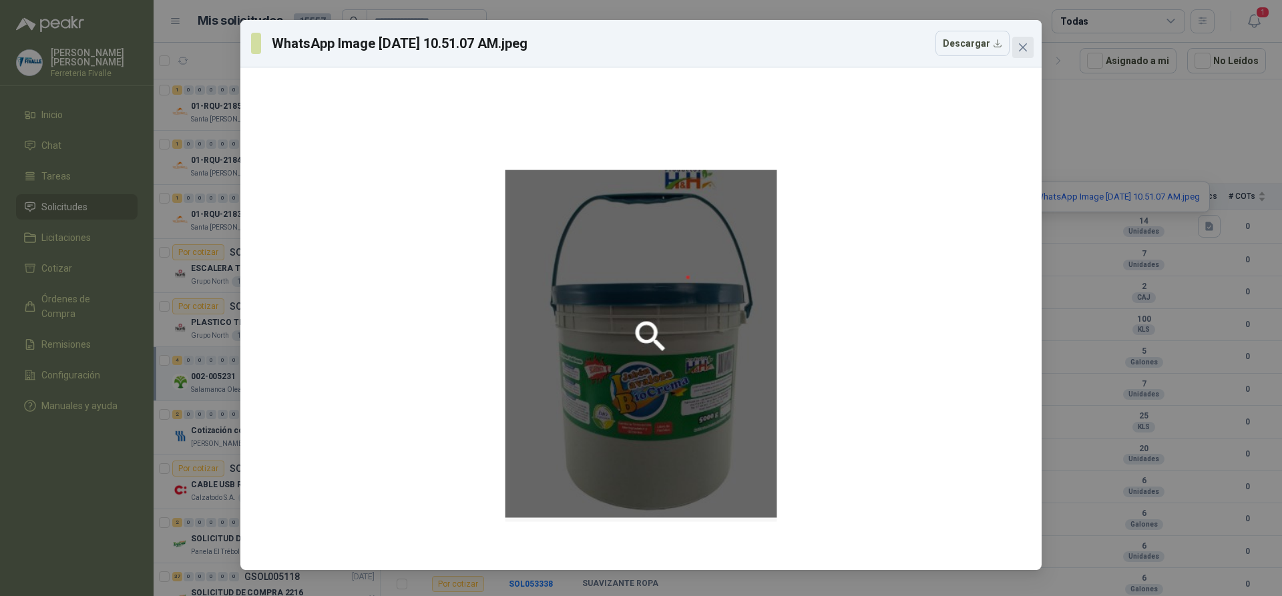
click at [1019, 43] on icon "close" at bounding box center [1022, 47] width 11 height 11
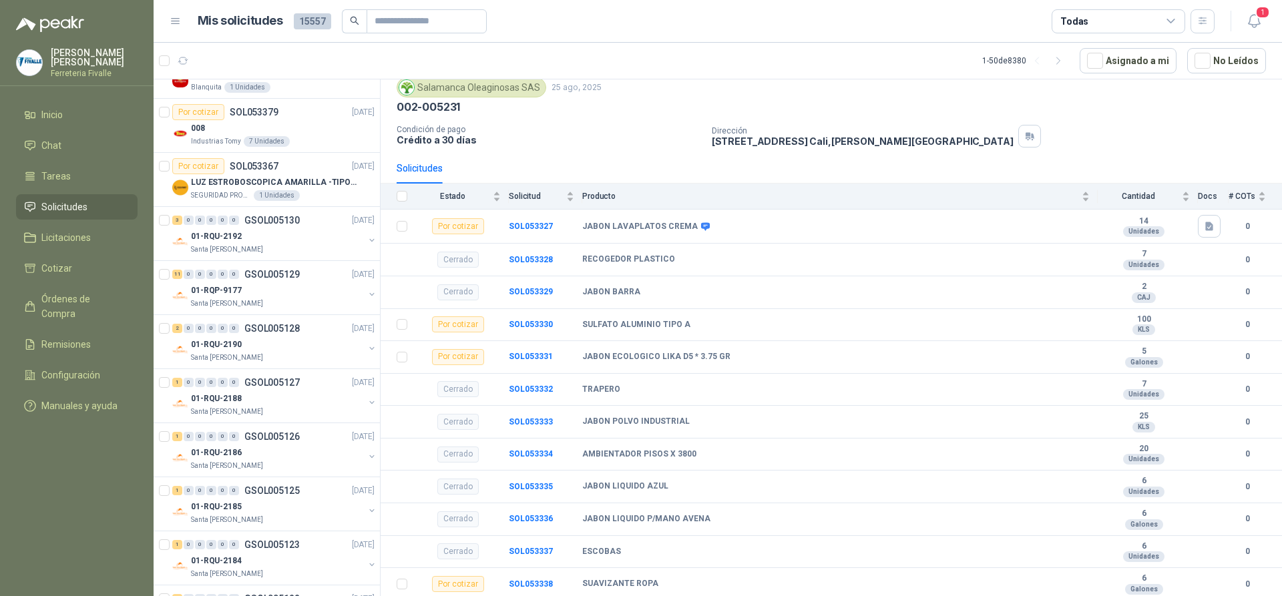
scroll to position [0, 0]
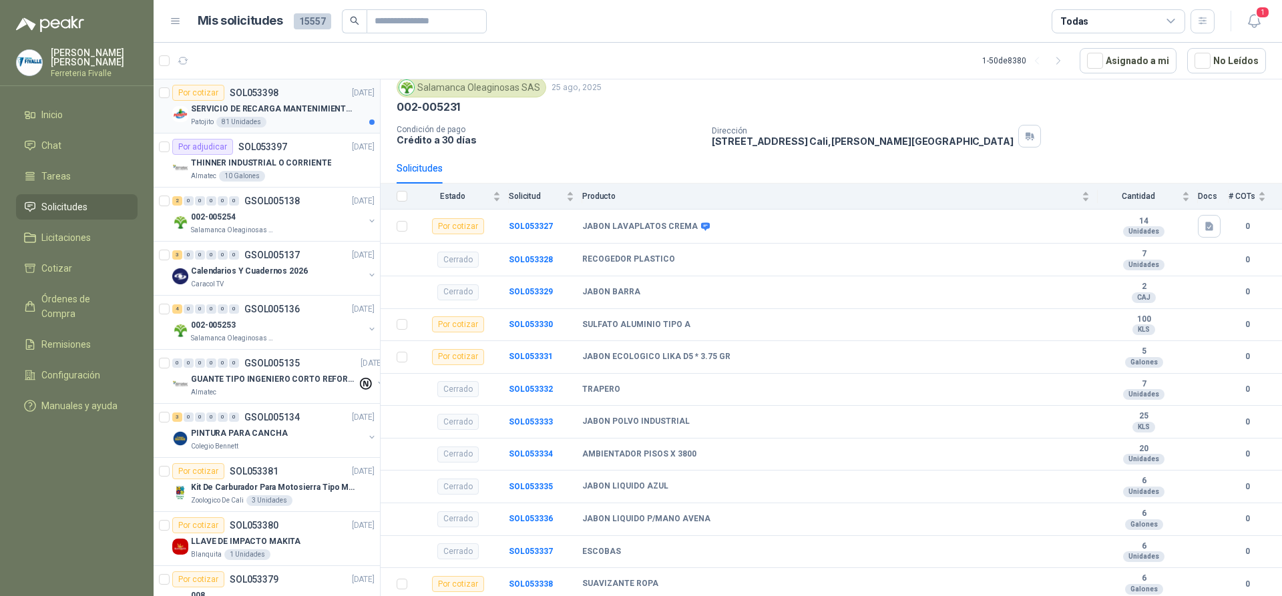
click at [328, 98] on div "Por cotizar SOL053398 [DATE]" at bounding box center [273, 93] width 202 height 16
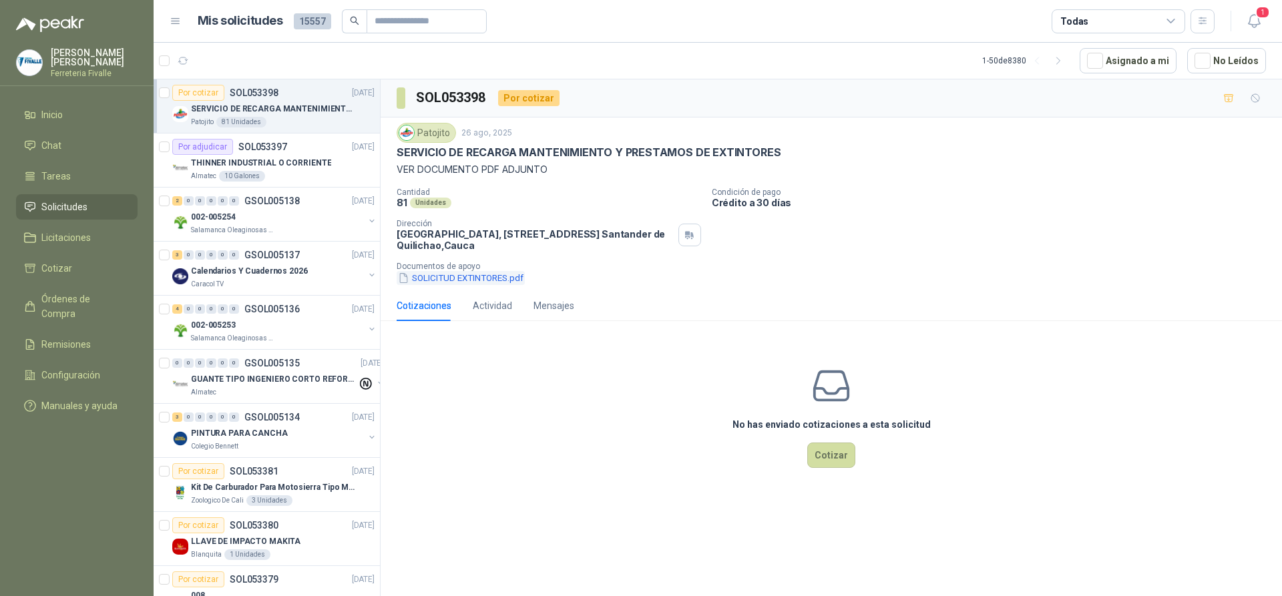
click at [461, 282] on button "SOLICITUD EXTINTORES.pdf" at bounding box center [461, 278] width 128 height 14
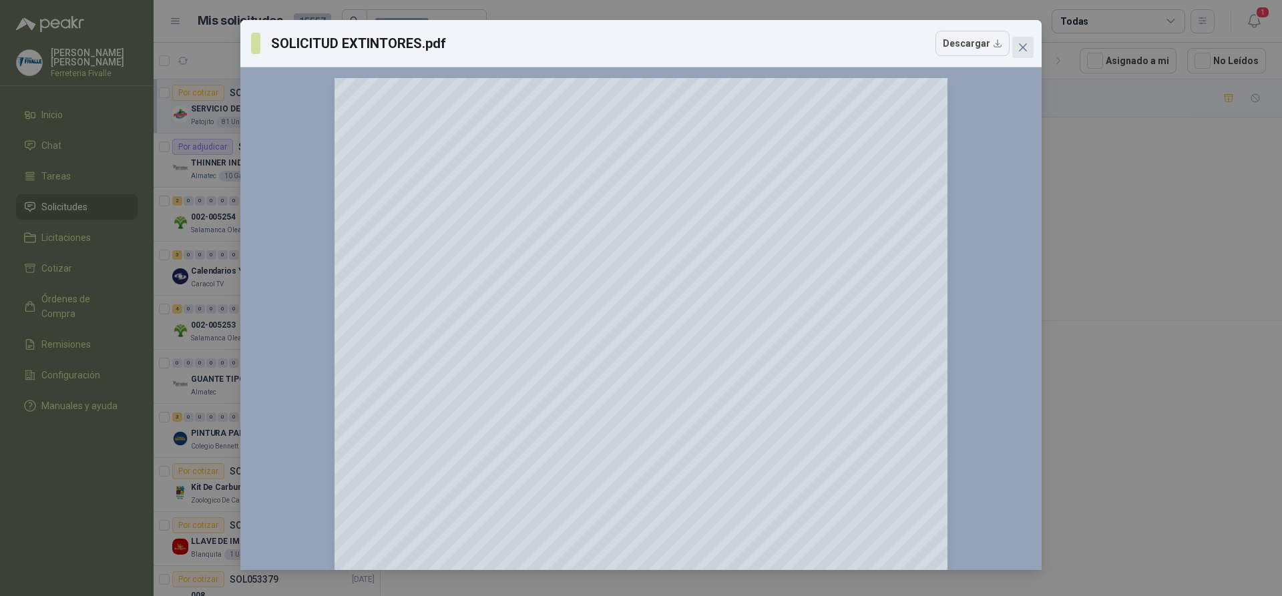
click at [1021, 42] on icon "close" at bounding box center [1022, 47] width 11 height 11
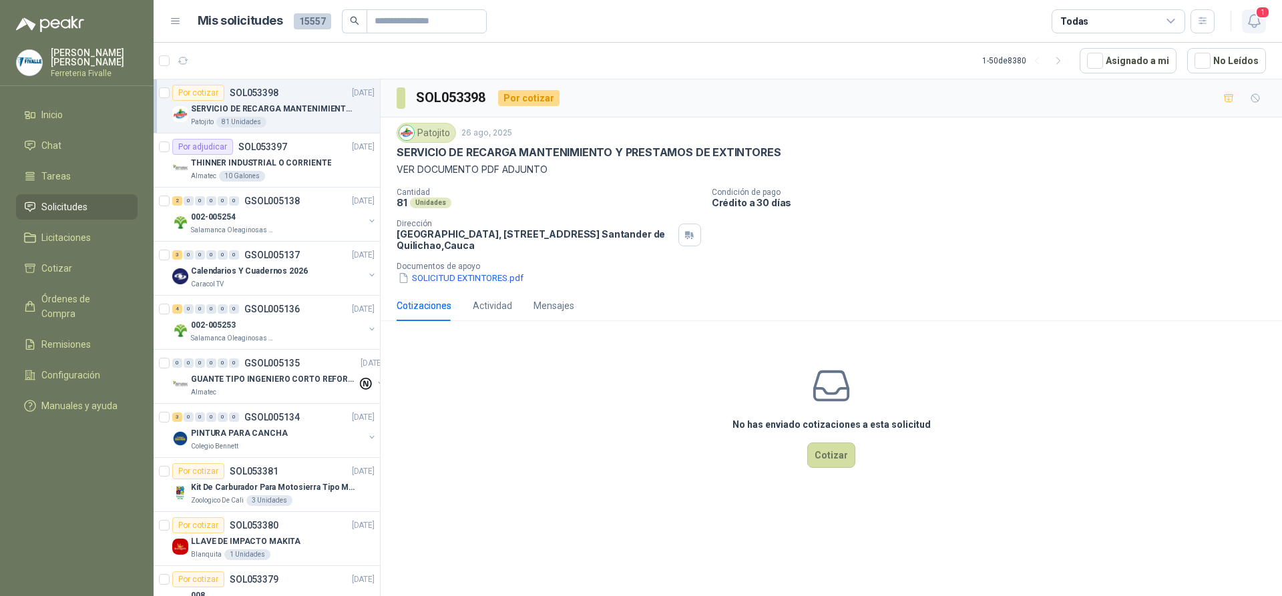
click at [1262, 24] on icon "button" at bounding box center [1254, 21] width 17 height 17
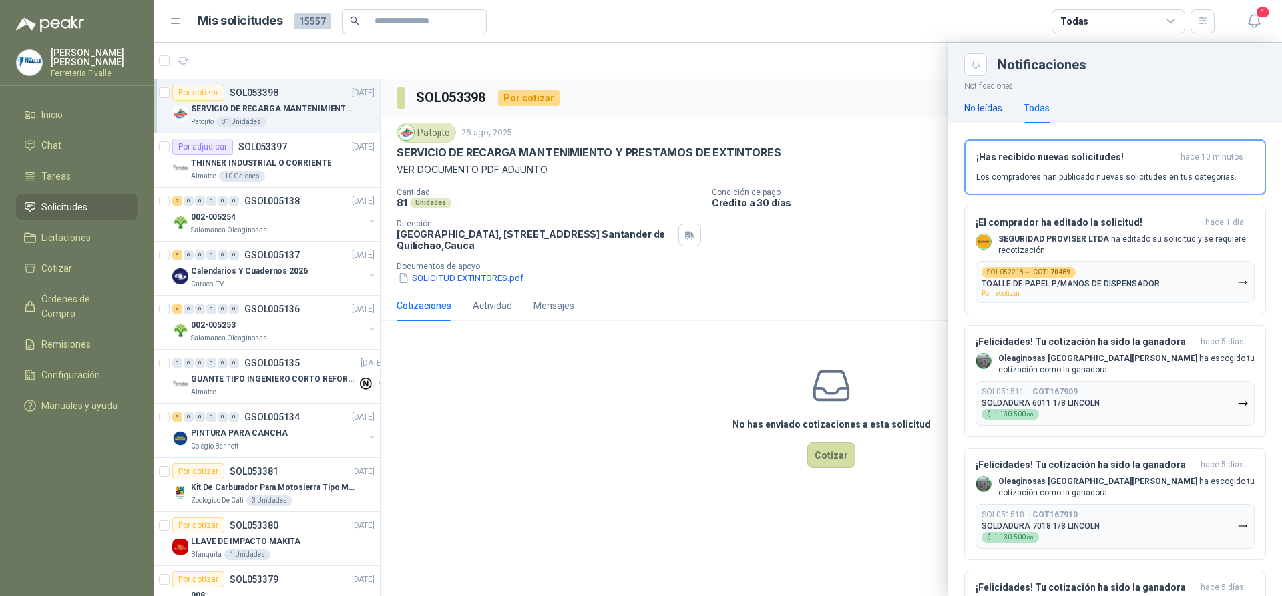
click at [984, 105] on div "No leídas" at bounding box center [983, 108] width 38 height 15
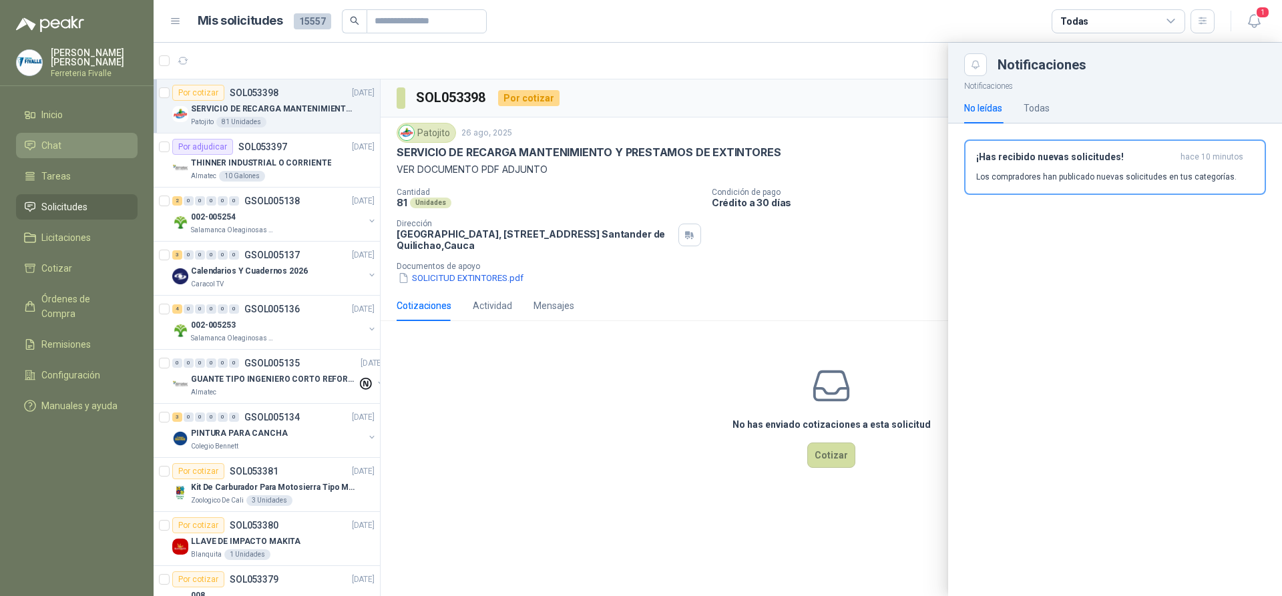
click at [56, 148] on span "Chat" at bounding box center [51, 145] width 20 height 15
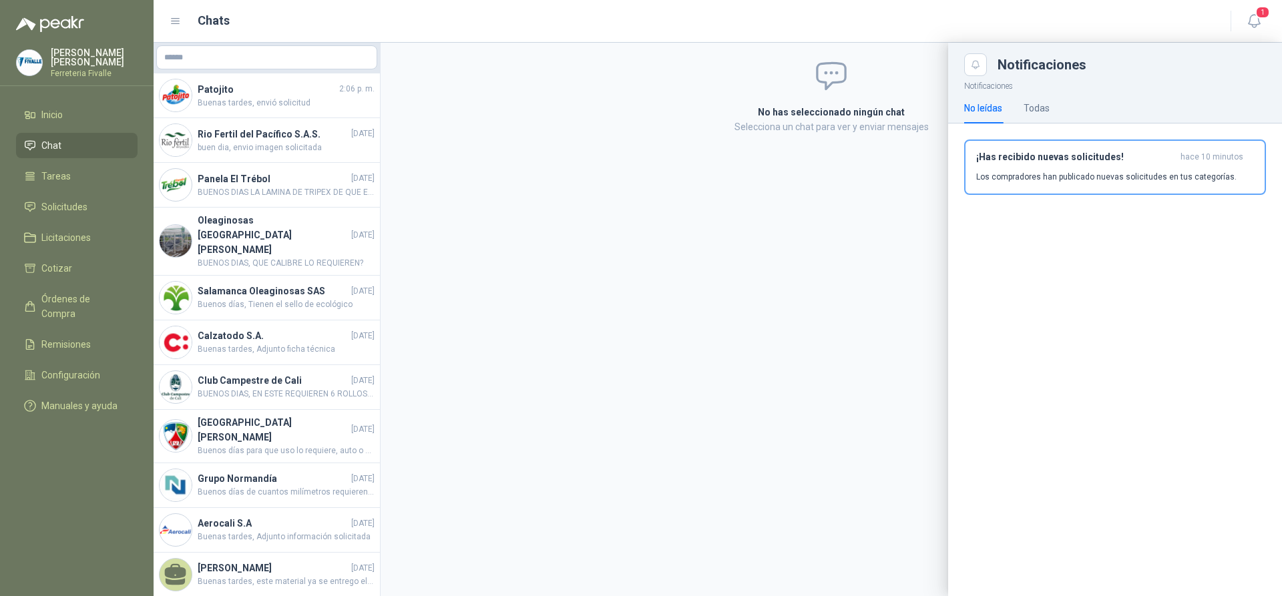
click at [240, 102] on div at bounding box center [718, 319] width 1128 height 553
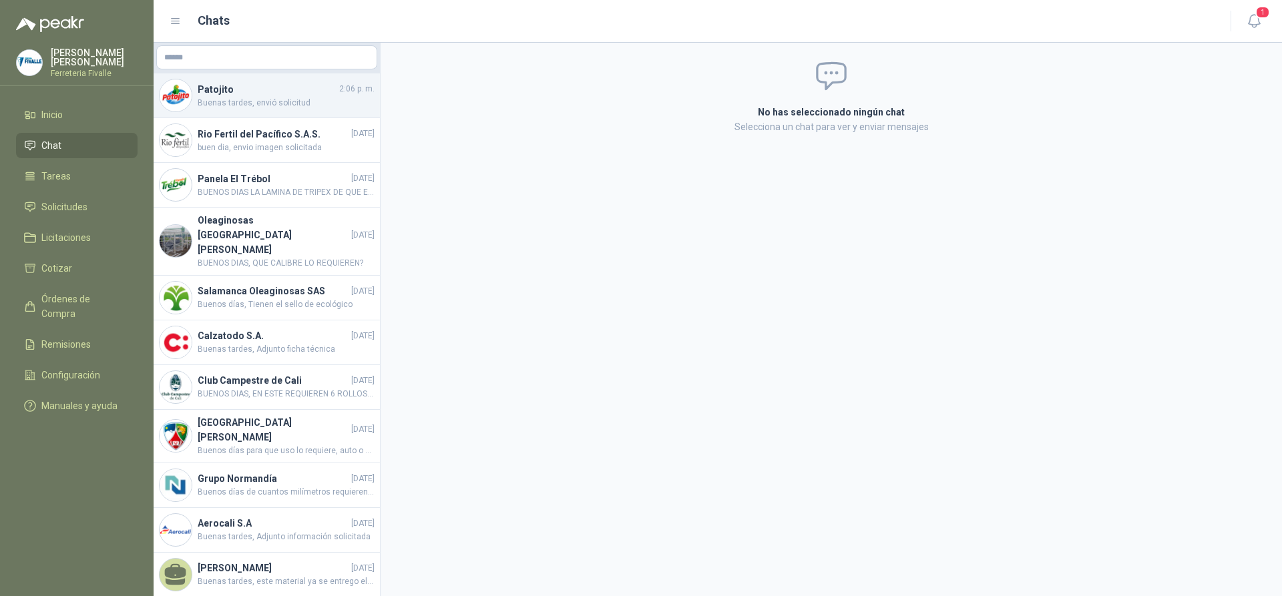
click at [241, 101] on span "Buenas tardes, envió solicitud" at bounding box center [286, 103] width 177 height 13
